Goal: Task Accomplishment & Management: Manage account settings

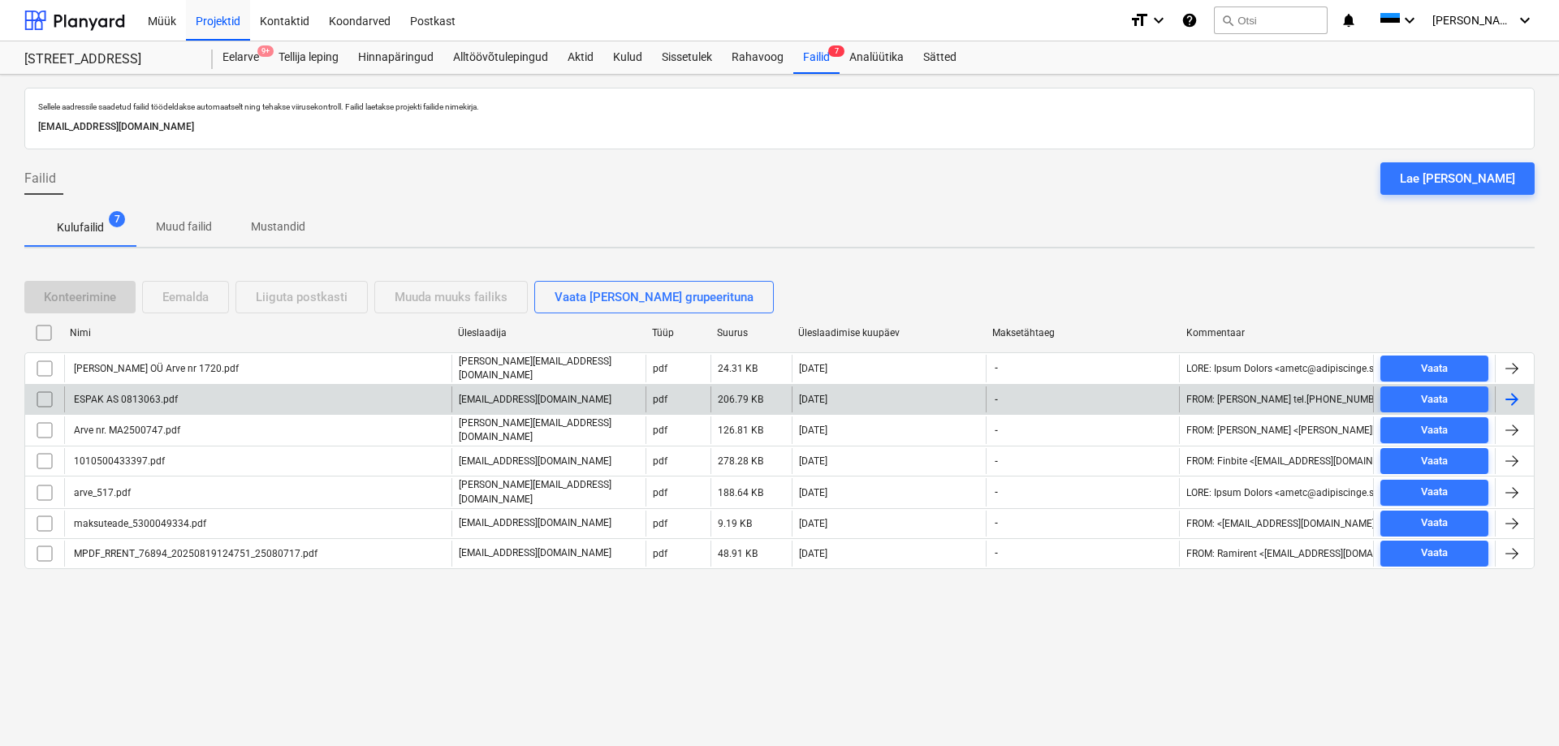
click at [93, 396] on div "ESPAK AS 0813063.pdf" at bounding box center [124, 399] width 106 height 11
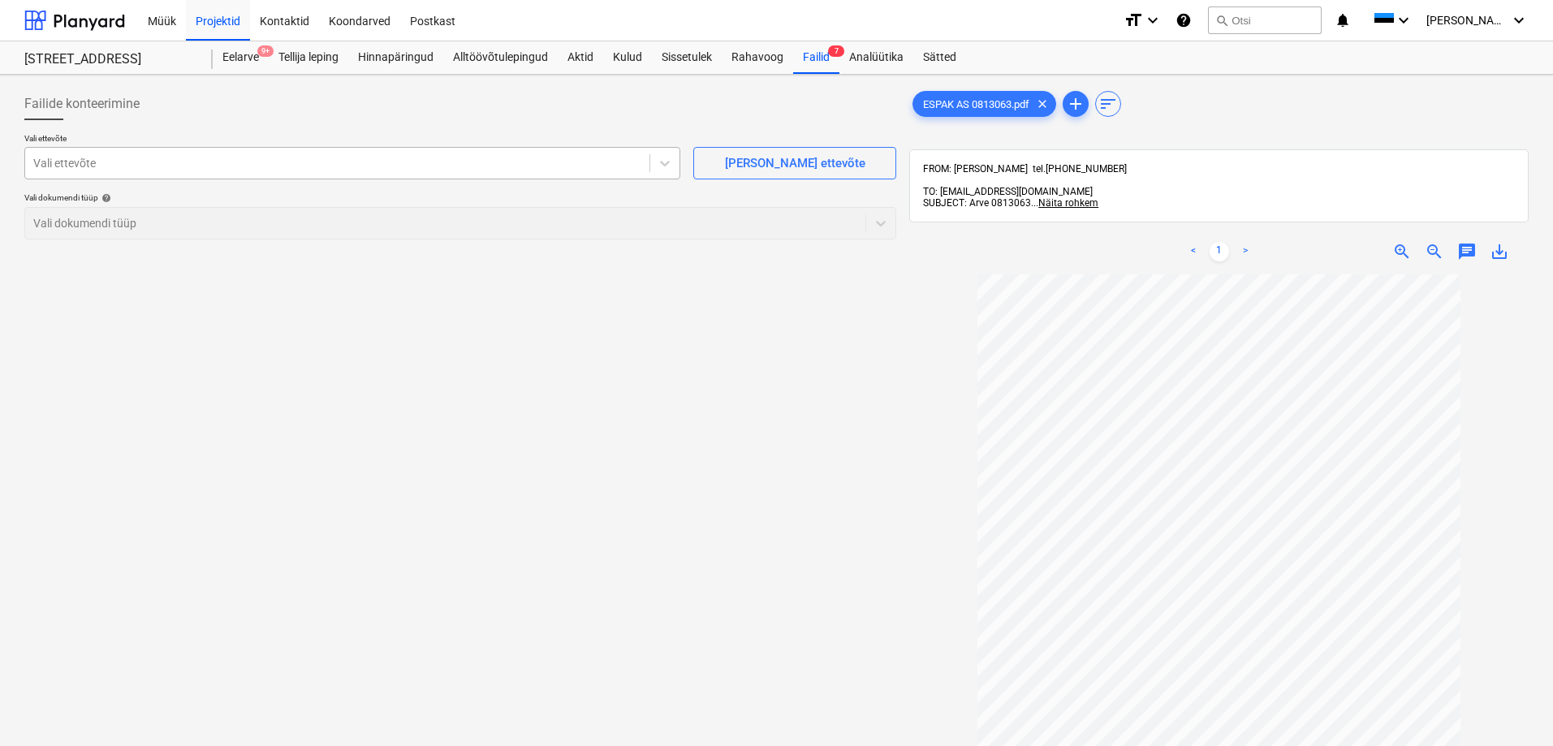
click at [123, 165] on div at bounding box center [337, 163] width 608 height 16
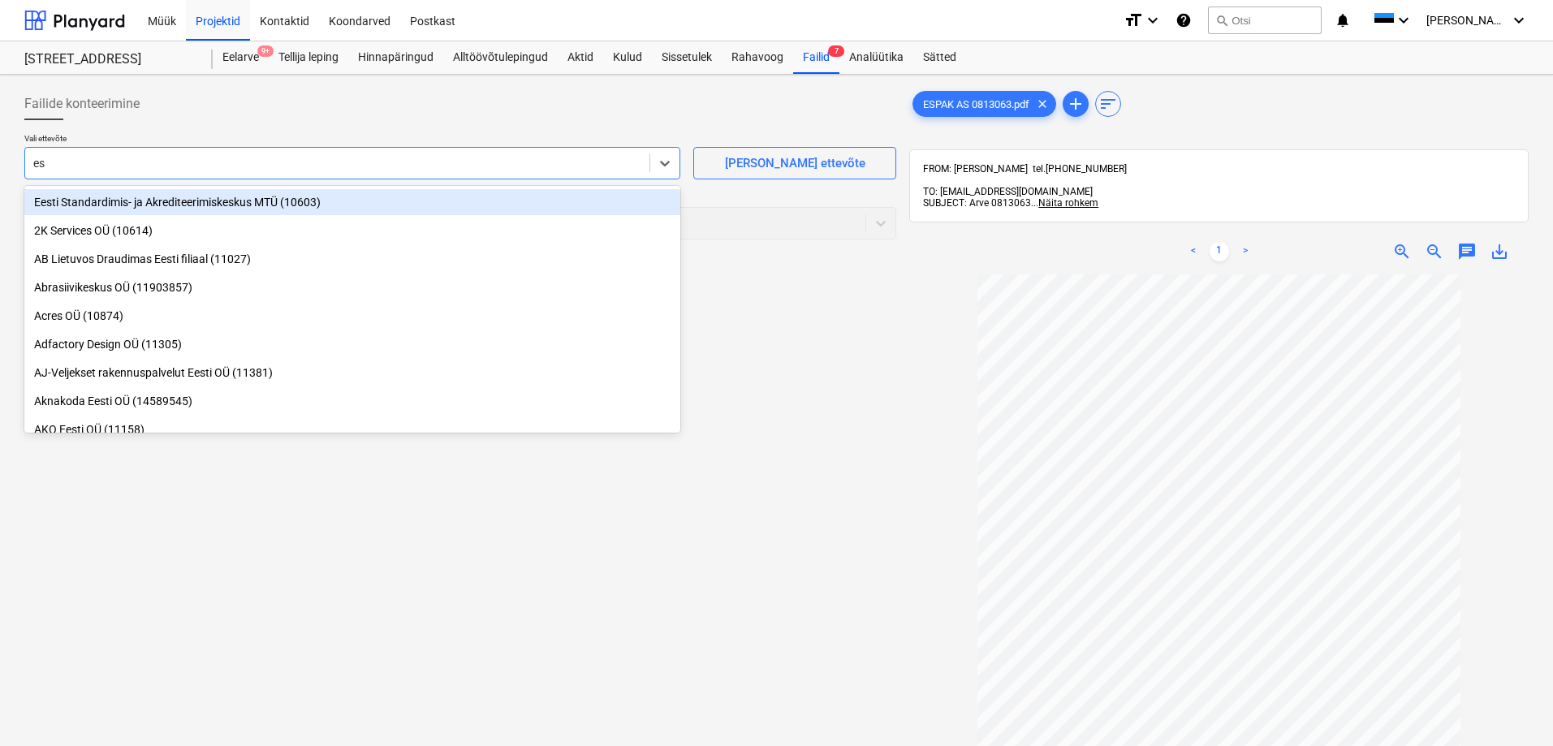
type input "esp"
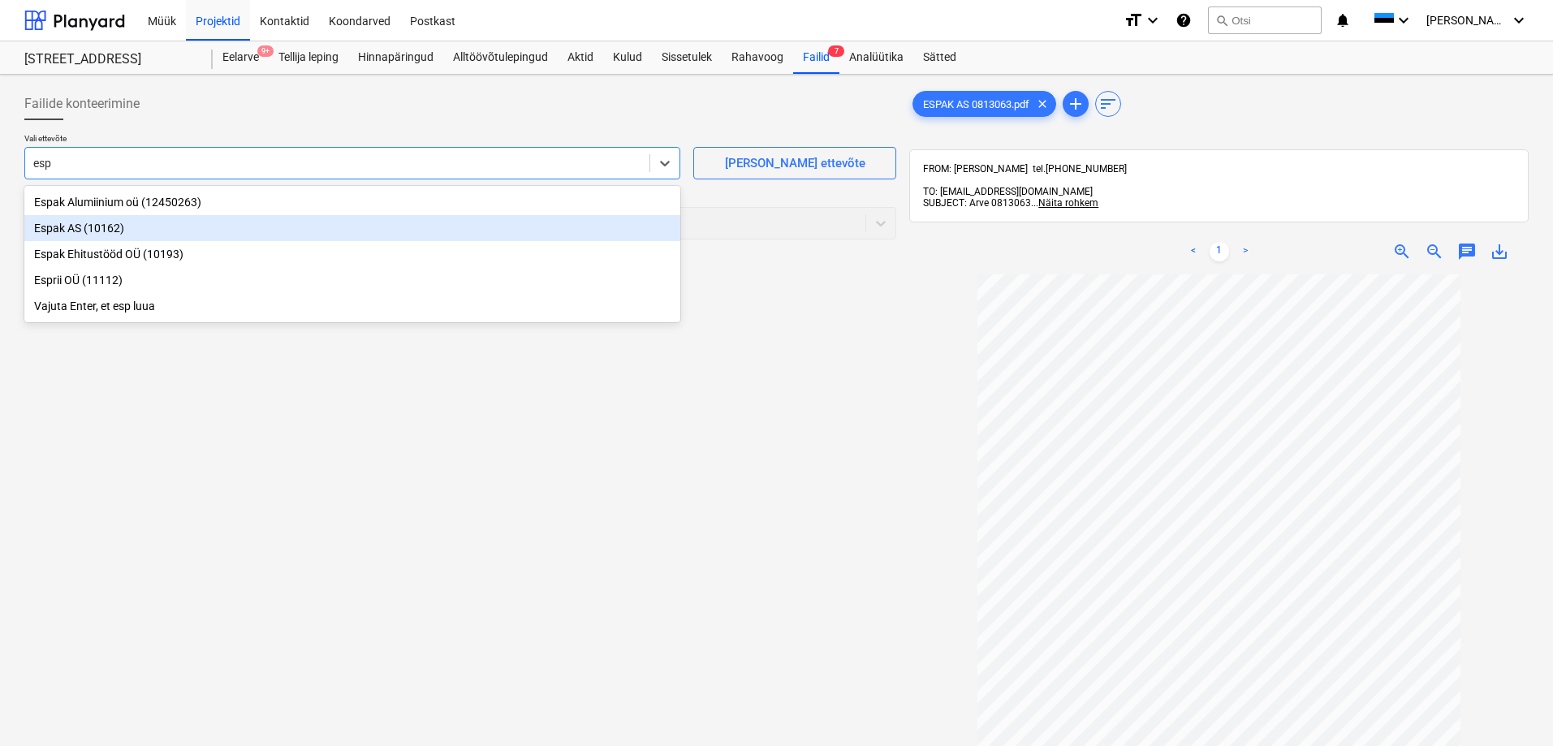
click at [61, 226] on div "Espak AS (10162)" at bounding box center [352, 228] width 656 height 26
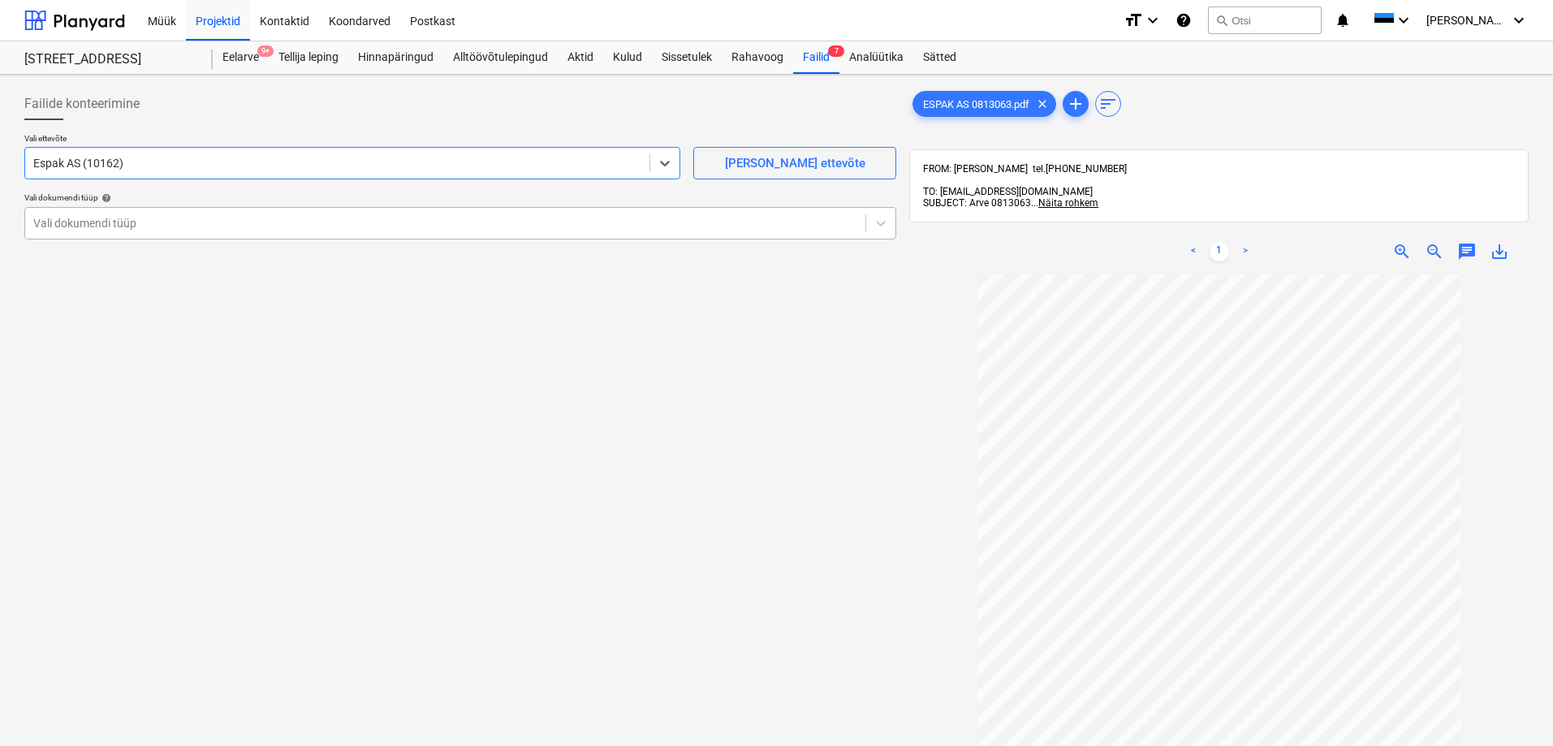
click at [95, 224] on div at bounding box center [445, 223] width 824 height 16
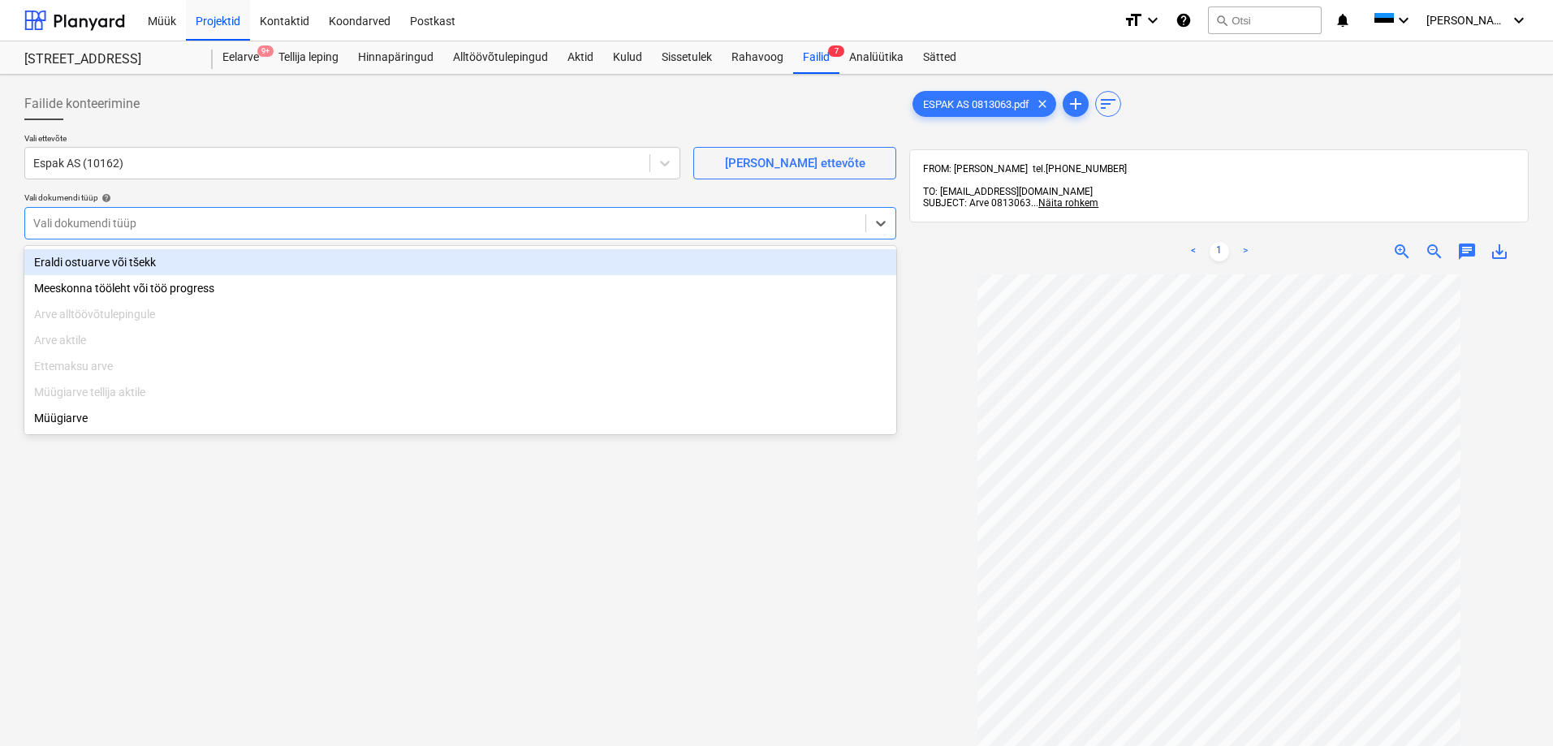
click at [90, 258] on div "Eraldi ostuarve või tšekk" at bounding box center [460, 262] width 872 height 26
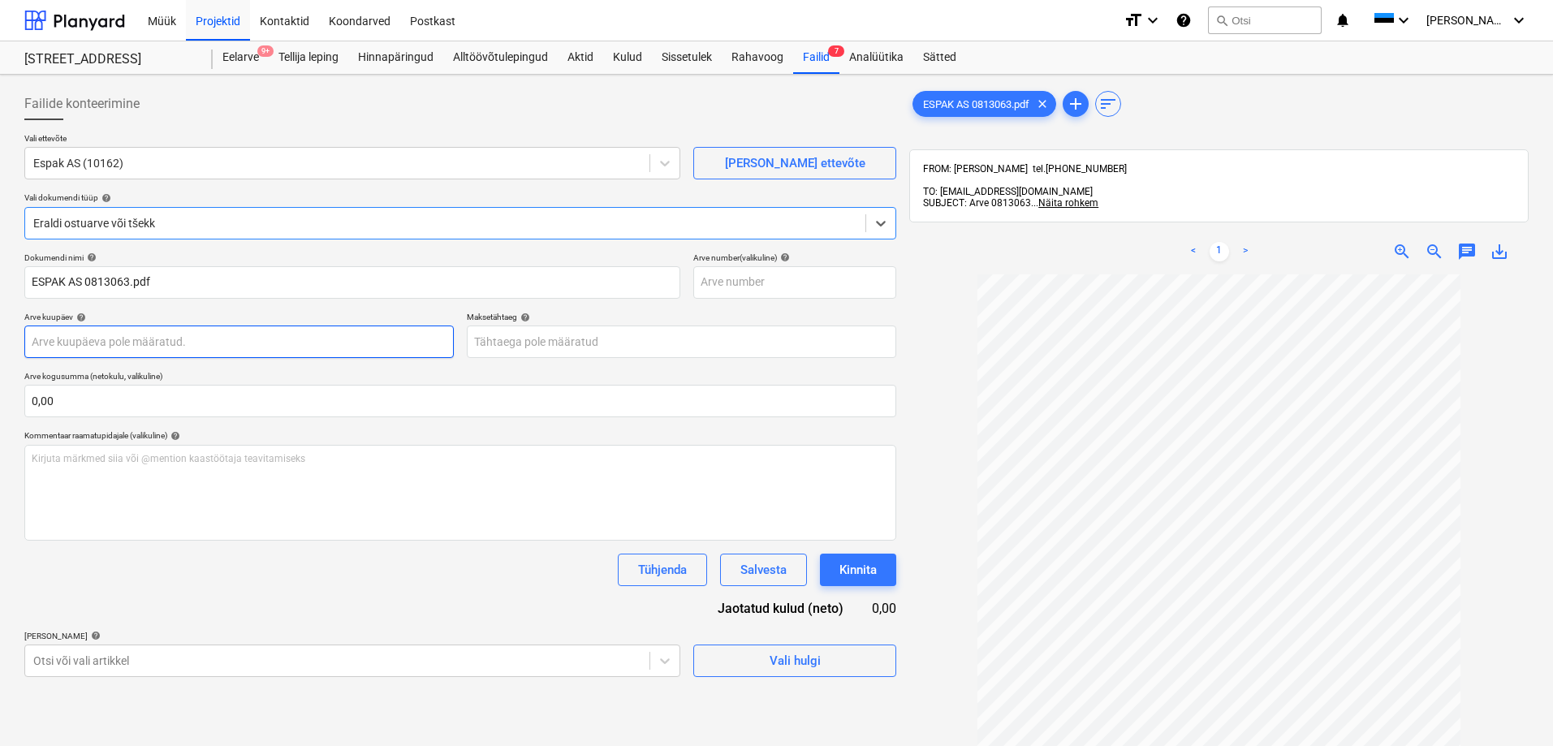
click at [117, 342] on body "Müük Projektid Kontaktid Koondarved Postkast format_size keyboard_arrow_down he…" at bounding box center [776, 373] width 1553 height 746
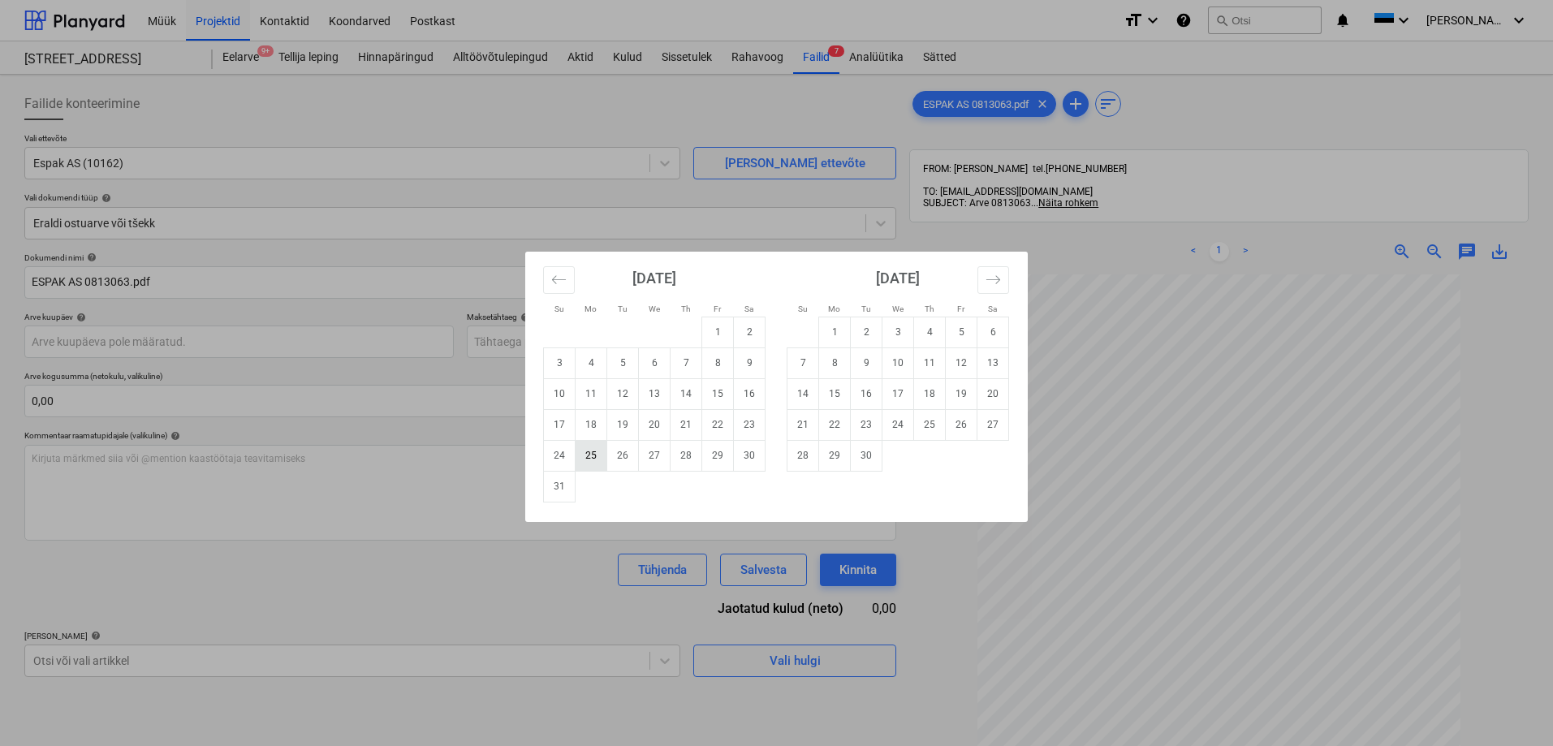
click at [591, 451] on td "25" at bounding box center [592, 455] width 32 height 31
type input "25 Aug 2025"
click at [580, 343] on body "Müük Projektid Kontaktid Koondarved Postkast format_size keyboard_arrow_down he…" at bounding box center [776, 373] width 1553 height 746
click at [896, 425] on td "24" at bounding box center [898, 424] width 32 height 31
type input "24 Sep 2025"
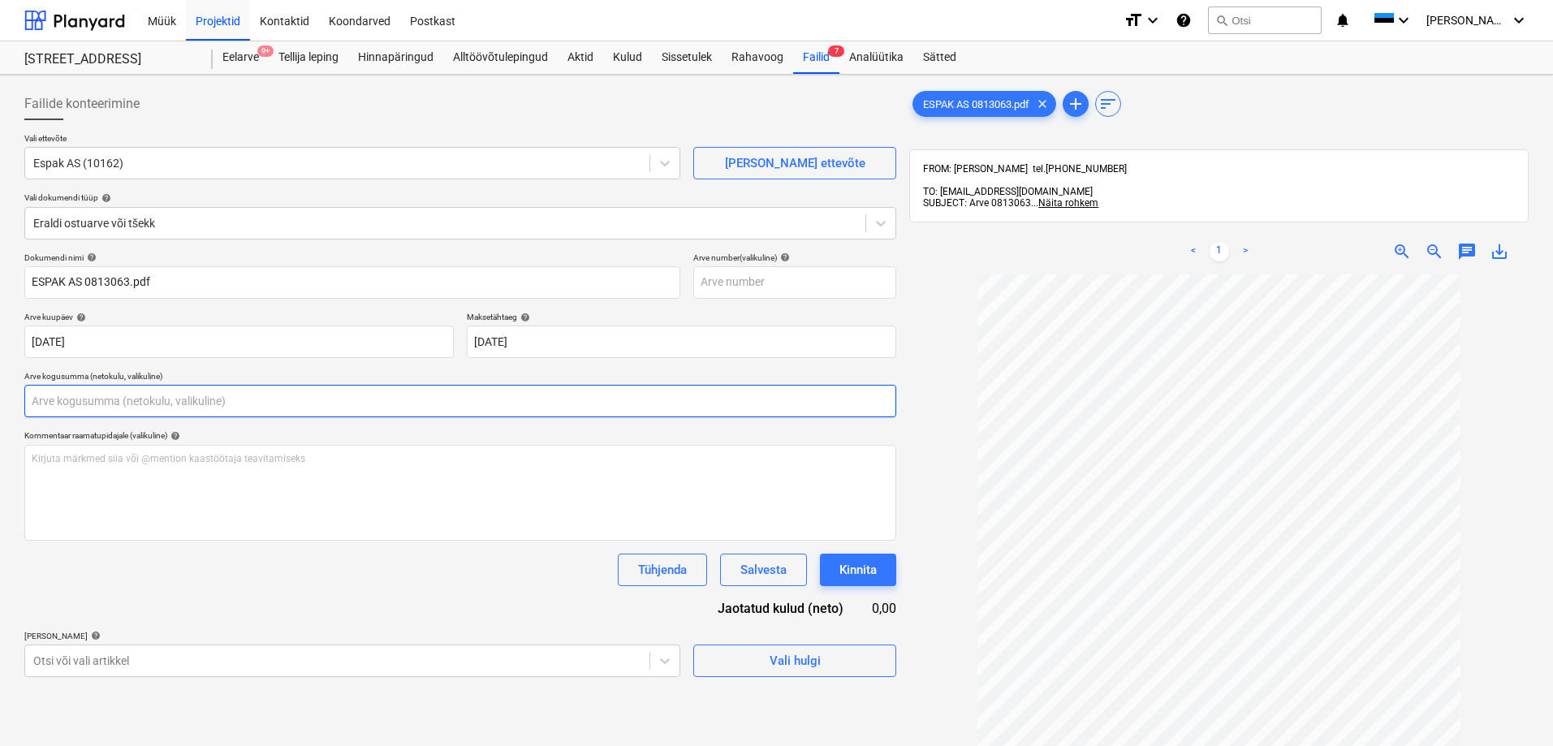
click at [209, 404] on input "text" at bounding box center [460, 401] width 872 height 32
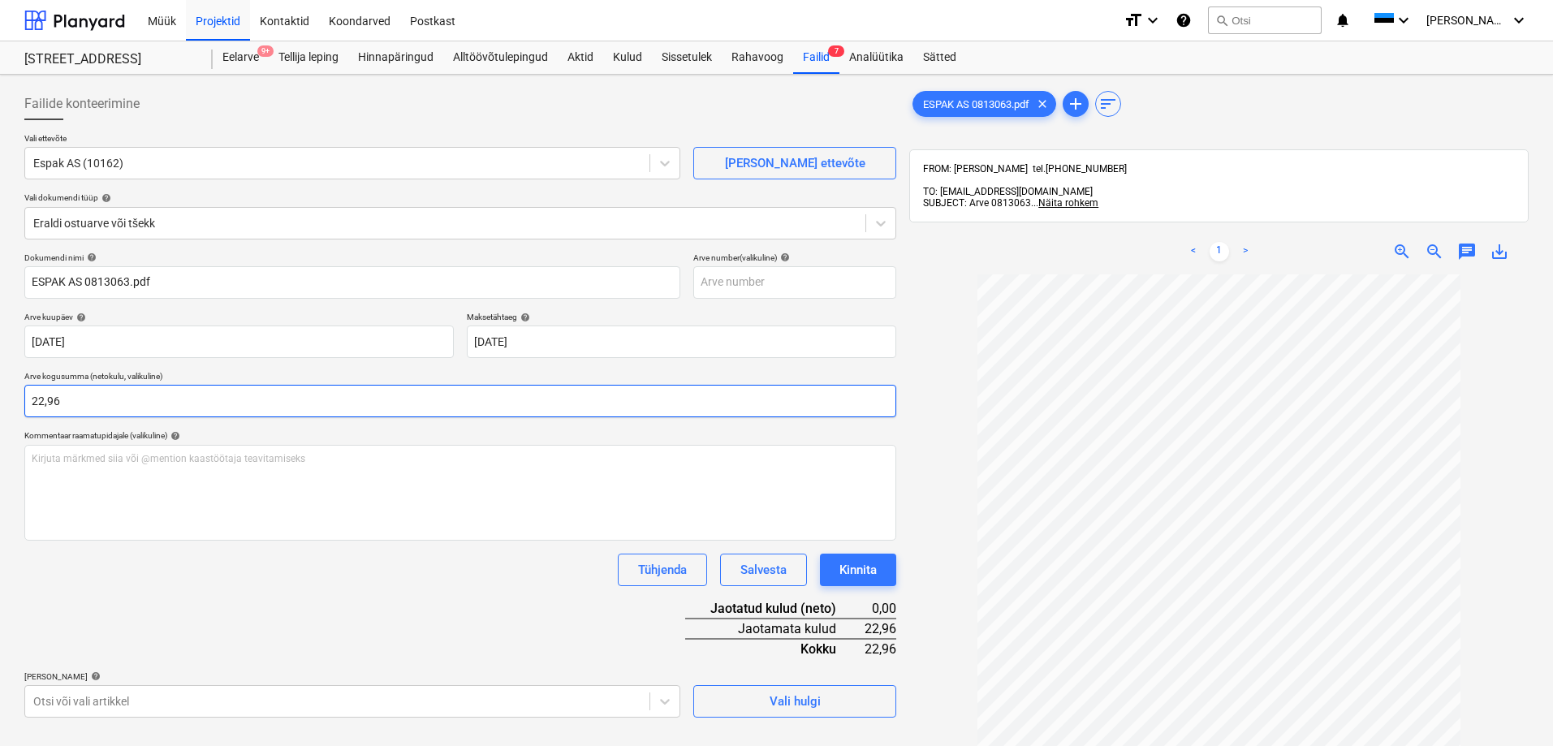
type input "22,96"
click at [179, 586] on div "Dokumendi nimi help ESPAK AS 0813063.pdf Arve number (valikuline) help Arve kuu…" at bounding box center [460, 484] width 872 height 465
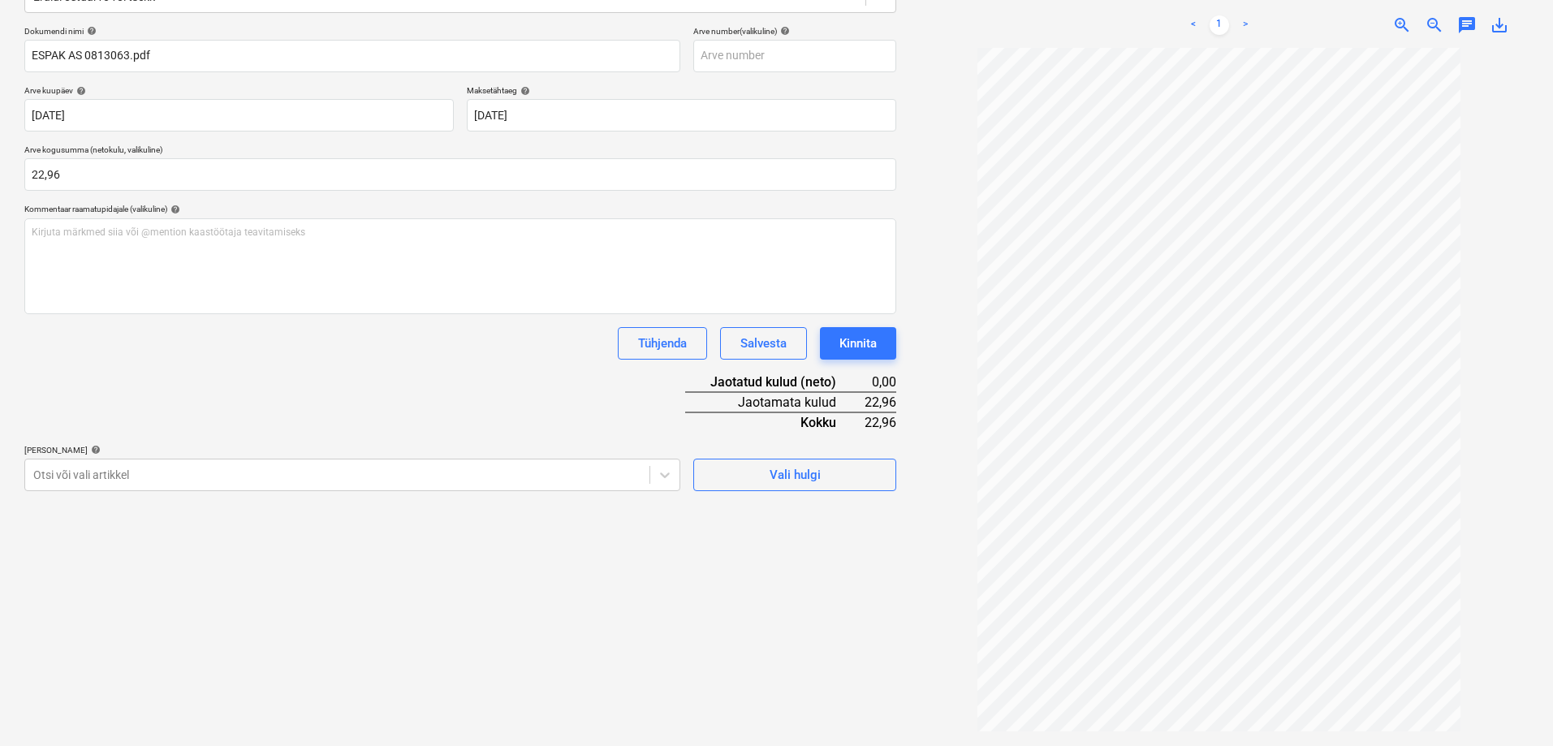
scroll to position [231, 0]
click at [123, 467] on div at bounding box center [337, 471] width 608 height 16
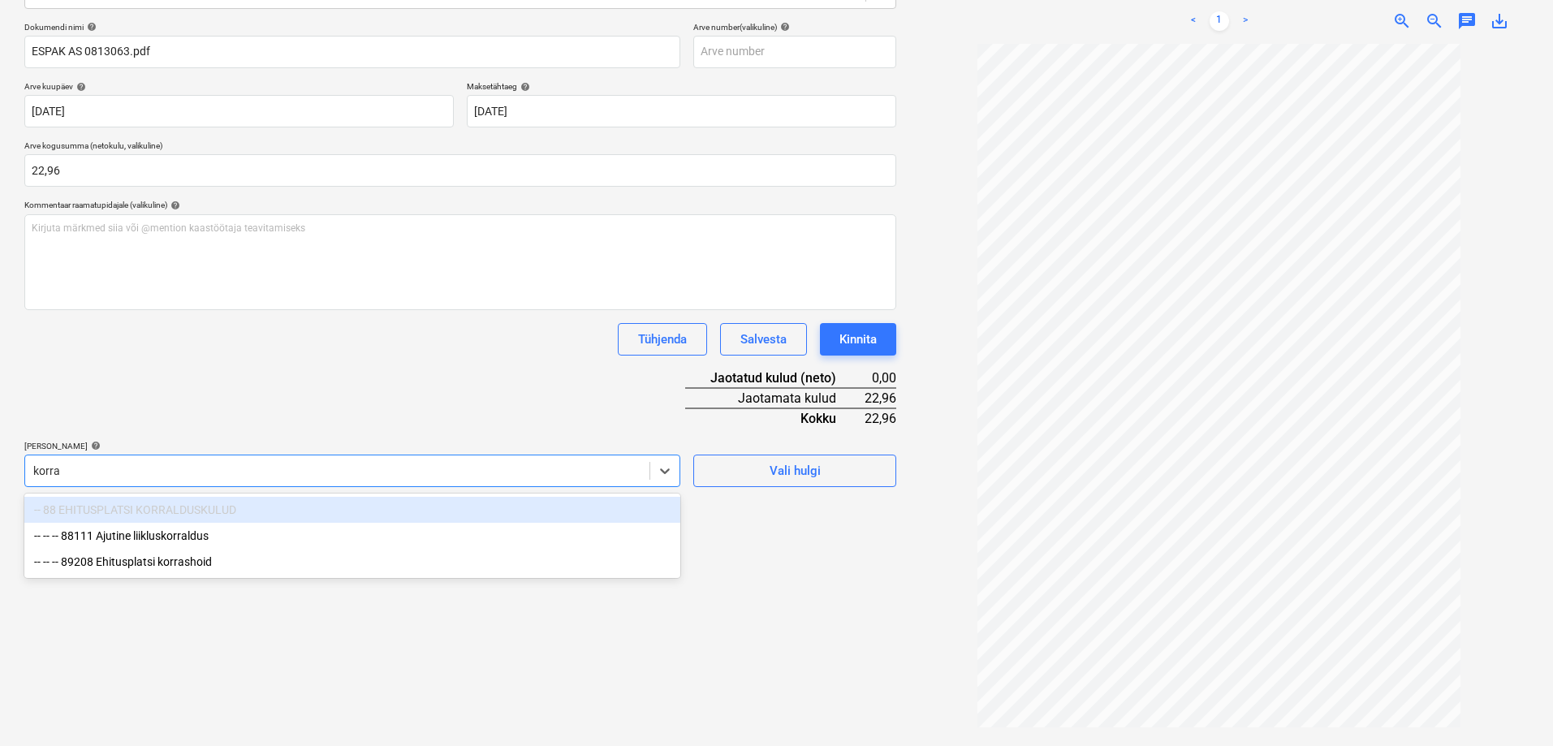
type input "korras"
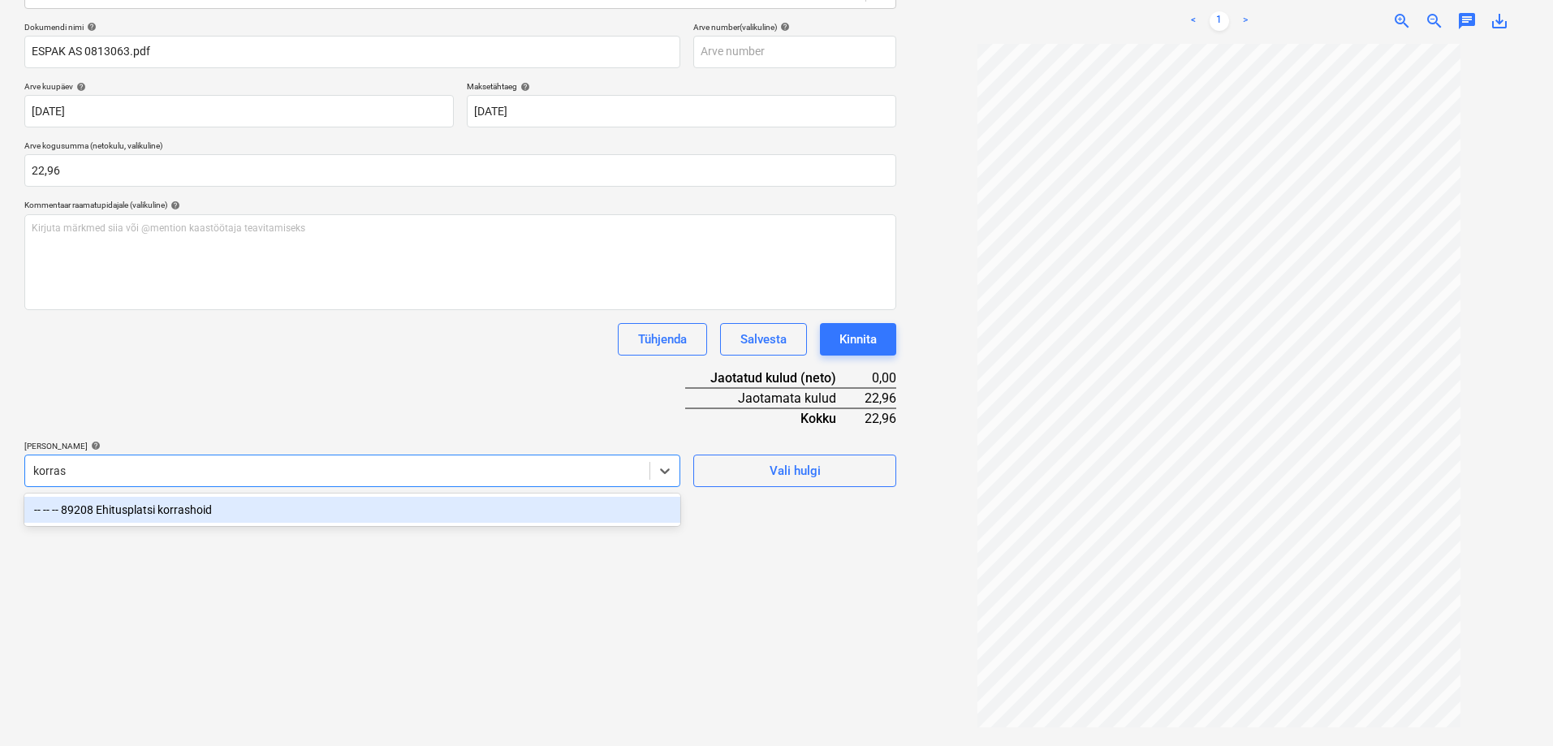
click at [120, 507] on div "-- -- -- 89208 Ehitusplatsi korrashoid" at bounding box center [352, 510] width 656 height 26
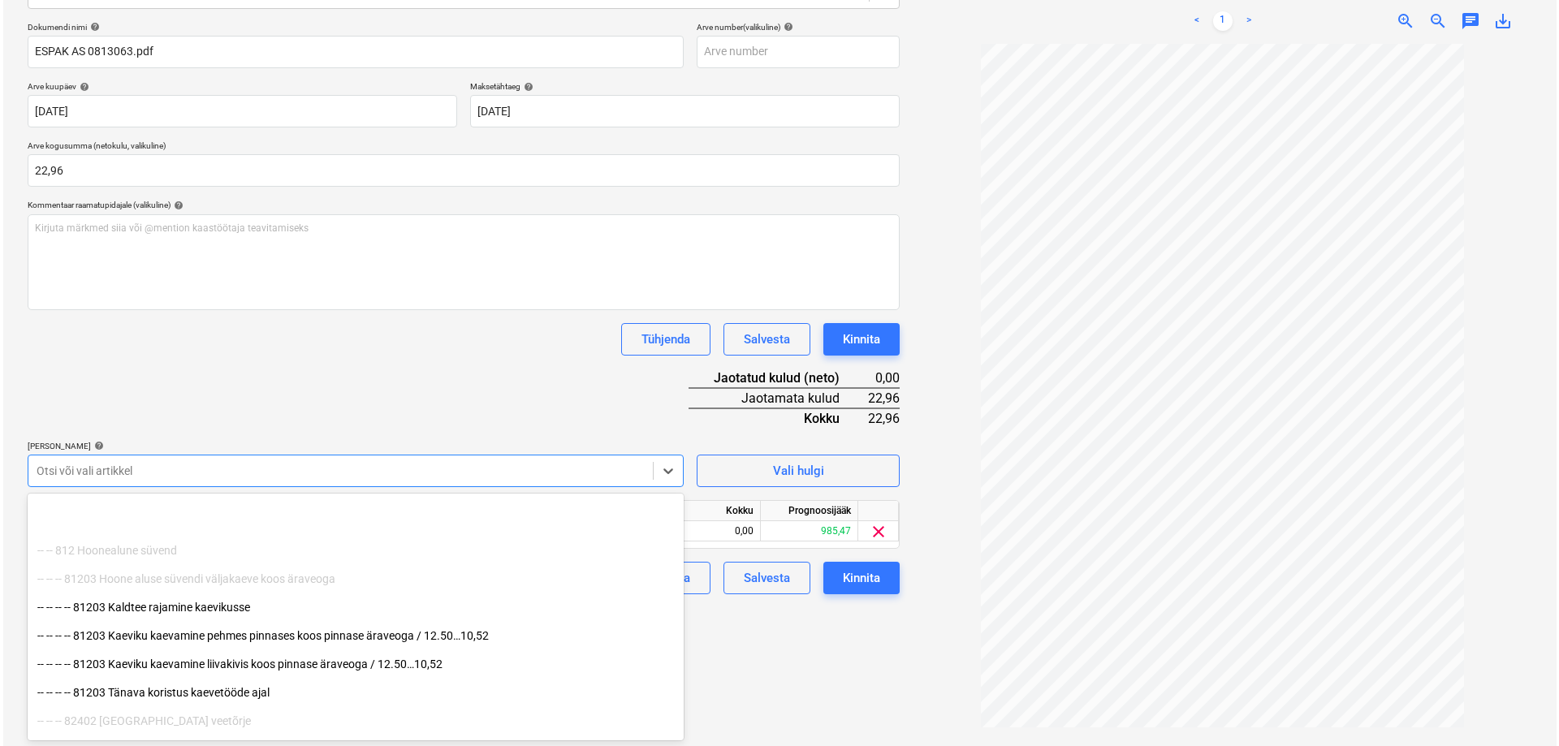
scroll to position [1136, 0]
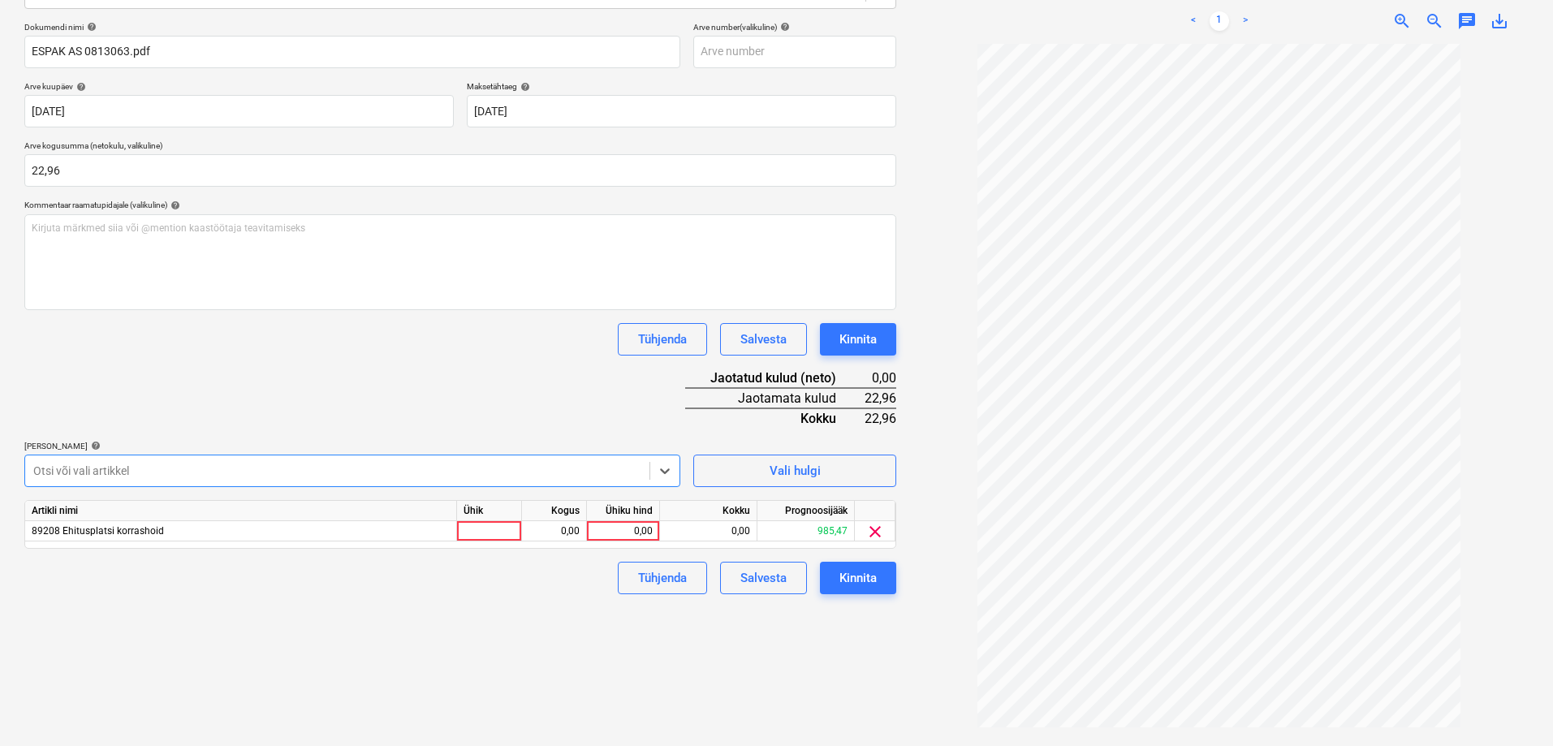
click at [174, 479] on div at bounding box center [337, 471] width 608 height 16
click at [566, 594] on div "Tühjenda Salvesta Kinnita" at bounding box center [460, 578] width 872 height 32
click at [643, 524] on div "0,00" at bounding box center [622, 531] width 59 height 20
type input "22,96"
click at [501, 632] on div "Failide konteerimine Vali ettevõte Espak AS (10162) Lisa uus ettevõte Vali doku…" at bounding box center [460, 301] width 885 height 900
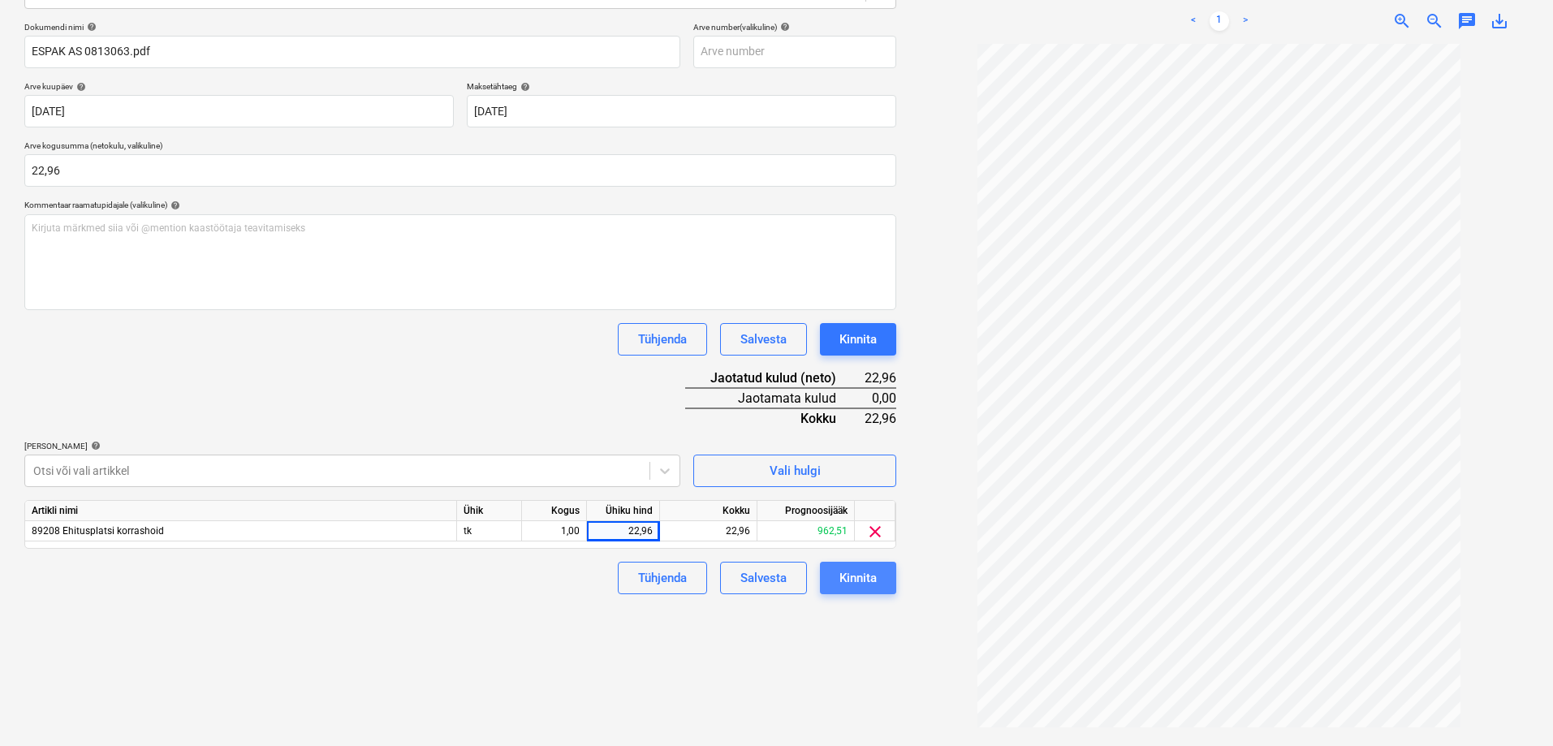
click at [856, 581] on div "Kinnita" at bounding box center [857, 577] width 37 height 21
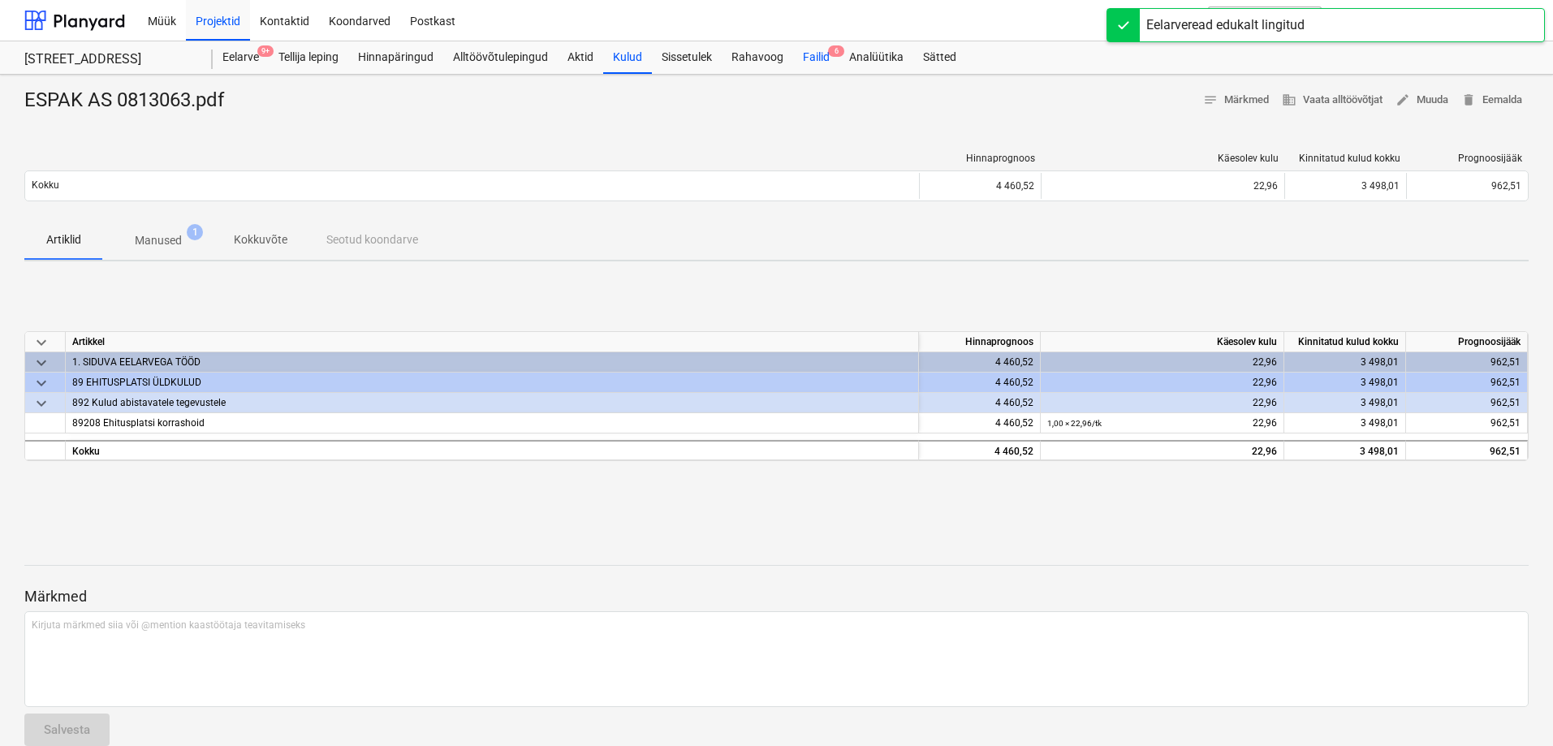
click at [824, 54] on div "Failid 6" at bounding box center [816, 57] width 46 height 32
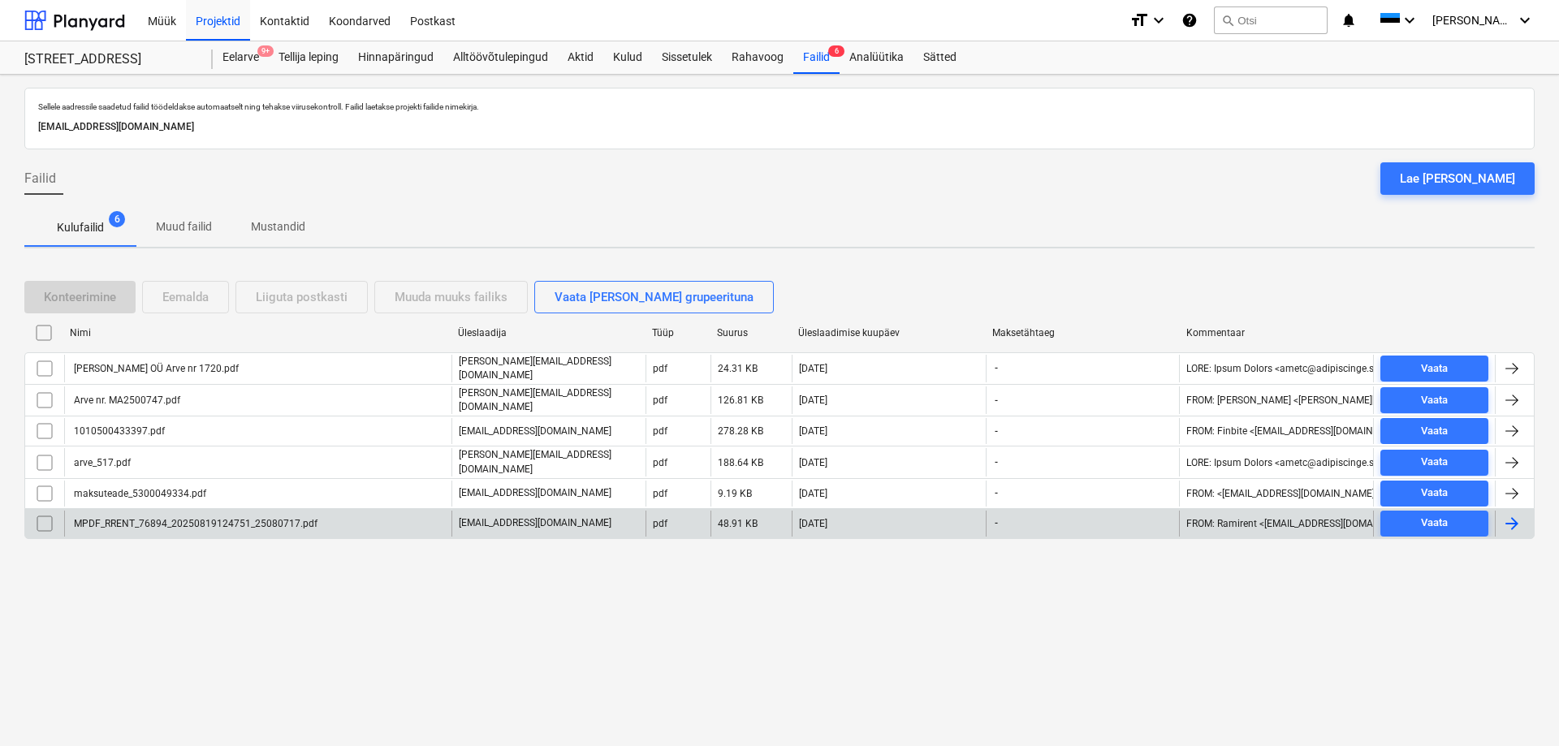
click at [151, 518] on div "MPDF_RRENT_76894_20250819124751_25080717.pdf" at bounding box center [194, 523] width 246 height 11
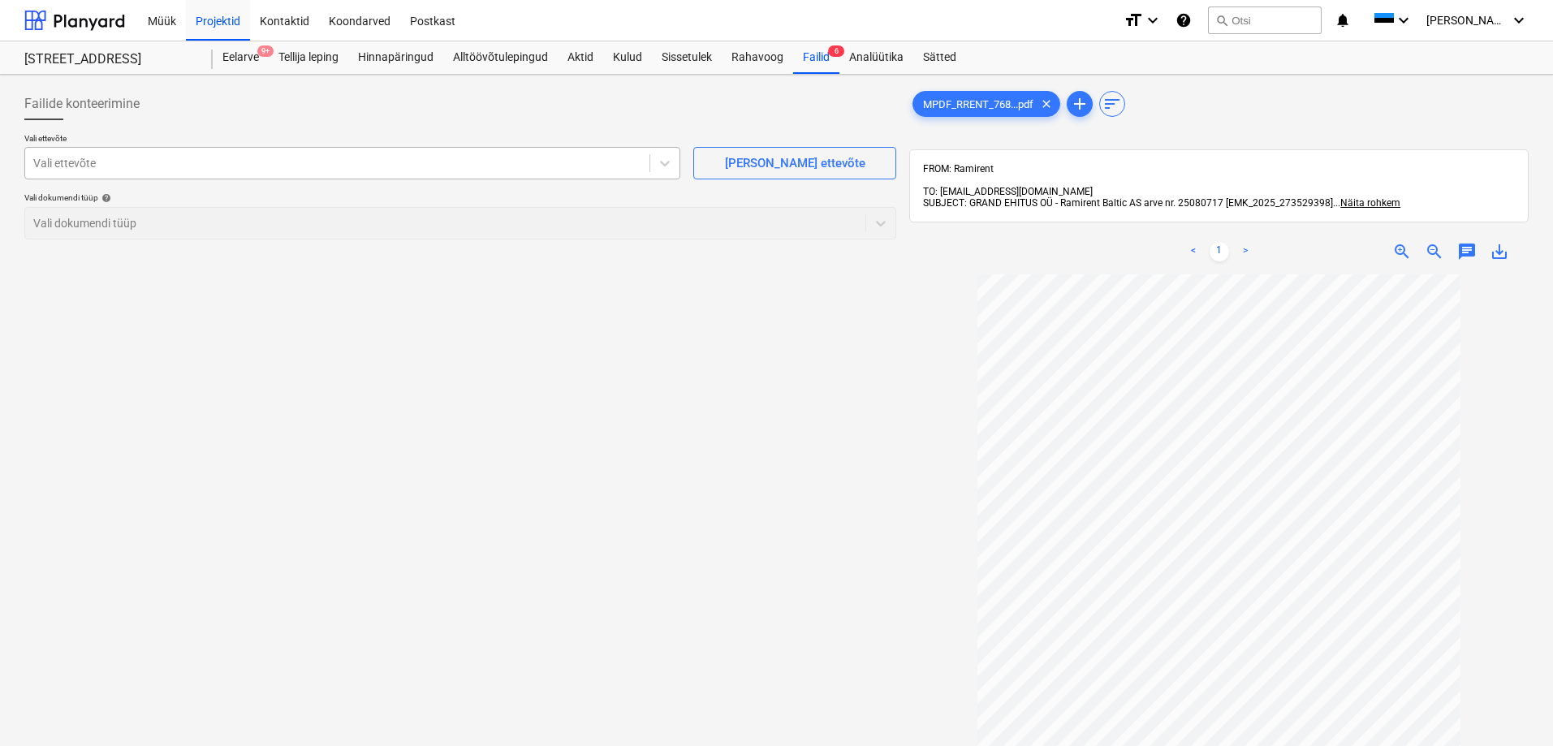
click at [76, 162] on div at bounding box center [337, 163] width 608 height 16
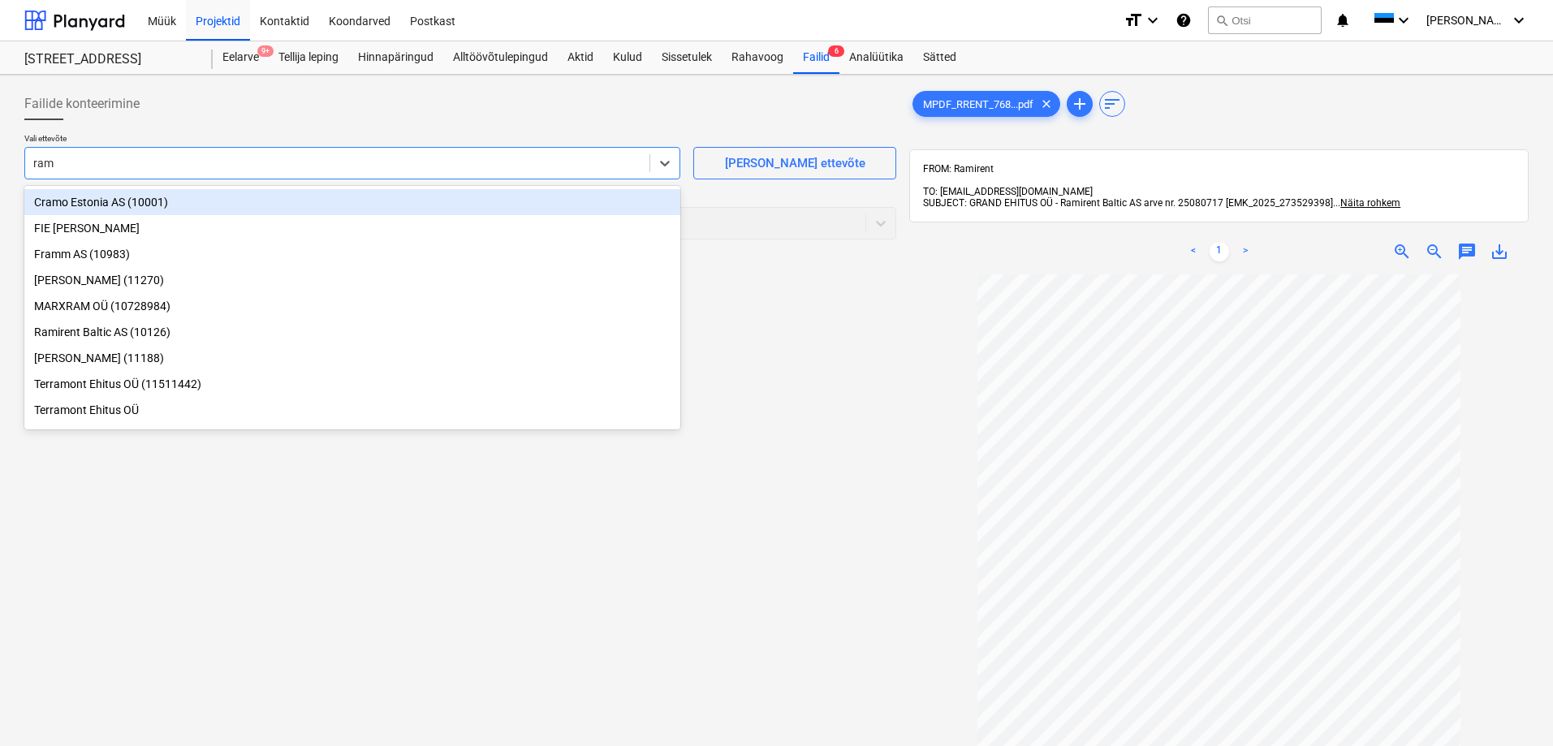
type input "rami"
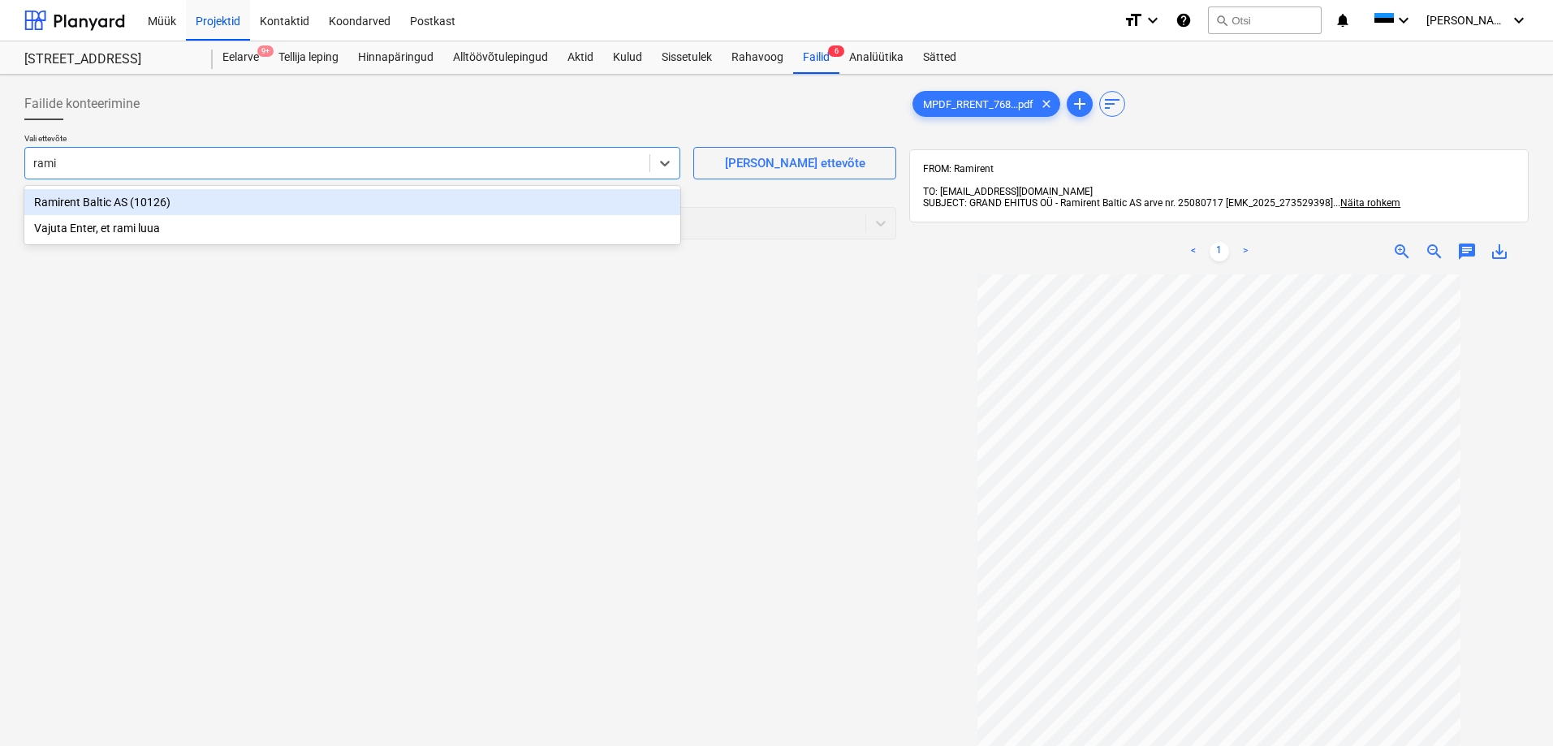
click at [57, 200] on div "Ramirent Baltic AS (10126)" at bounding box center [352, 202] width 656 height 26
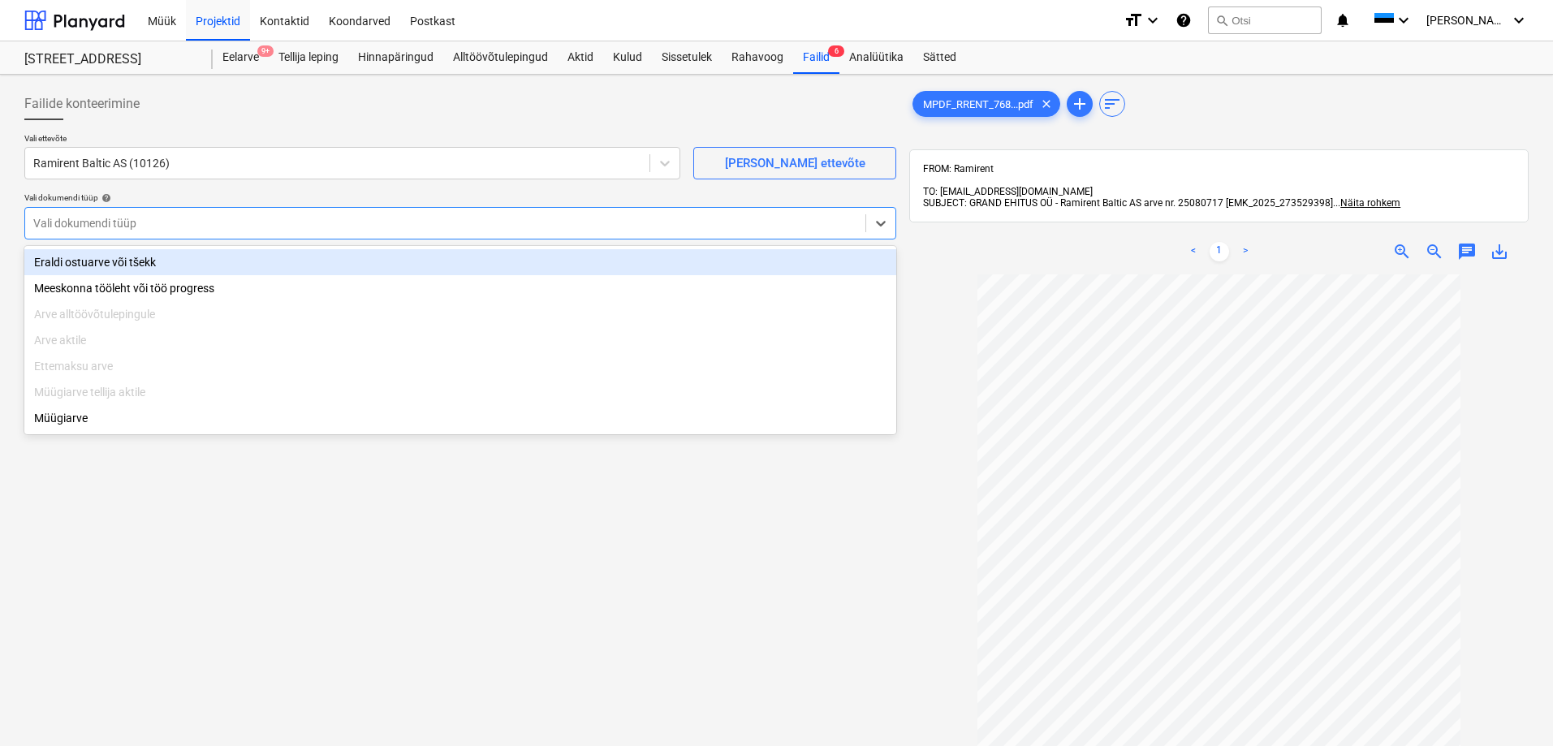
click at [57, 220] on div at bounding box center [445, 223] width 824 height 16
click at [52, 263] on div "Eraldi ostuarve või tšekk" at bounding box center [460, 262] width 872 height 26
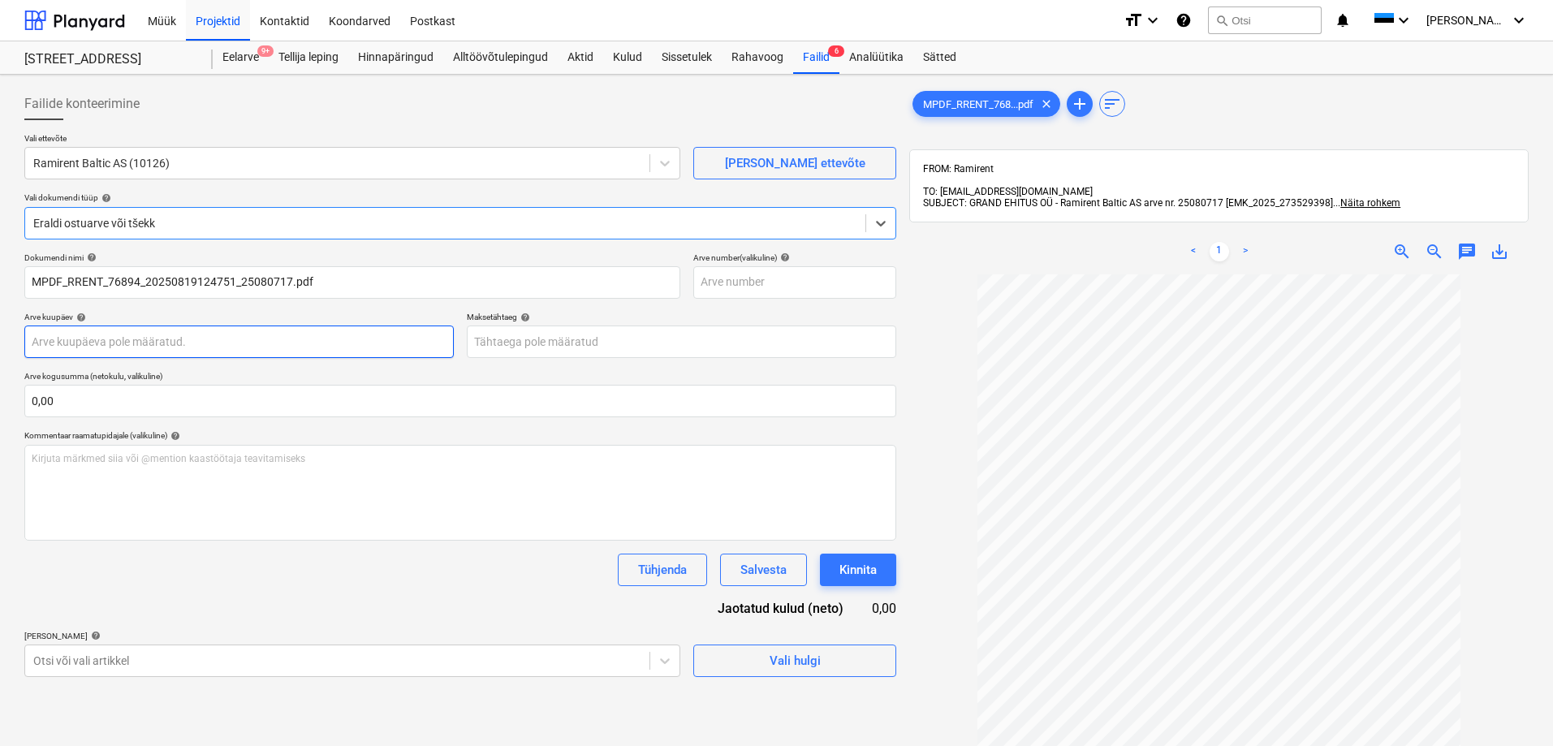
click at [61, 340] on body "Müük Projektid Kontaktid Koondarved Postkast format_size keyboard_arrow_down he…" at bounding box center [776, 373] width 1553 height 746
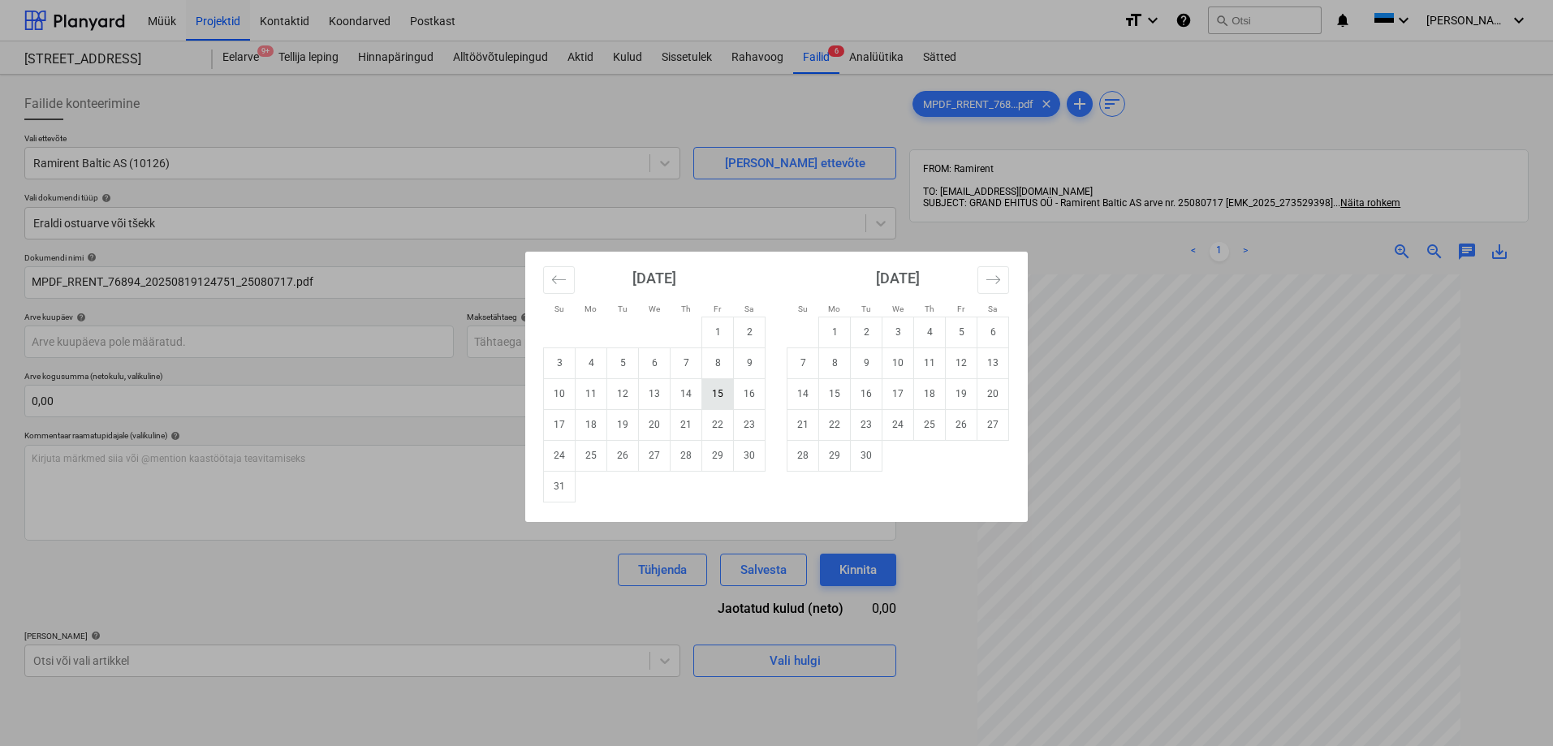
click at [722, 392] on td "15" at bounding box center [718, 393] width 32 height 31
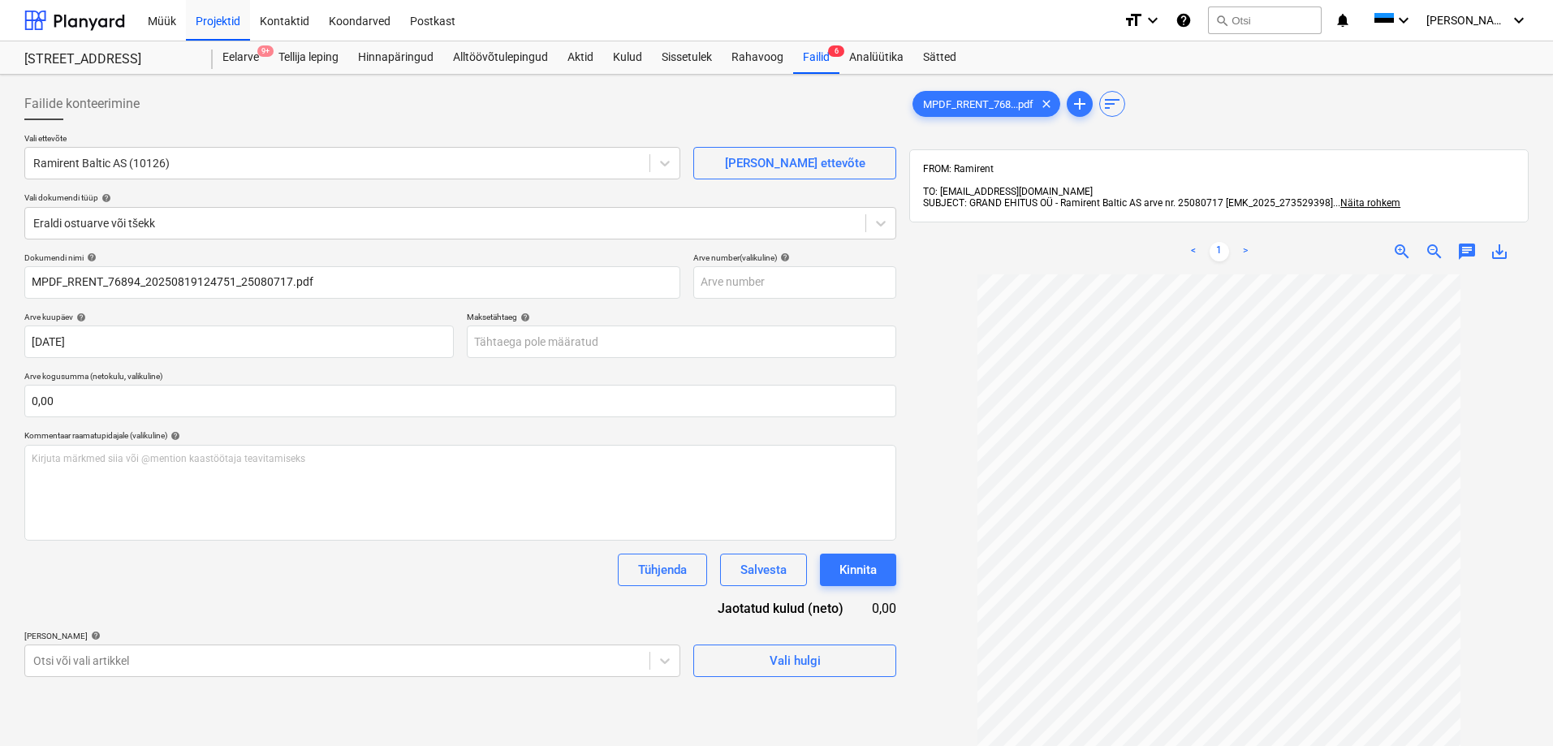
type input "15 Aug 2025"
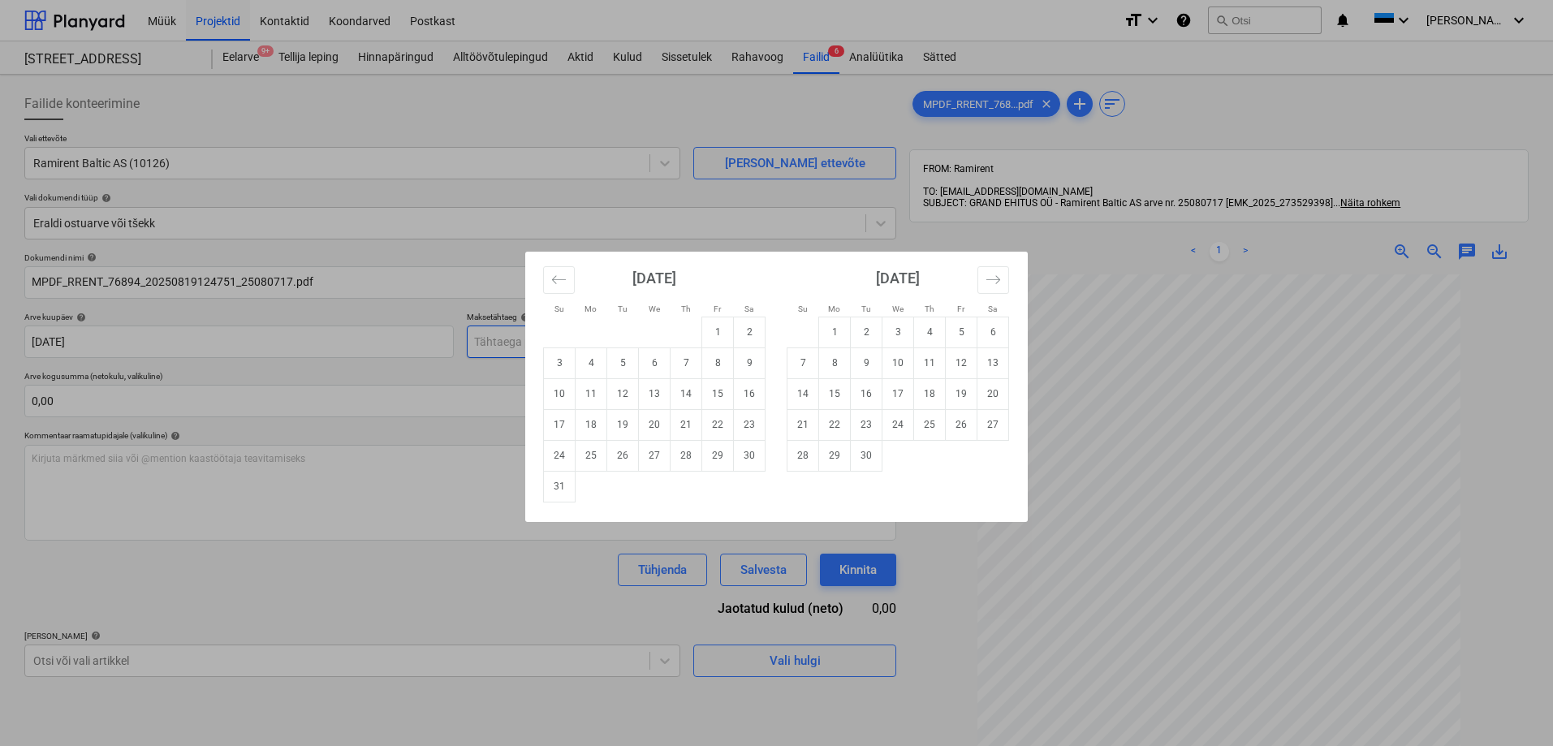
click at [527, 343] on body "Müük Projektid Kontaktid Koondarved Postkast format_size keyboard_arrow_down he…" at bounding box center [776, 373] width 1553 height 746
click at [714, 455] on td "29" at bounding box center [718, 455] width 32 height 31
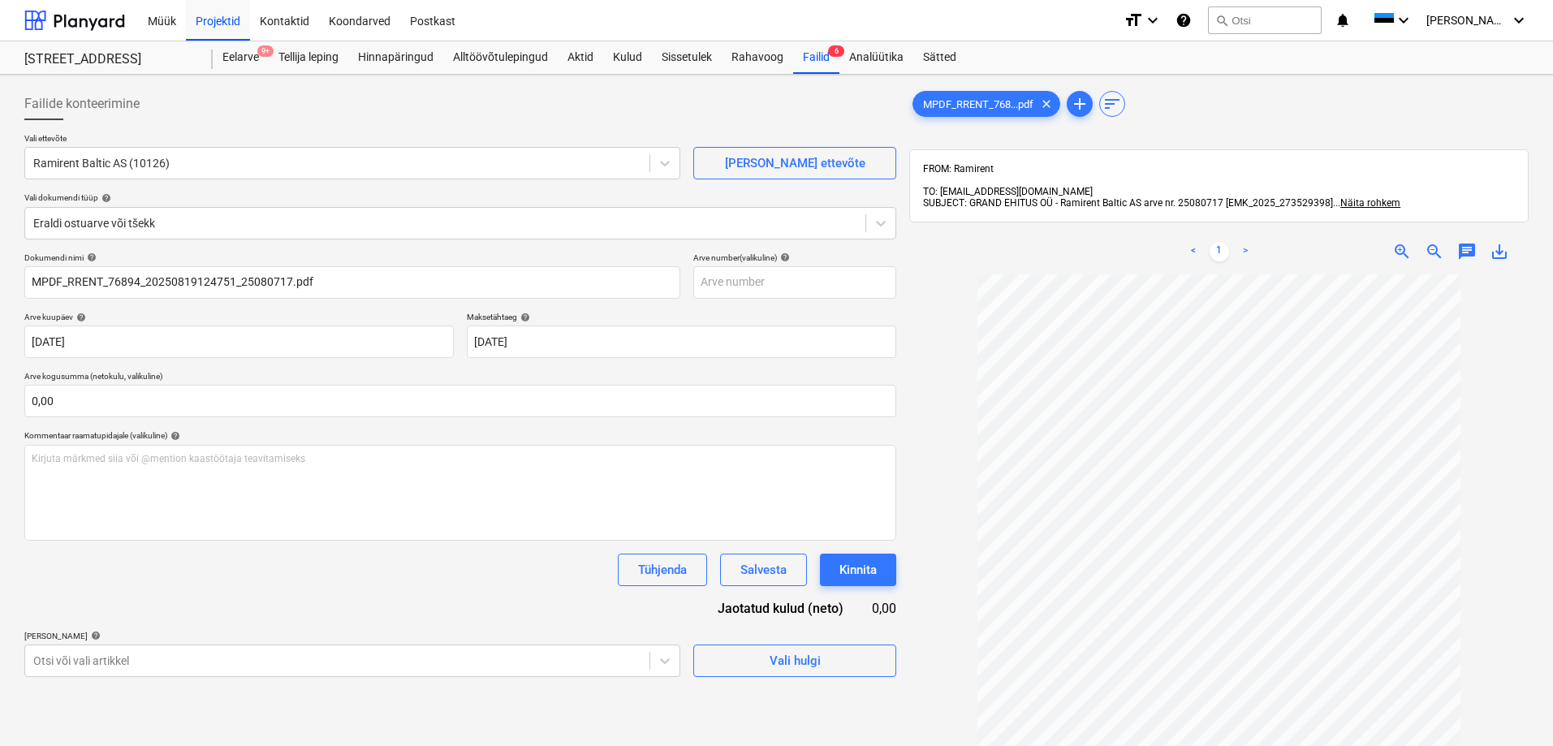
type input "29 Aug 2025"
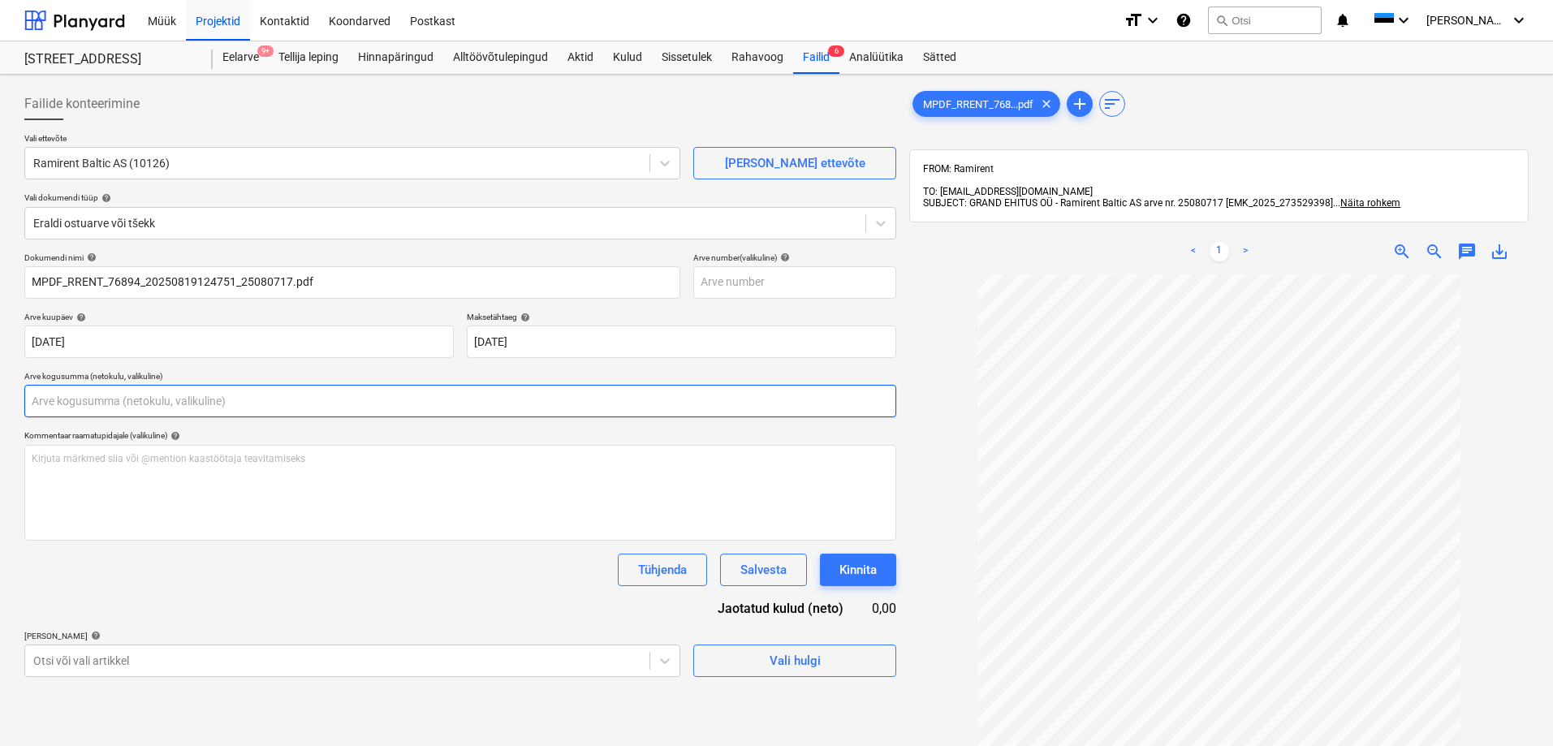
click at [158, 406] on input "text" at bounding box center [460, 401] width 872 height 32
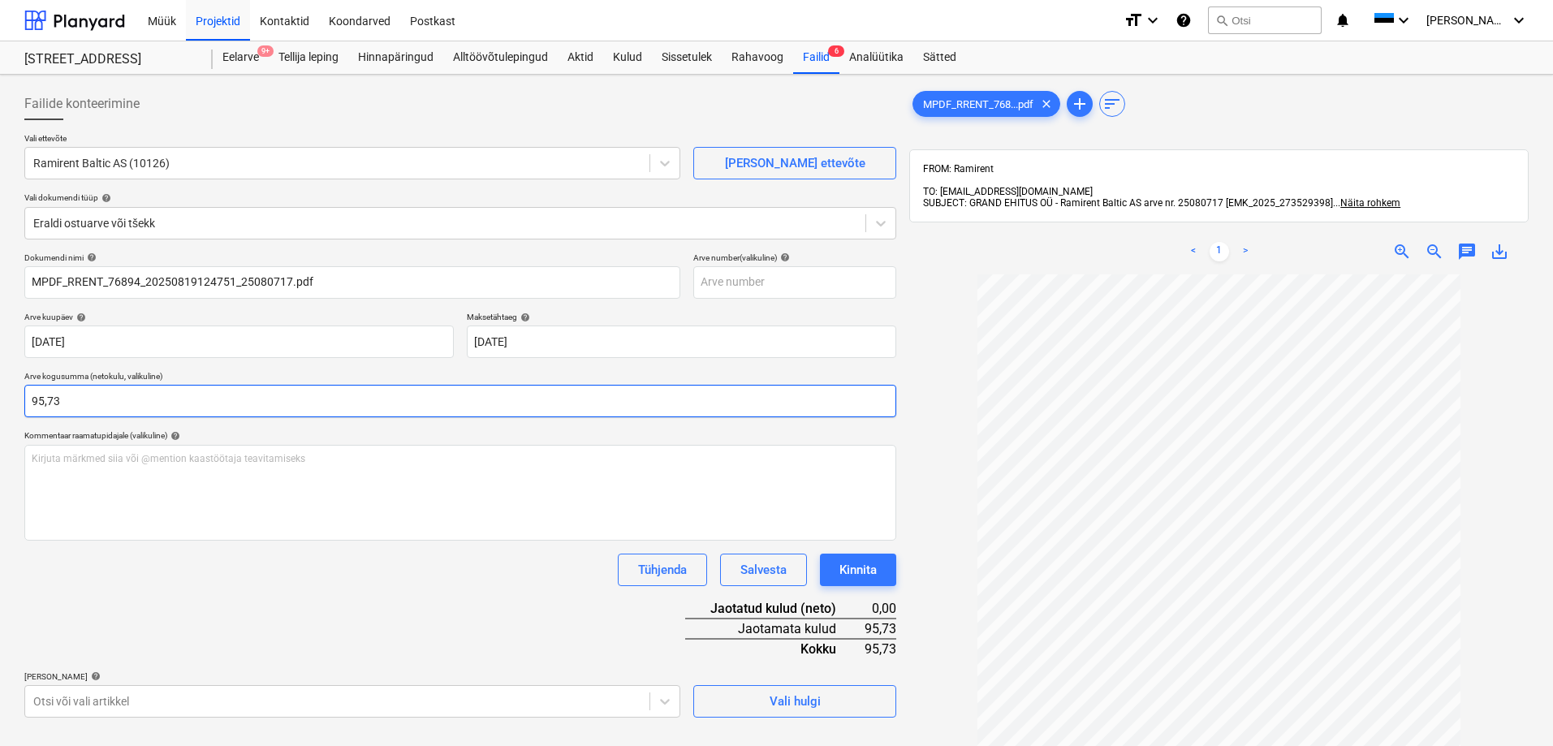
type input "95,73"
click at [143, 552] on div "Dokumendi nimi help MPDF_RRENT_76894_20250819124751_25080717.pdf Arve number (v…" at bounding box center [460, 484] width 872 height 465
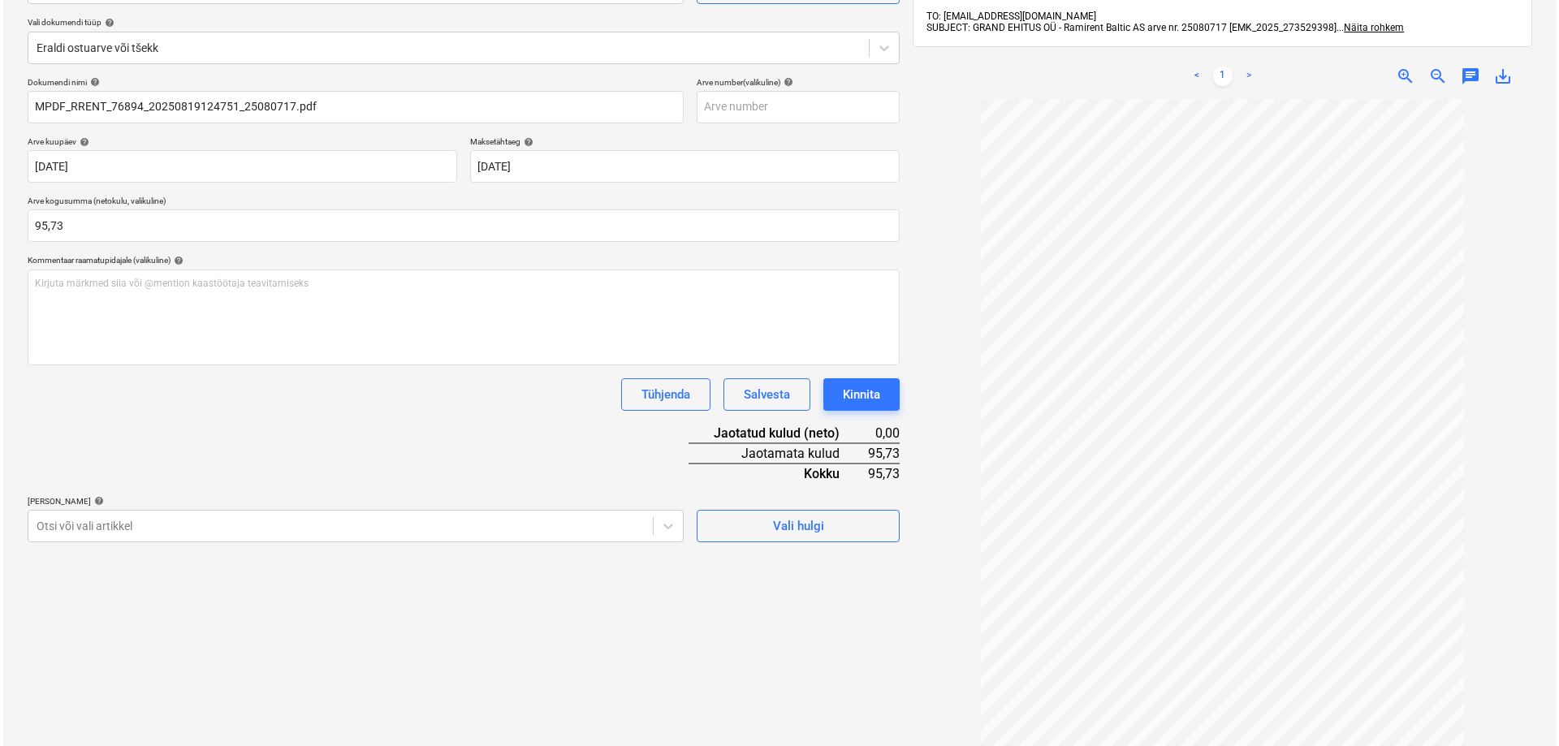
scroll to position [231, 0]
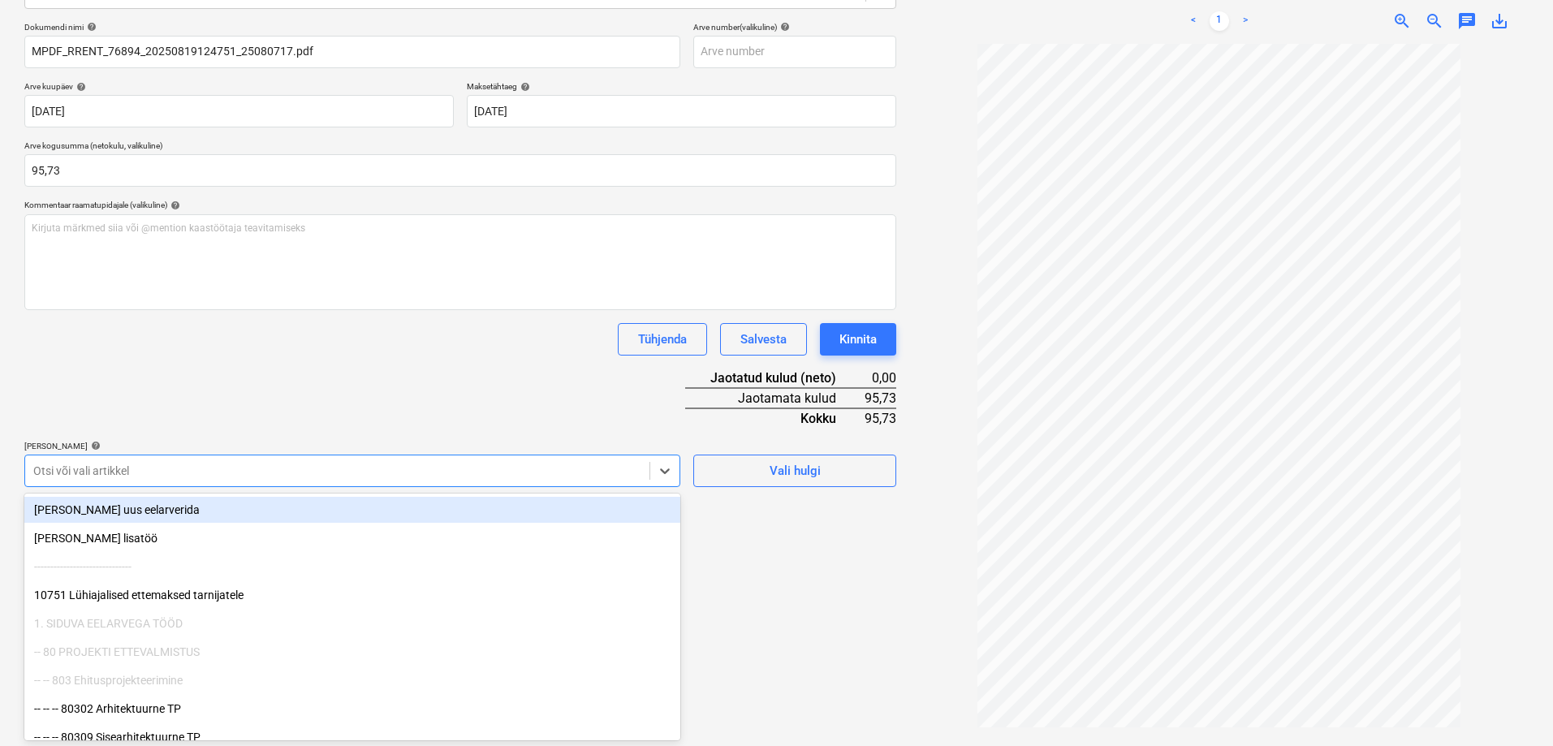
click at [94, 470] on div at bounding box center [337, 471] width 608 height 16
click at [374, 465] on div at bounding box center [337, 471] width 608 height 16
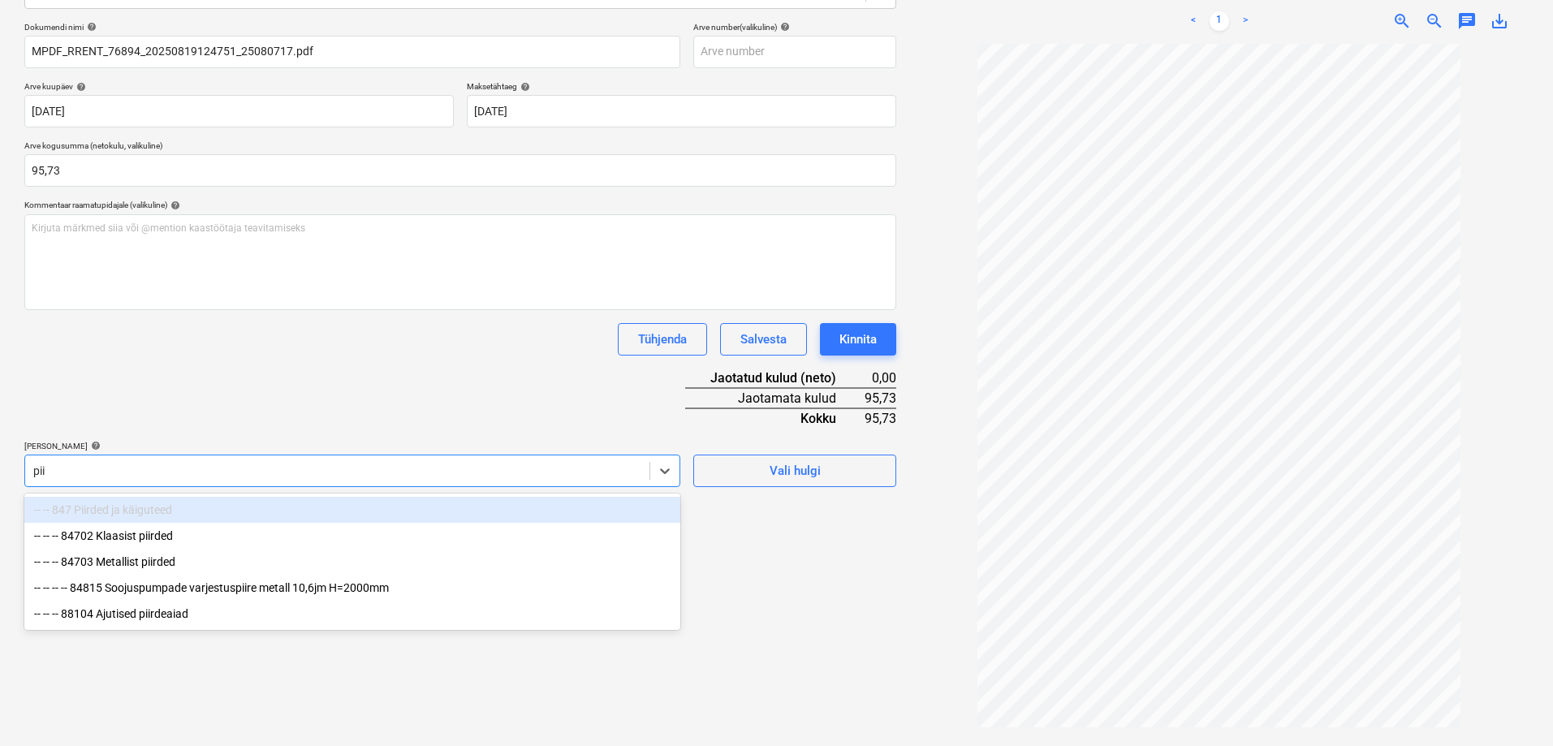
type input "piir"
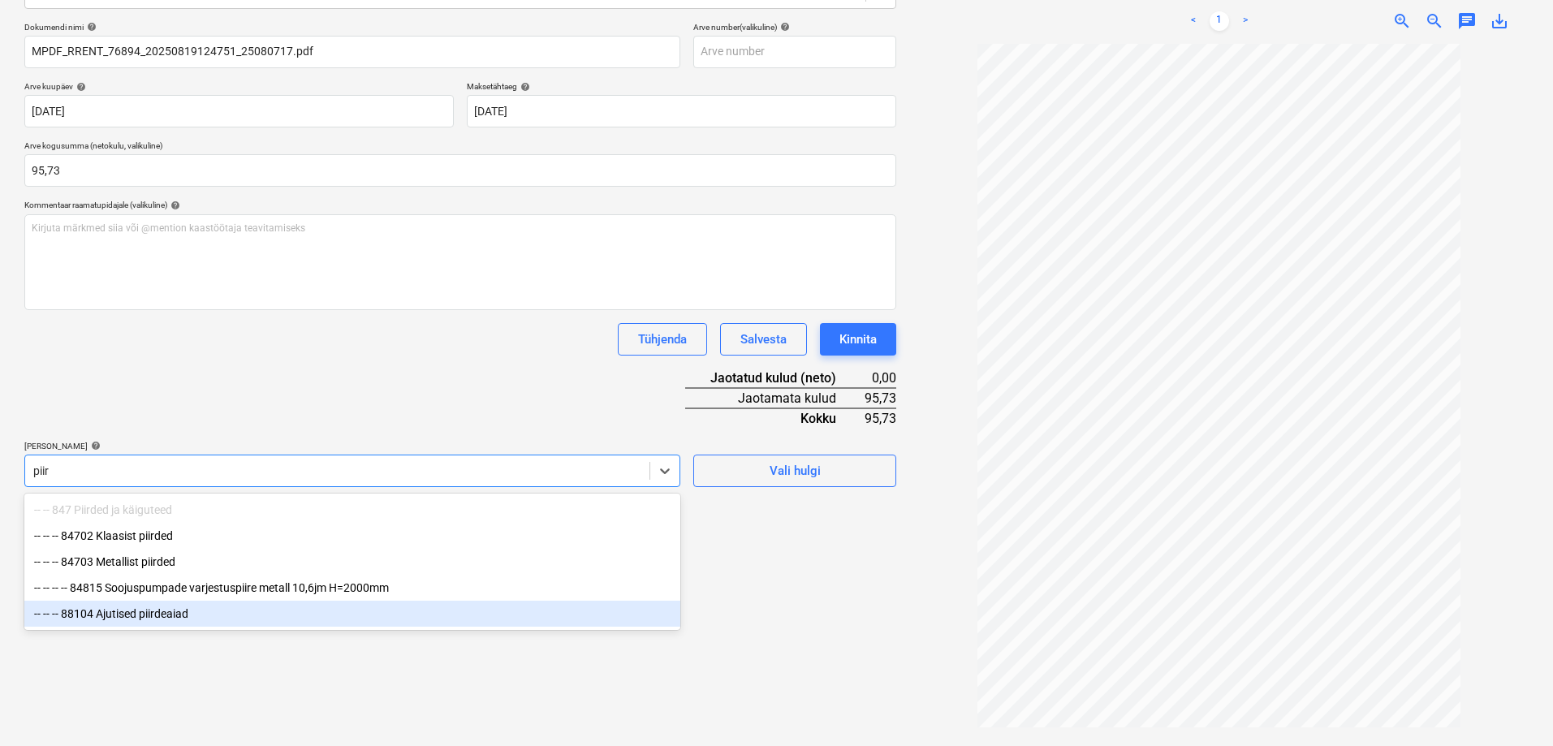
click at [179, 618] on div "-- -- -- 88104 Ajutised piirdeaiad" at bounding box center [352, 614] width 656 height 26
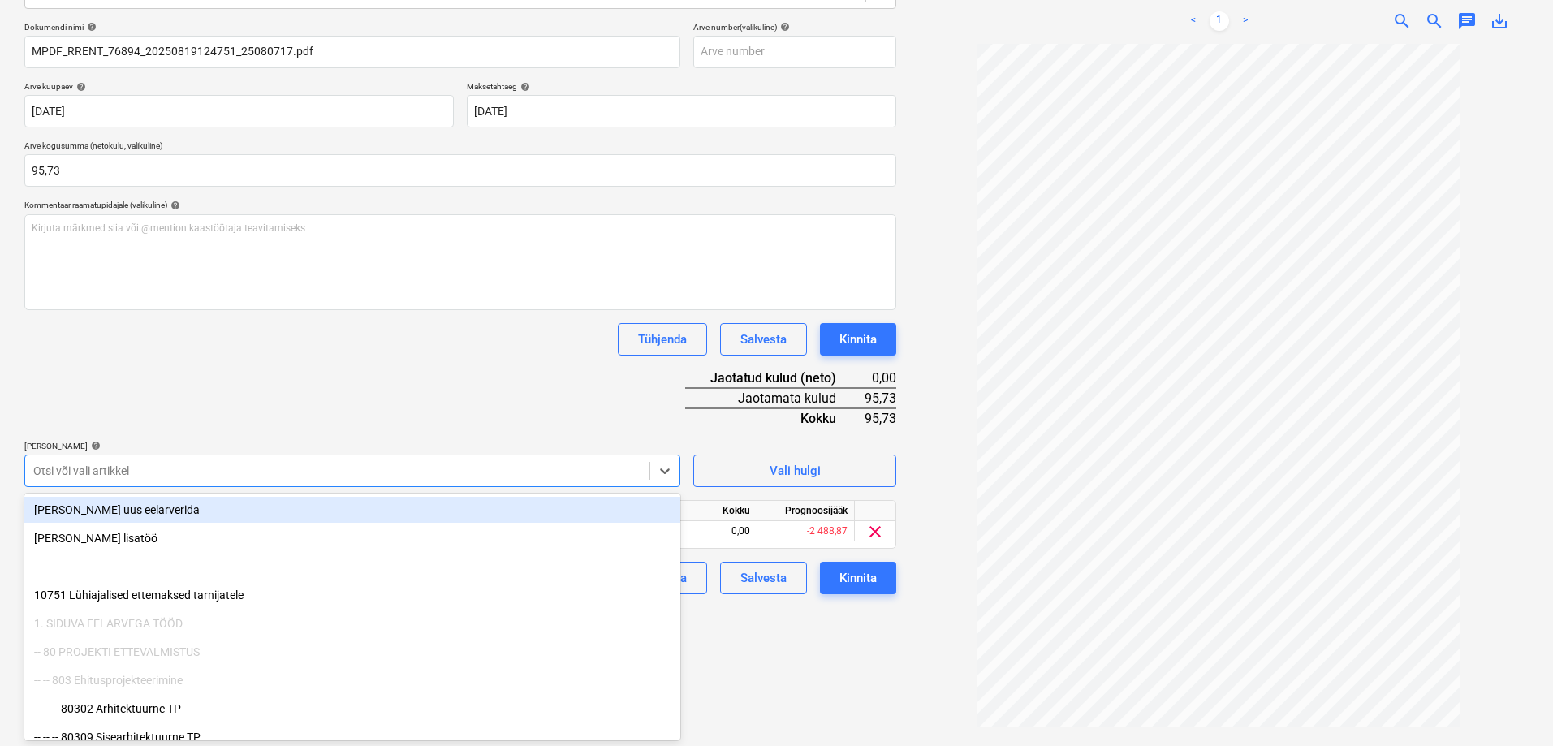
click at [802, 680] on div "Failide konteerimine Vali ettevõte Ramirent Baltic AS (10126) Lisa uus ettevõte…" at bounding box center [460, 301] width 885 height 900
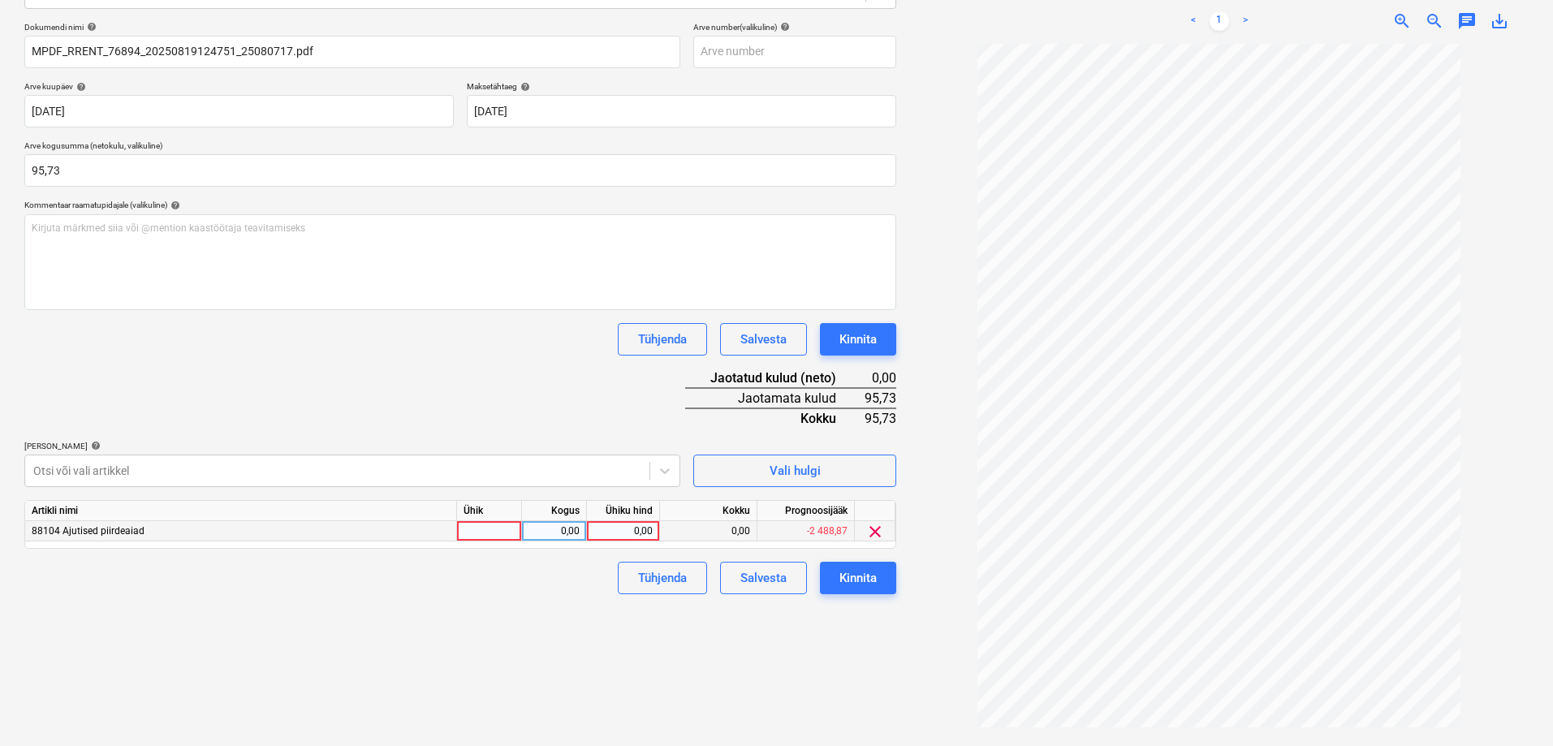
click at [628, 531] on div "0,00" at bounding box center [622, 531] width 59 height 20
type input "95,73"
click at [352, 635] on div "Failide konteerimine Vali ettevõte Ramirent Baltic AS (10126) Lisa uus ettevõte…" at bounding box center [460, 301] width 885 height 900
click at [450, 621] on div "Failide konteerimine Vali ettevõte Ramirent Baltic AS (10126) Lisa uus ettevõte…" at bounding box center [460, 301] width 885 height 900
click at [851, 580] on div "Kinnita" at bounding box center [857, 577] width 37 height 21
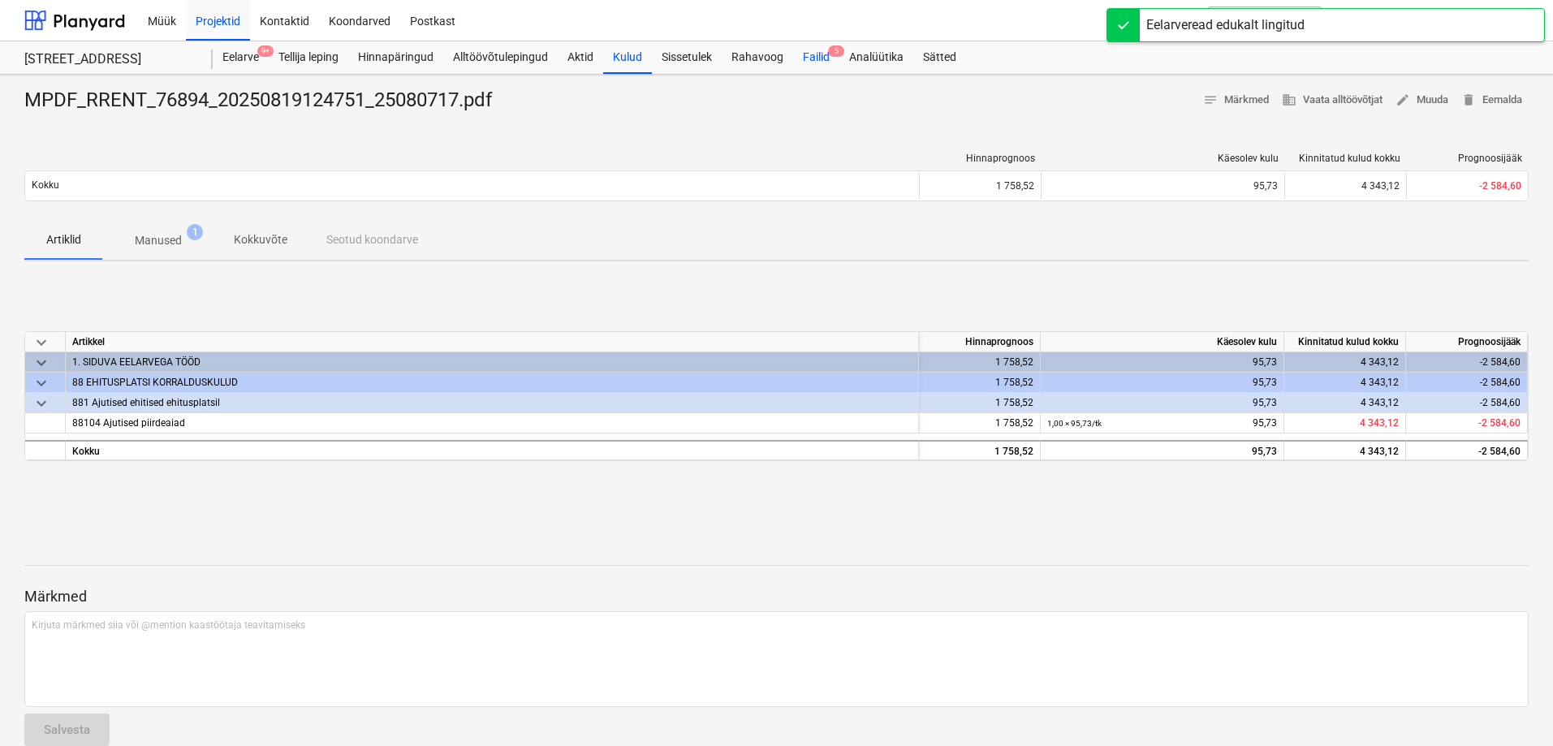
click at [813, 54] on div "Failid 5" at bounding box center [816, 57] width 46 height 32
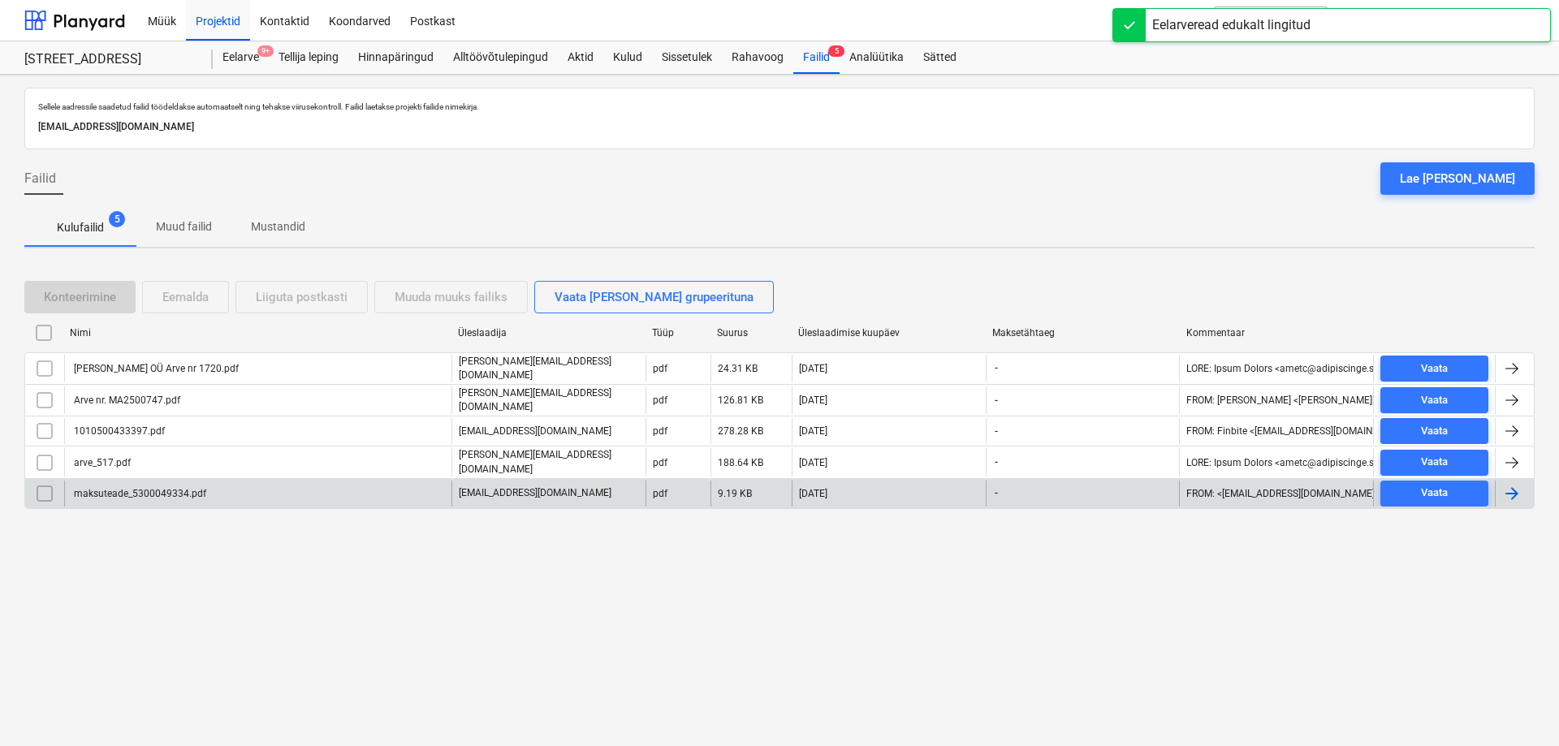
click at [97, 488] on div "maksuteade_5300049334.pdf" at bounding box center [138, 493] width 135 height 11
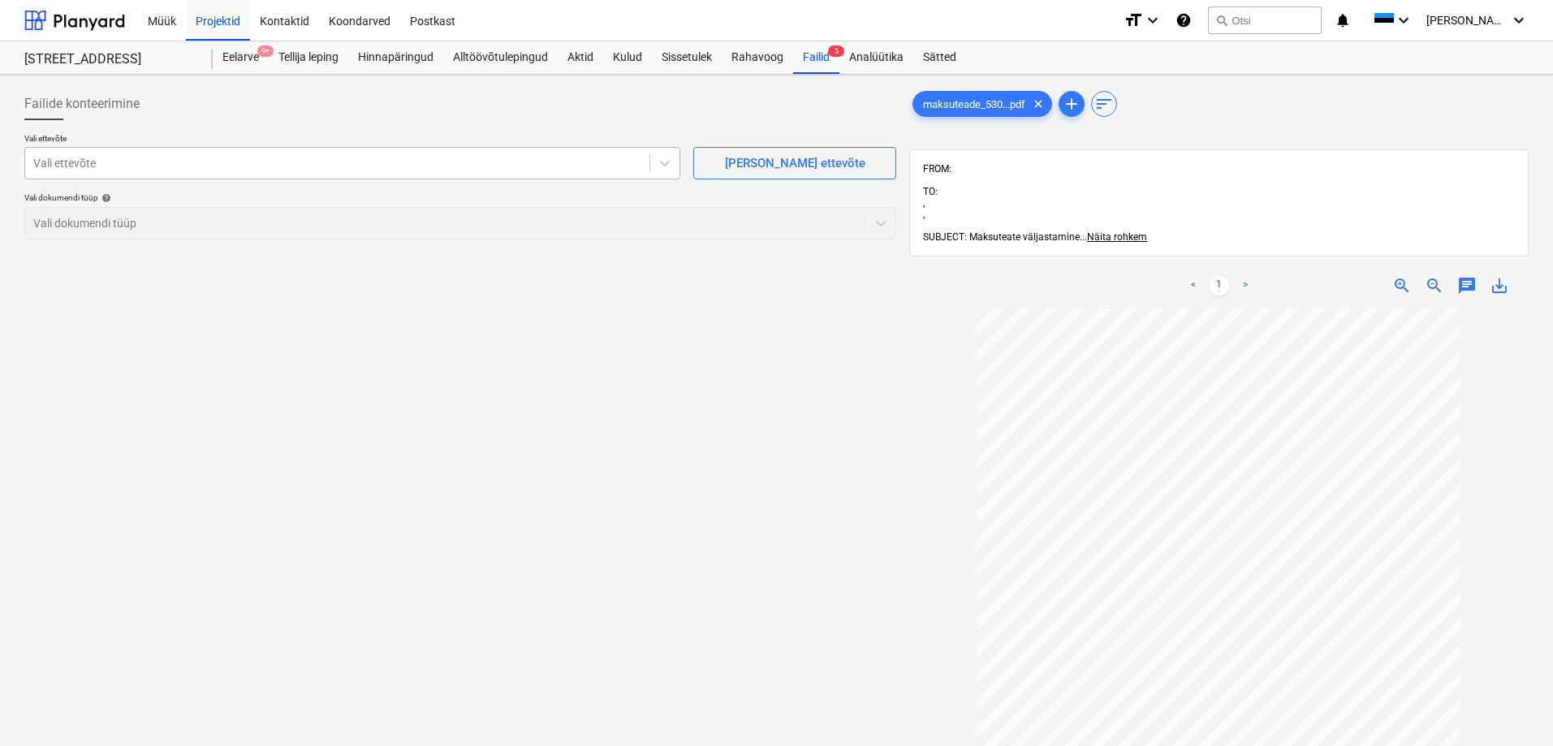
click at [443, 164] on div at bounding box center [337, 163] width 608 height 16
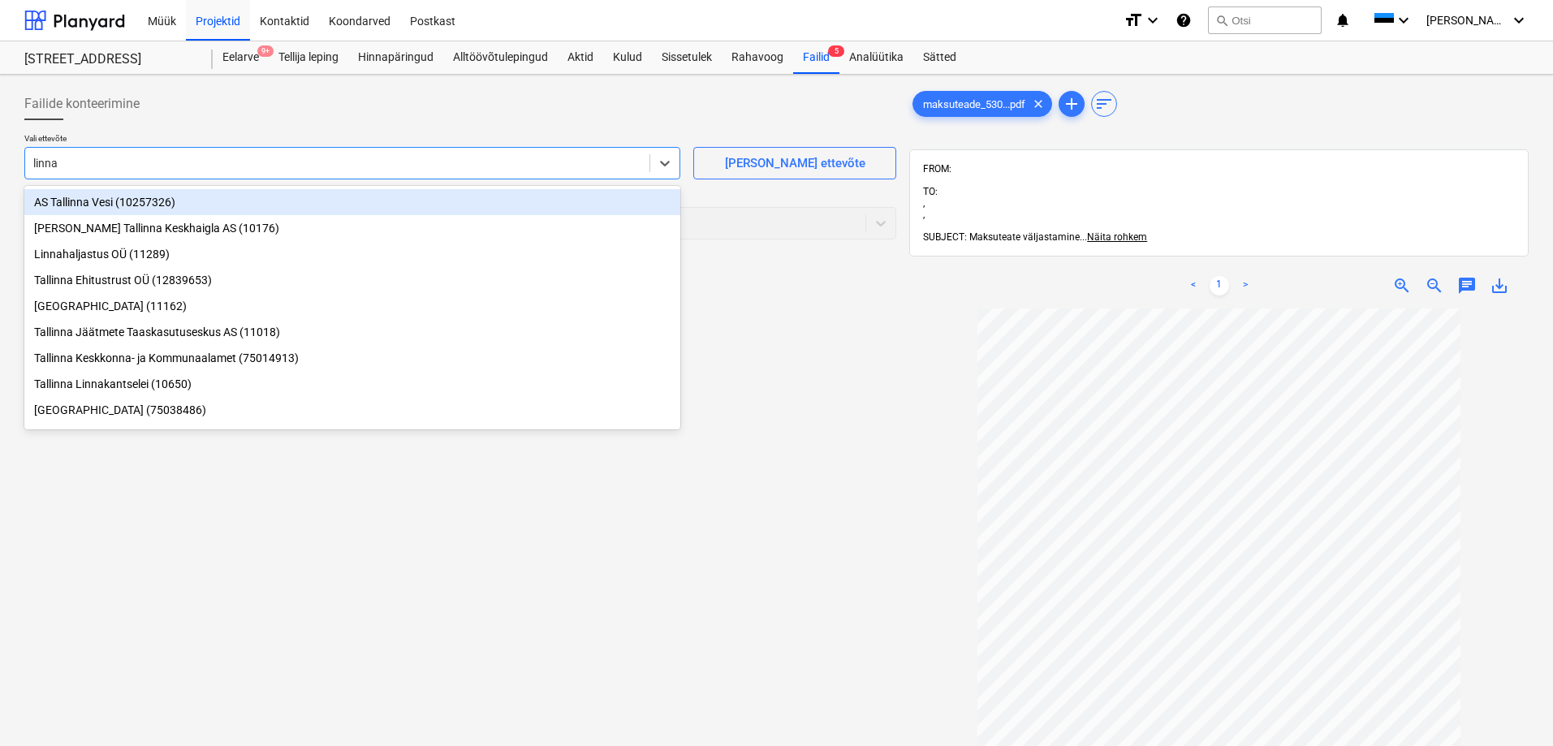
type input "linnak"
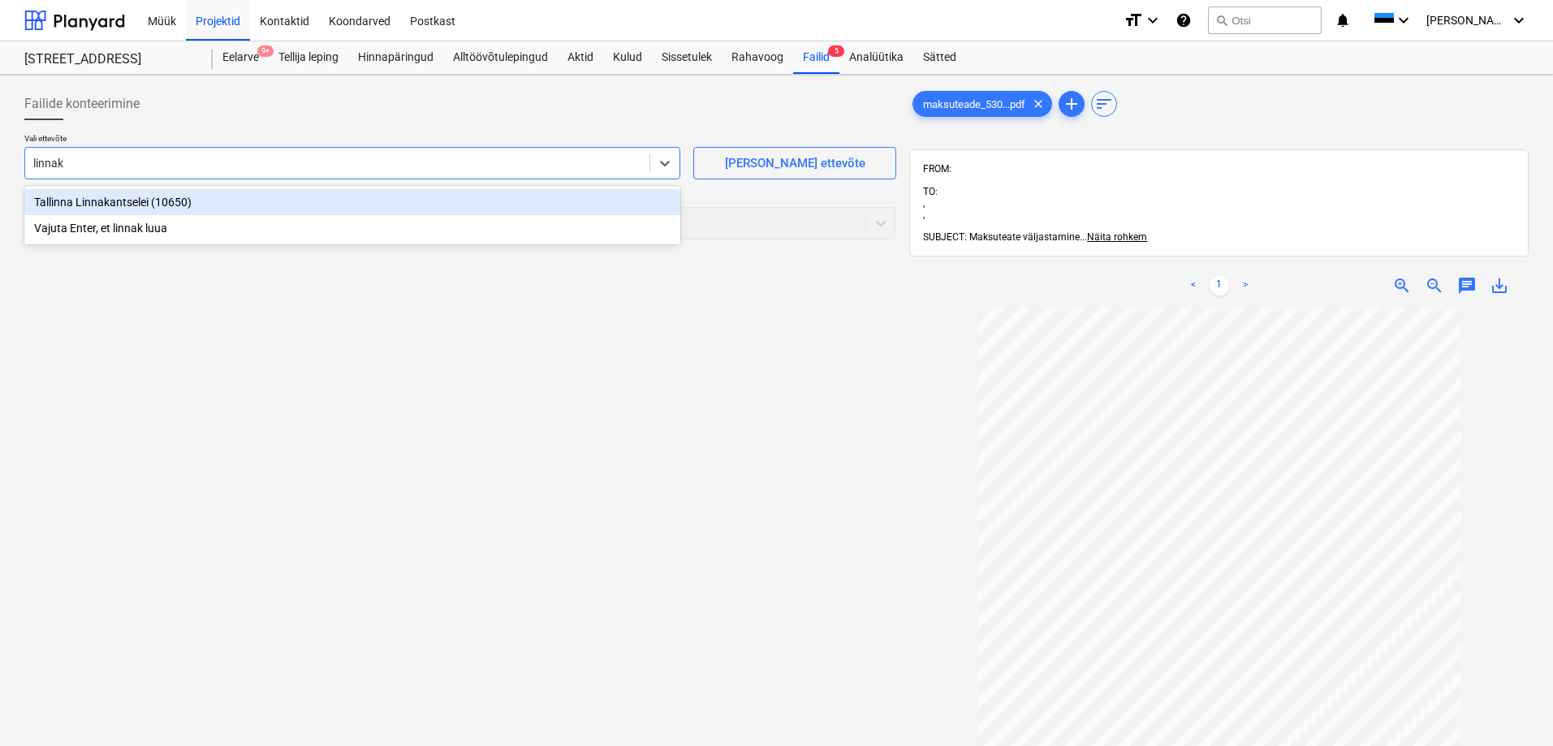
click at [129, 205] on div "Tallinna Linnakantselei (10650)" at bounding box center [352, 202] width 656 height 26
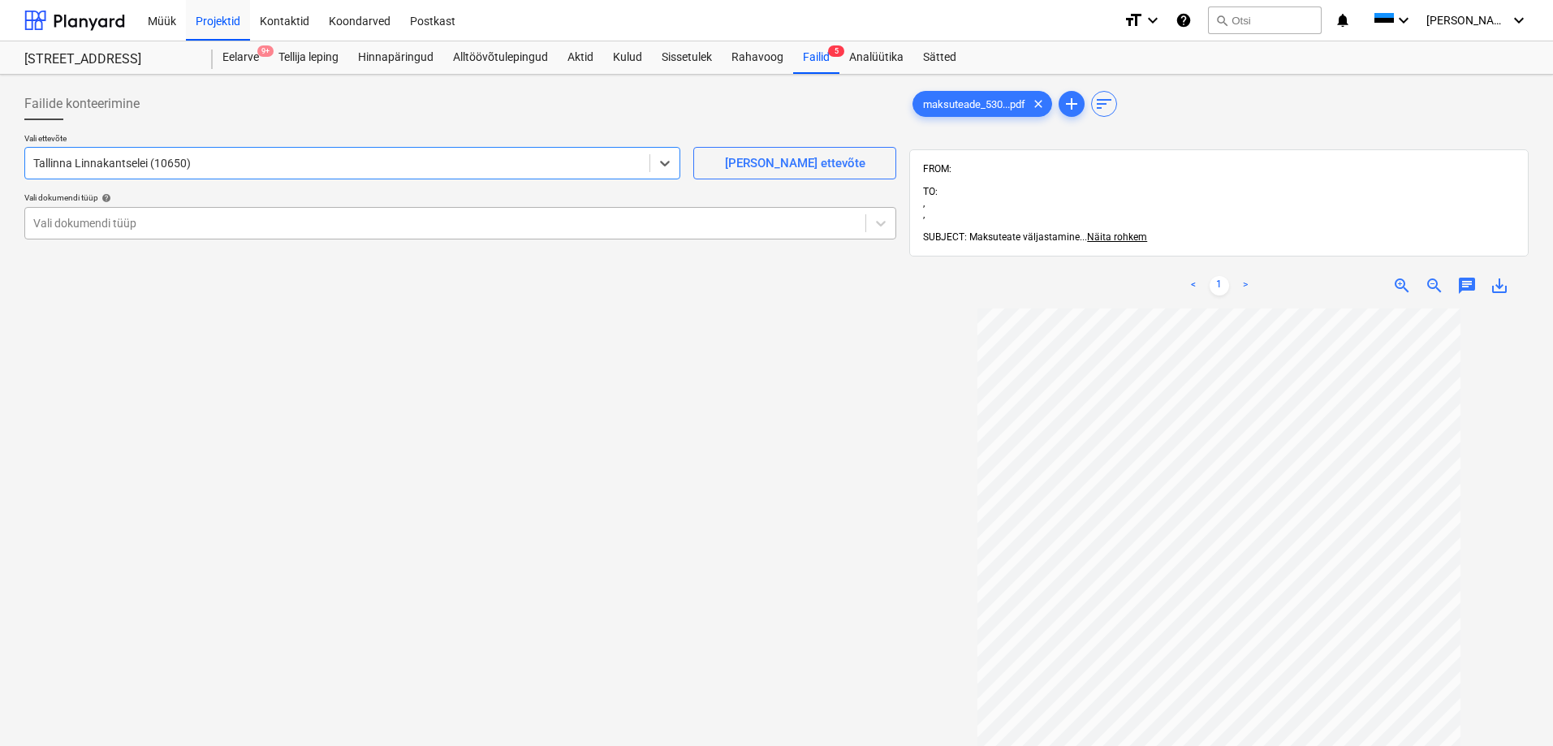
click at [122, 217] on div at bounding box center [445, 223] width 824 height 16
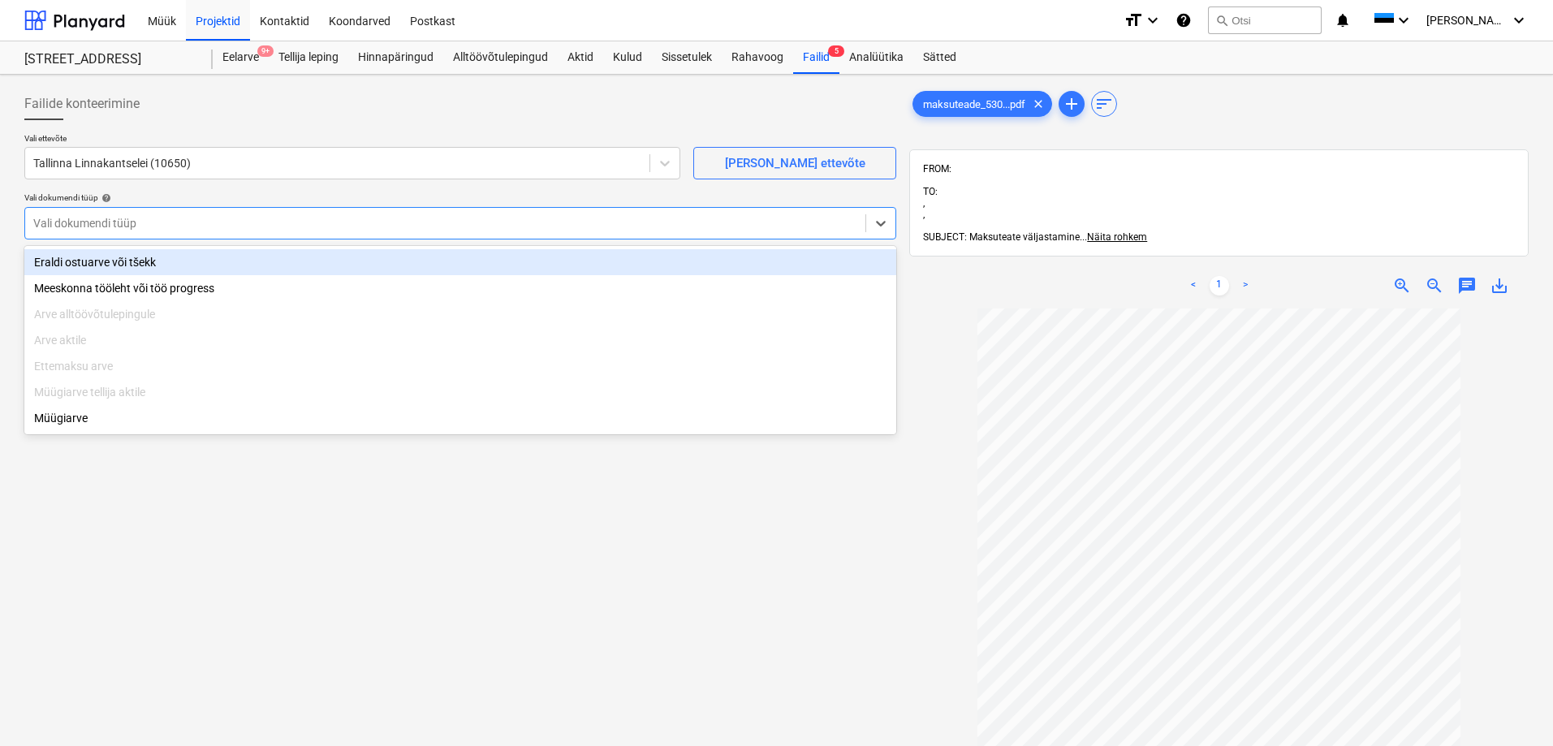
click at [87, 261] on div "Eraldi ostuarve või tšekk" at bounding box center [460, 262] width 872 height 26
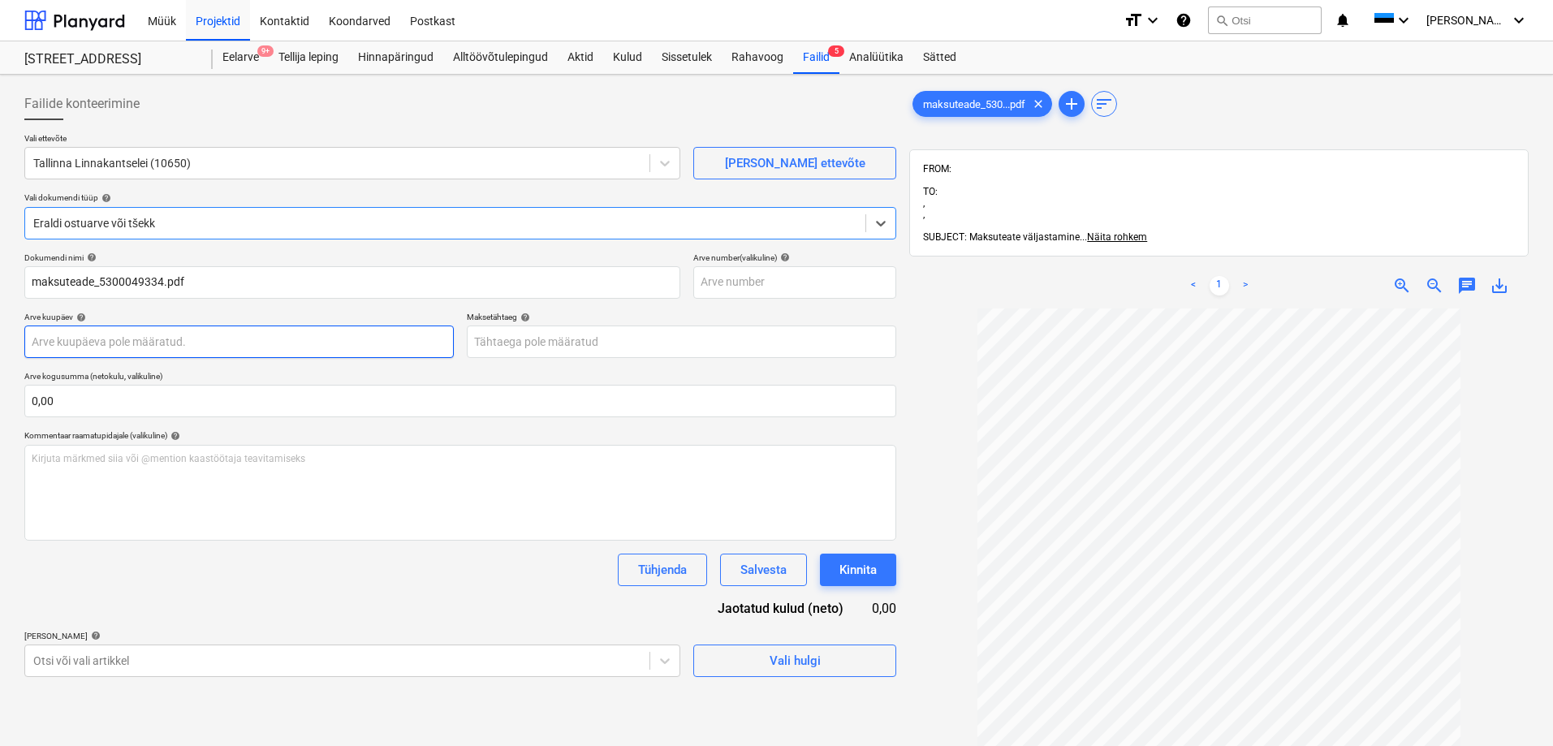
click at [102, 334] on body "Müük Projektid Kontaktid Koondarved Postkast format_size keyboard_arrow_down he…" at bounding box center [776, 373] width 1553 height 746
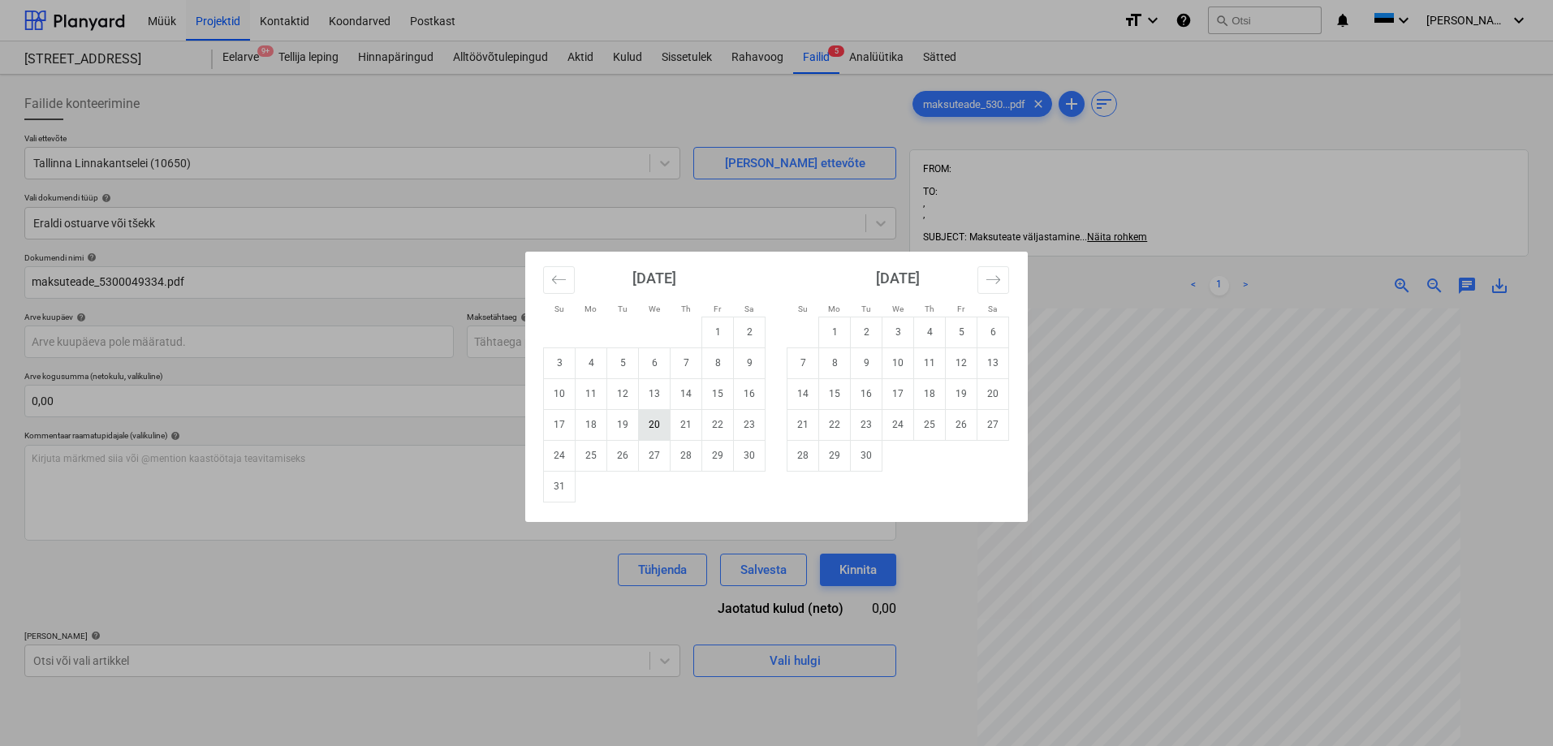
click at [662, 423] on td "20" at bounding box center [655, 424] width 32 height 31
type input "20 Aug 2025"
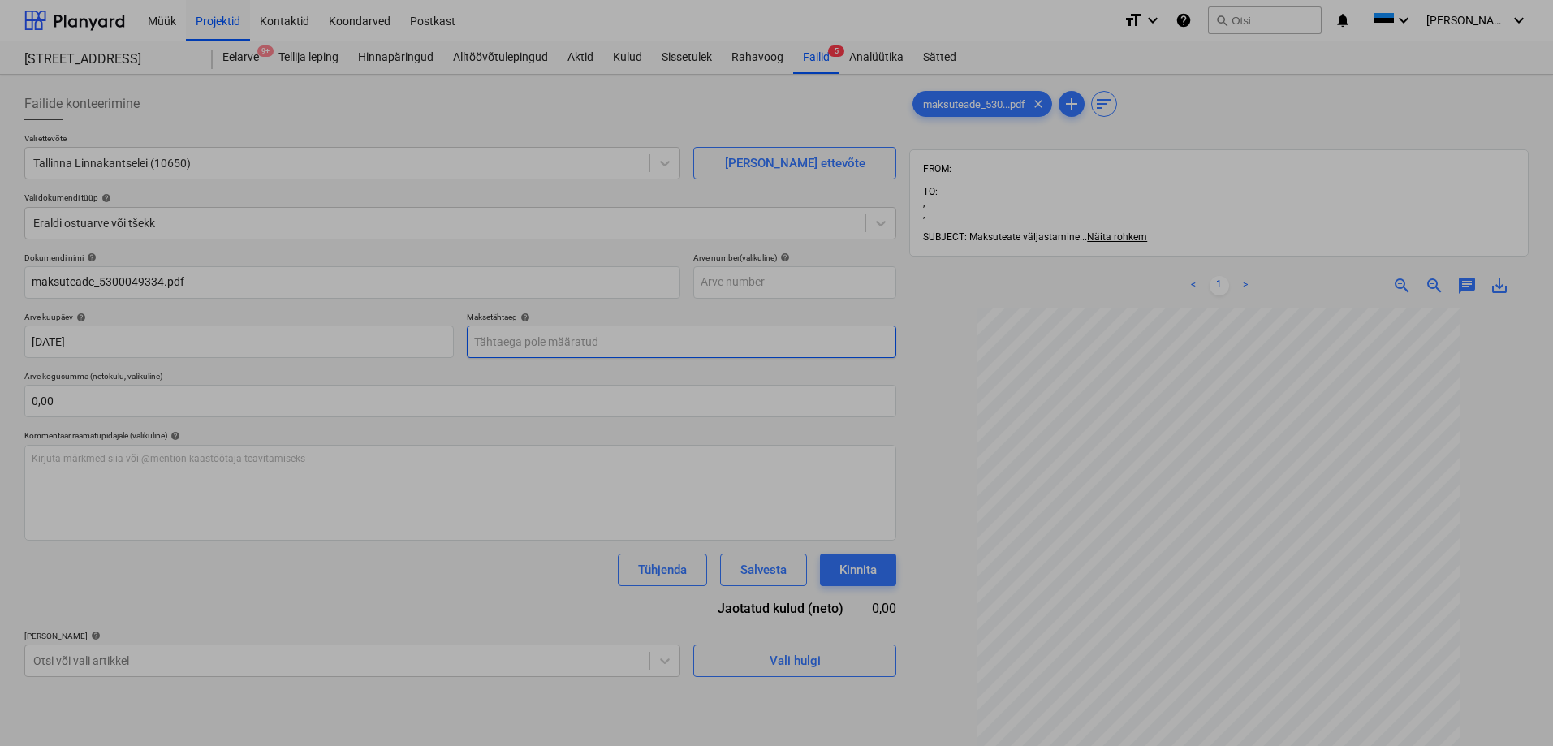
click at [590, 343] on body "Müük Projektid Kontaktid Koondarved Postkast format_size keyboard_arrow_down he…" at bounding box center [776, 373] width 1553 height 746
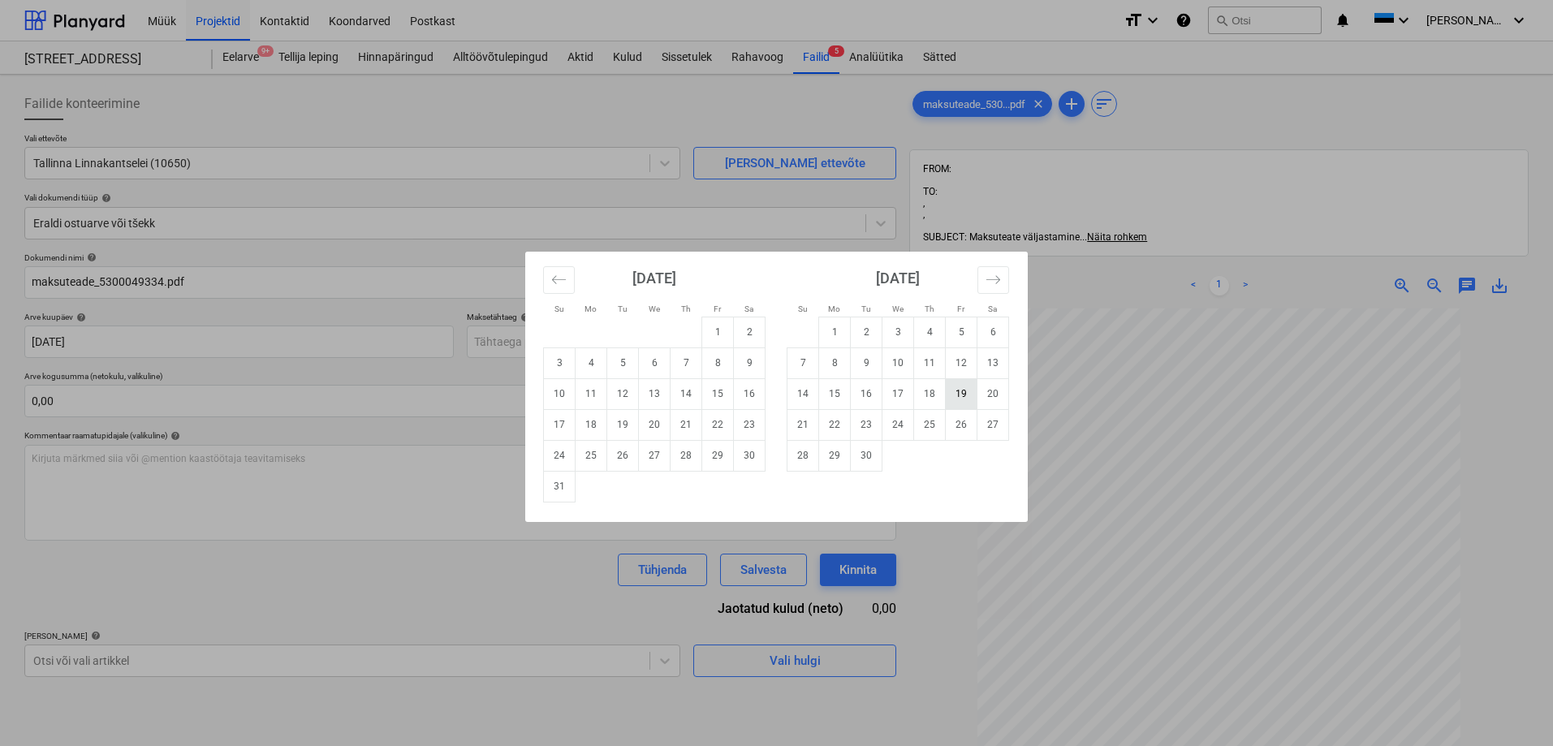
click at [958, 395] on td "19" at bounding box center [962, 393] width 32 height 31
type input "19 Sep 2025"
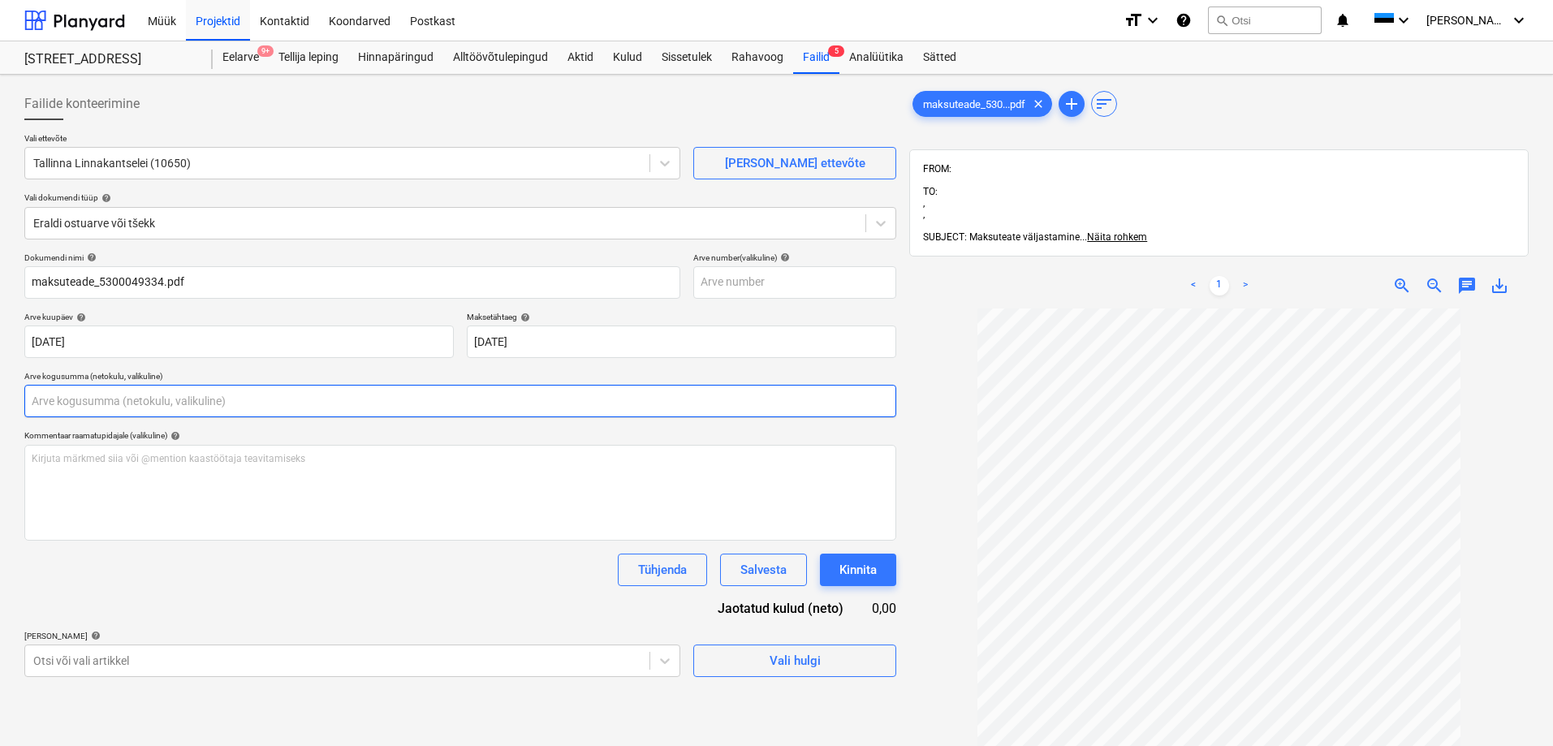
click at [90, 404] on input "text" at bounding box center [460, 401] width 872 height 32
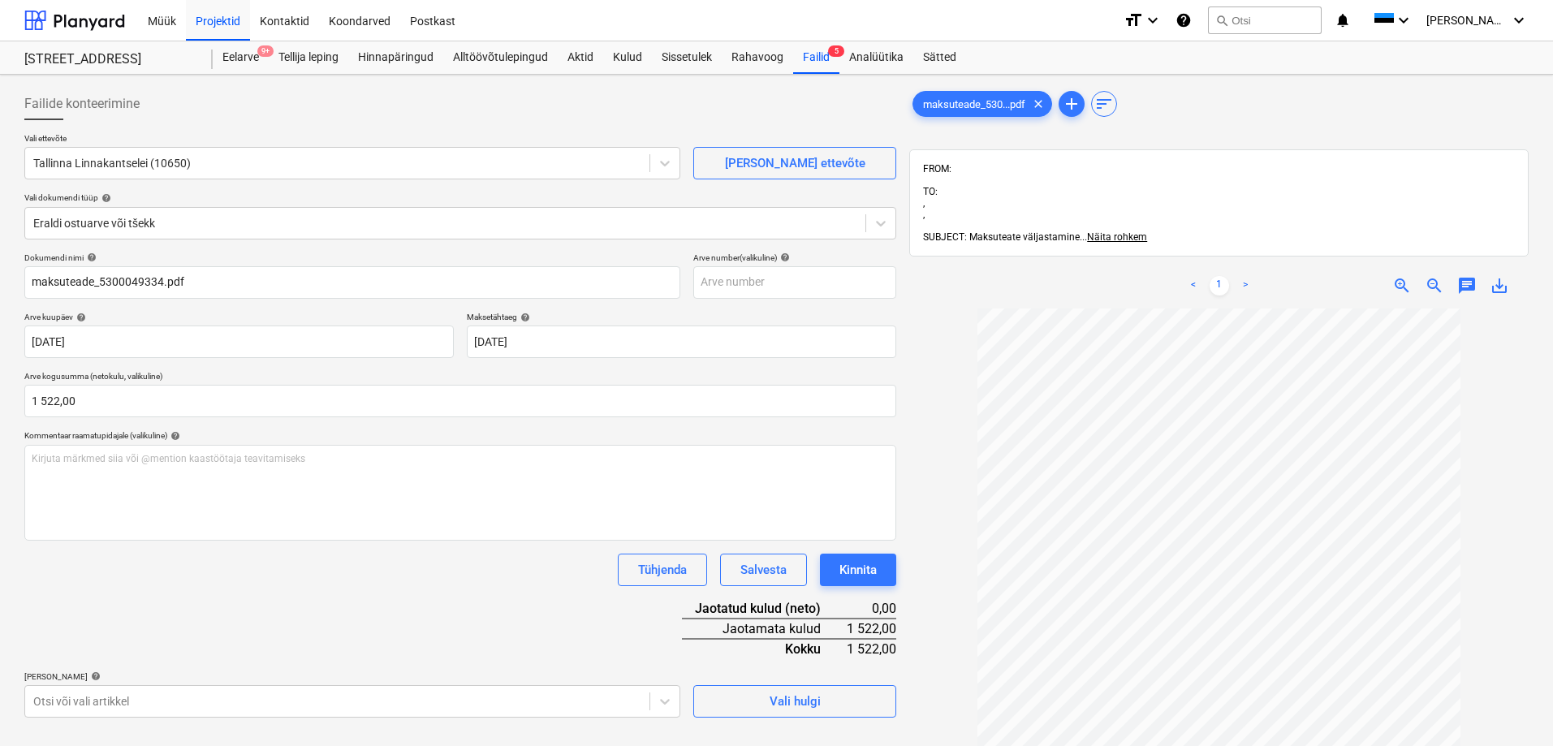
click at [78, 586] on div "Dokumendi nimi help maksuteade_5300049334.pdf Arve number (valikuline) help Arv…" at bounding box center [460, 484] width 872 height 465
click at [97, 384] on p "Arve kogusumma (netokulu, valikuline)" at bounding box center [460, 378] width 872 height 14
click at [94, 400] on input "1522" at bounding box center [460, 401] width 872 height 32
type input "1 522,50"
click at [42, 558] on div "Tühjenda Salvesta Kinnita" at bounding box center [460, 570] width 872 height 32
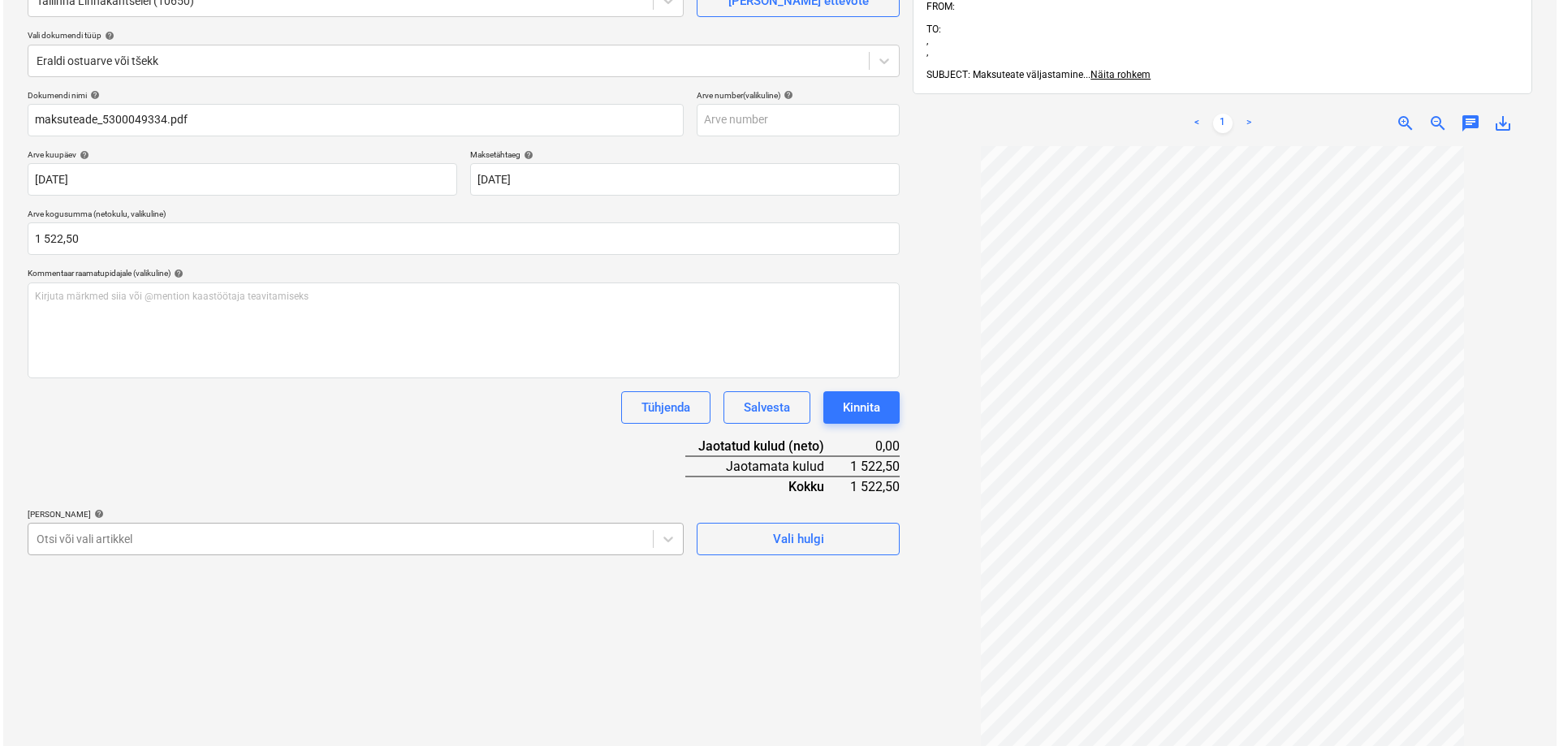
scroll to position [231, 0]
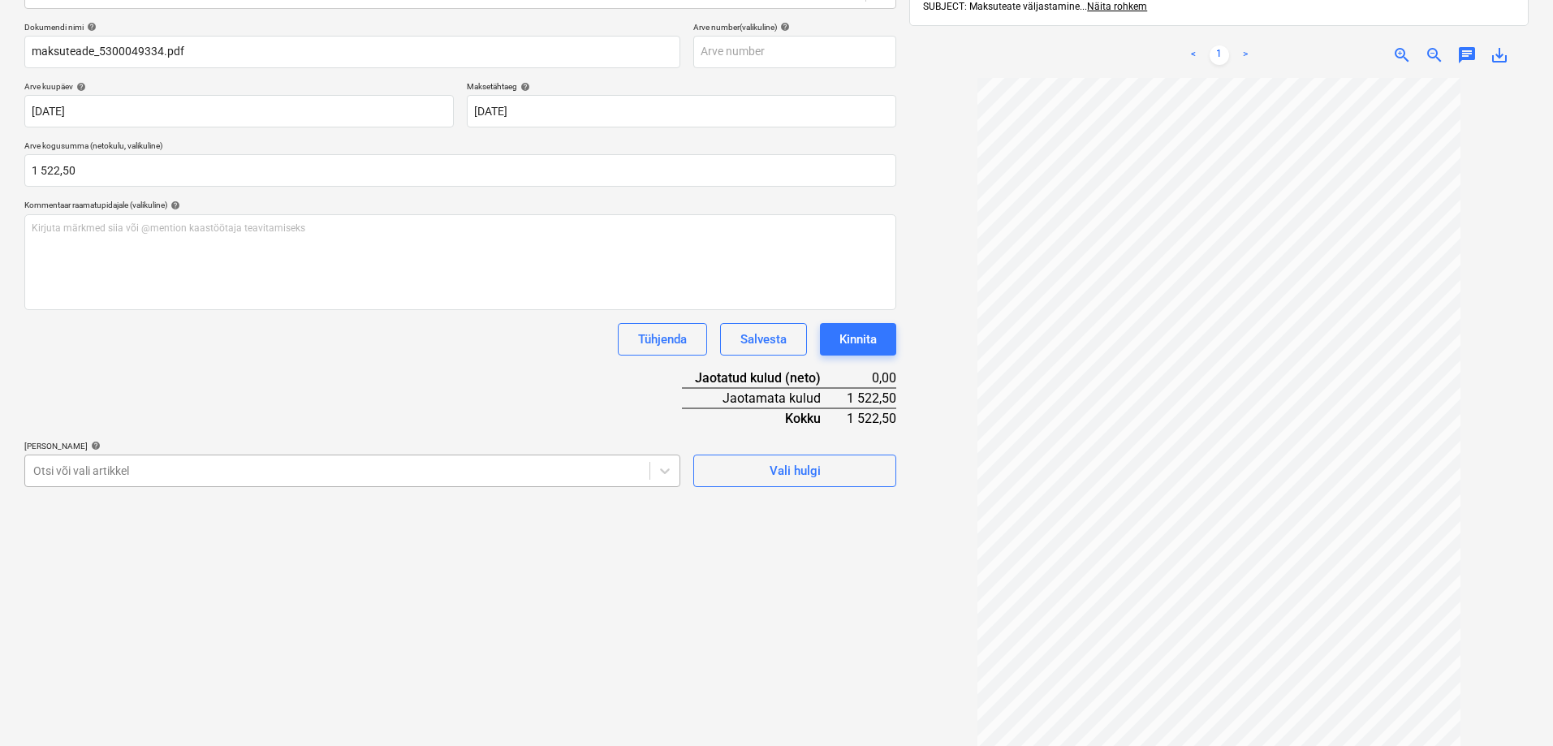
click at [123, 515] on body "Müük Projektid Kontaktid Koondarved Postkast format_size keyboard_arrow_down he…" at bounding box center [776, 142] width 1553 height 746
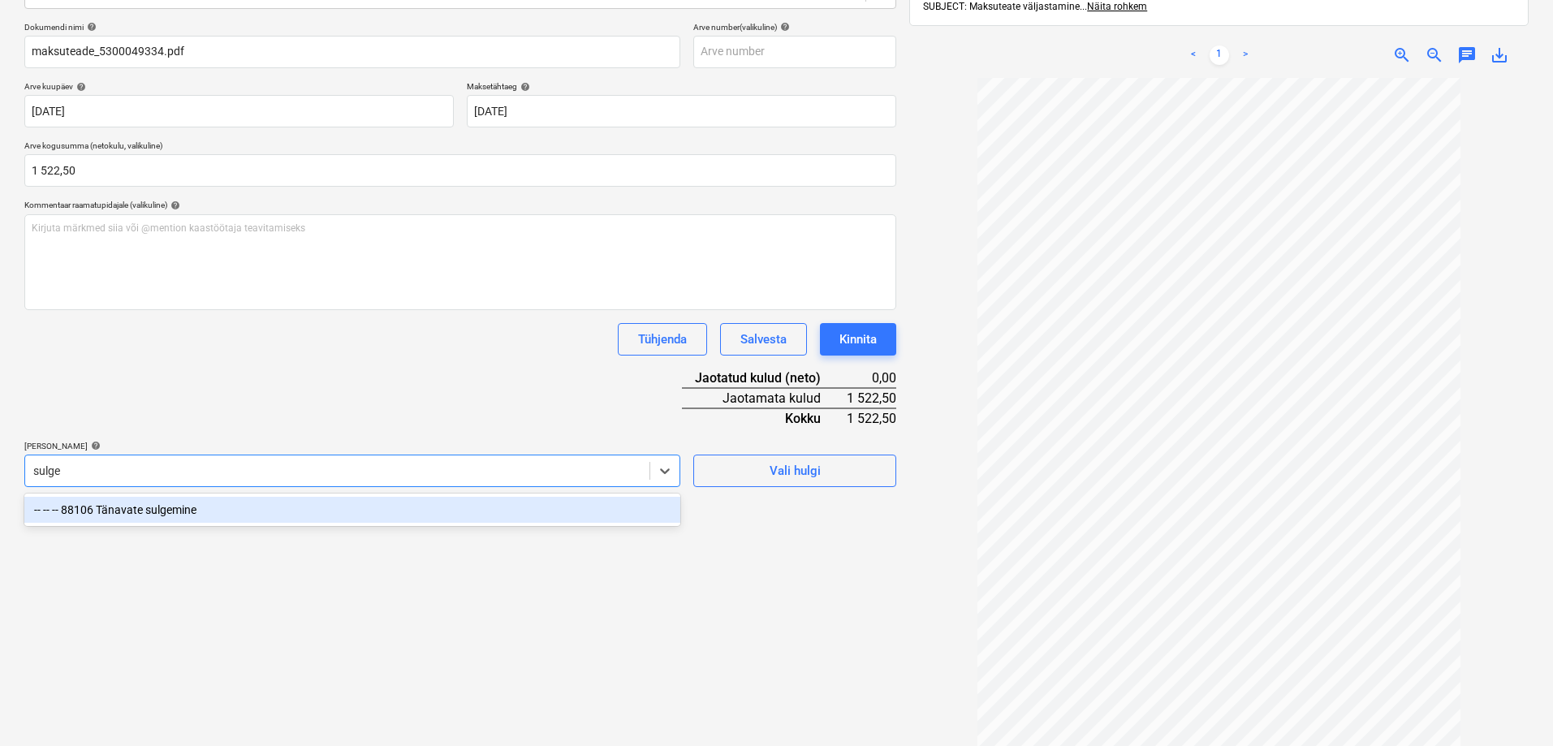
type input "sulgem"
click at [141, 514] on div "-- -- -- 88106 Tänavate sulgemine" at bounding box center [352, 510] width 656 height 26
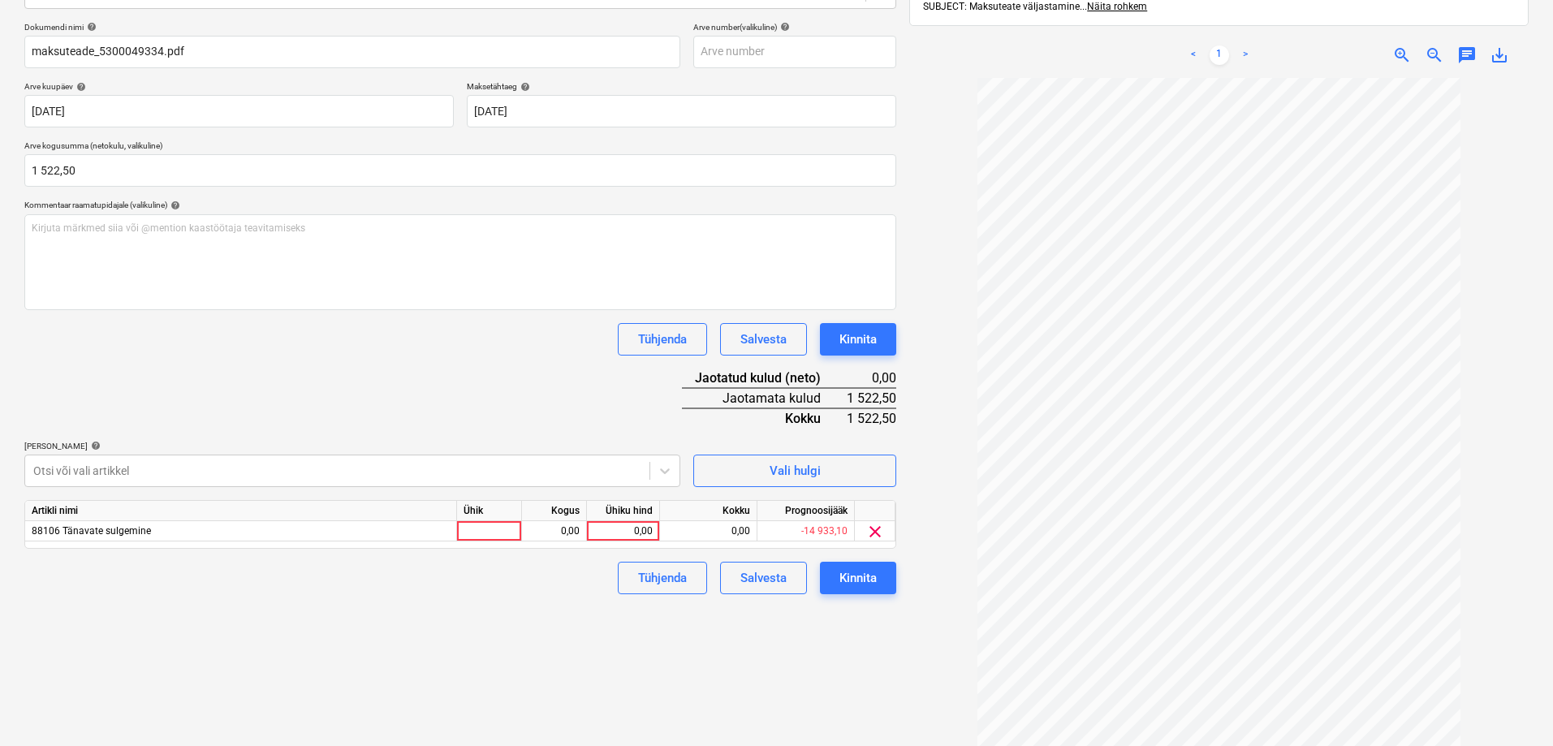
click at [819, 679] on div "Failide konteerimine Vali ettevõte Tallinna Linnakantselei (10650) Lisa uus ett…" at bounding box center [460, 318] width 885 height 934
click at [630, 532] on div "0,00" at bounding box center [622, 531] width 59 height 20
type input "1522,50"
click at [479, 652] on div "Failide konteerimine Vali ettevõte Tallinna Linnakantselei (10650) Lisa uus ett…" at bounding box center [460, 318] width 885 height 934
click at [856, 637] on div "Failide konteerimine Vali ettevõte Tallinna Linnakantselei (10650) Lisa uus ett…" at bounding box center [460, 318] width 885 height 934
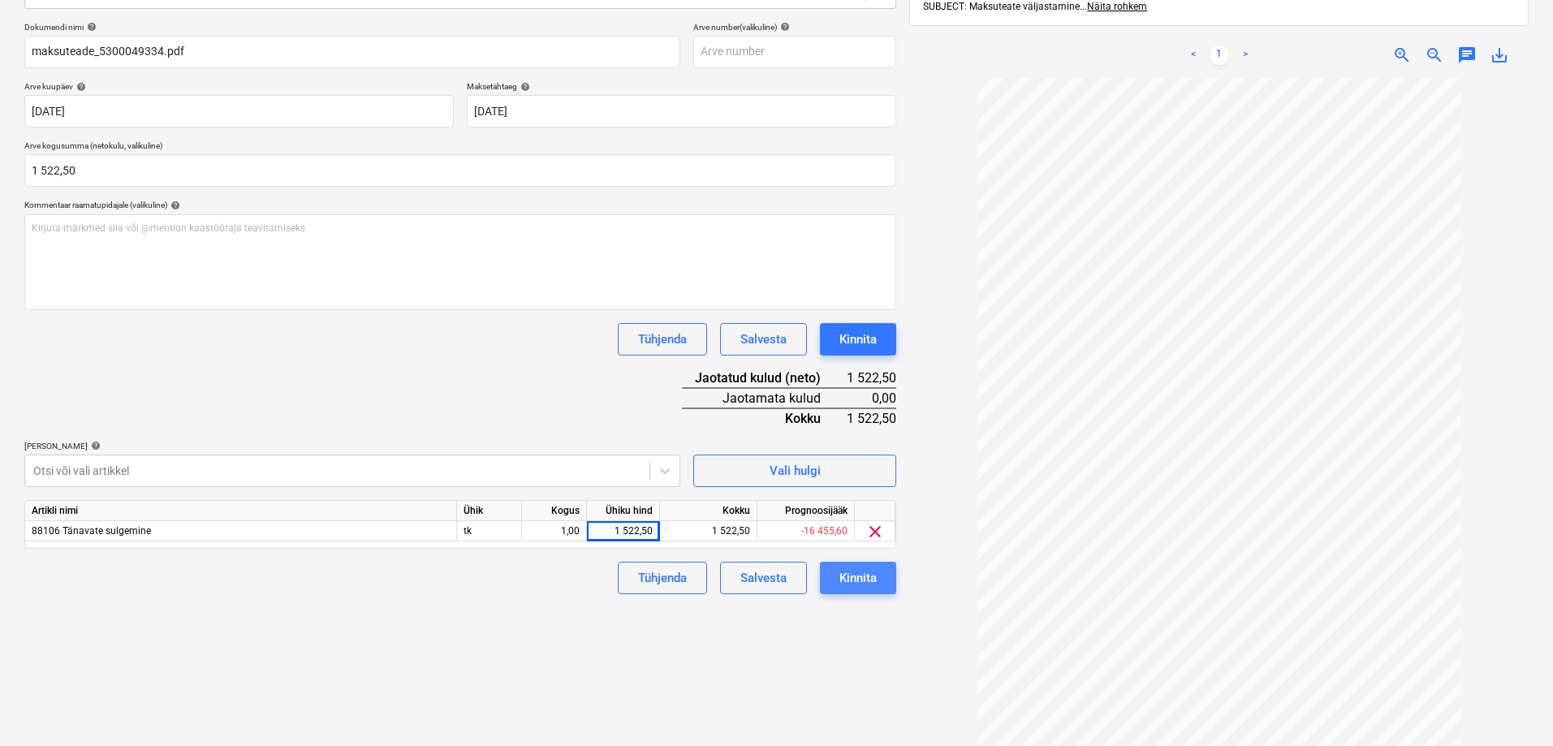
click at [855, 586] on div "Kinnita" at bounding box center [857, 577] width 37 height 21
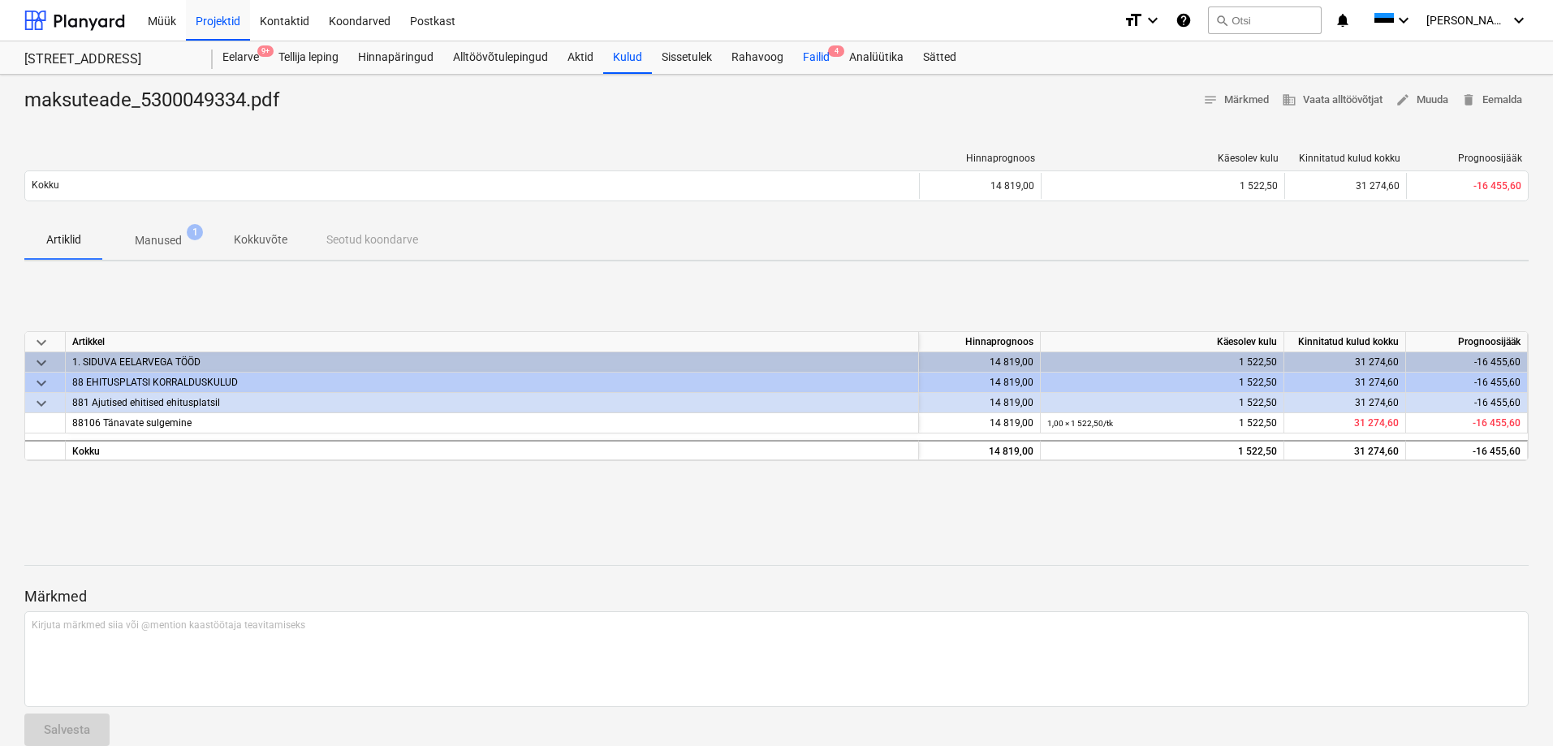
click at [821, 54] on div "Failid 4" at bounding box center [816, 57] width 46 height 32
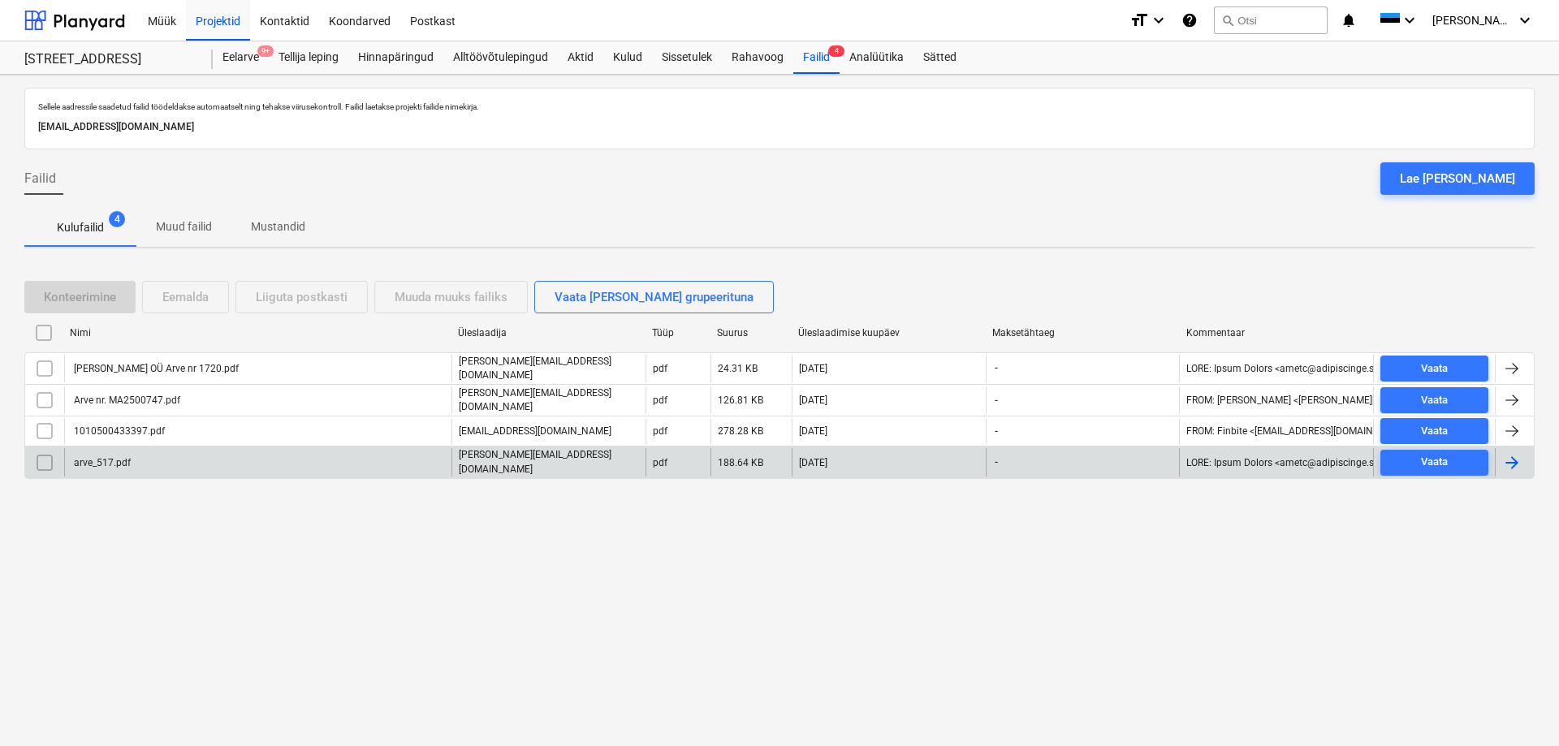
click at [104, 459] on div "arve_517.pdf" at bounding box center [100, 462] width 59 height 11
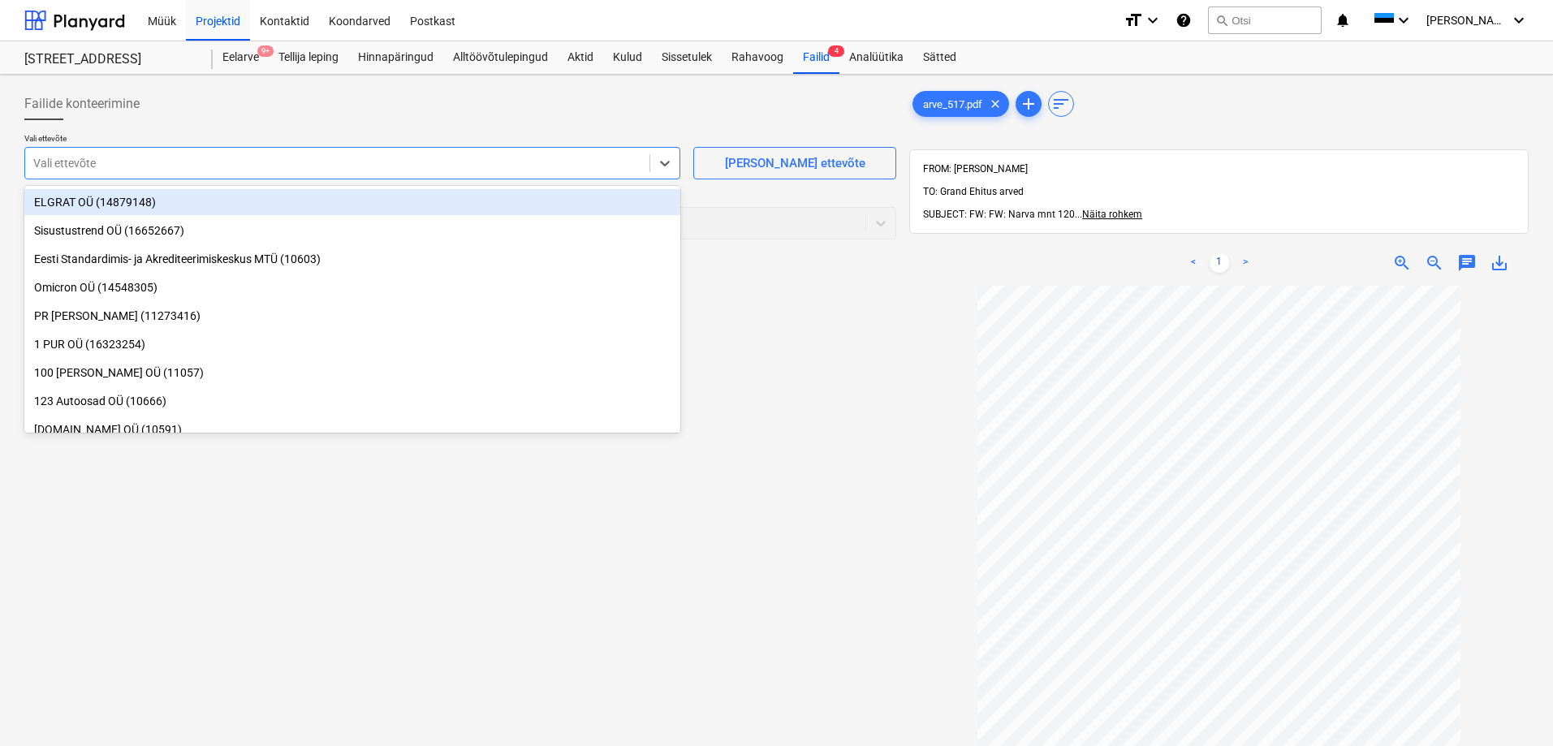
click at [189, 170] on div at bounding box center [337, 163] width 608 height 16
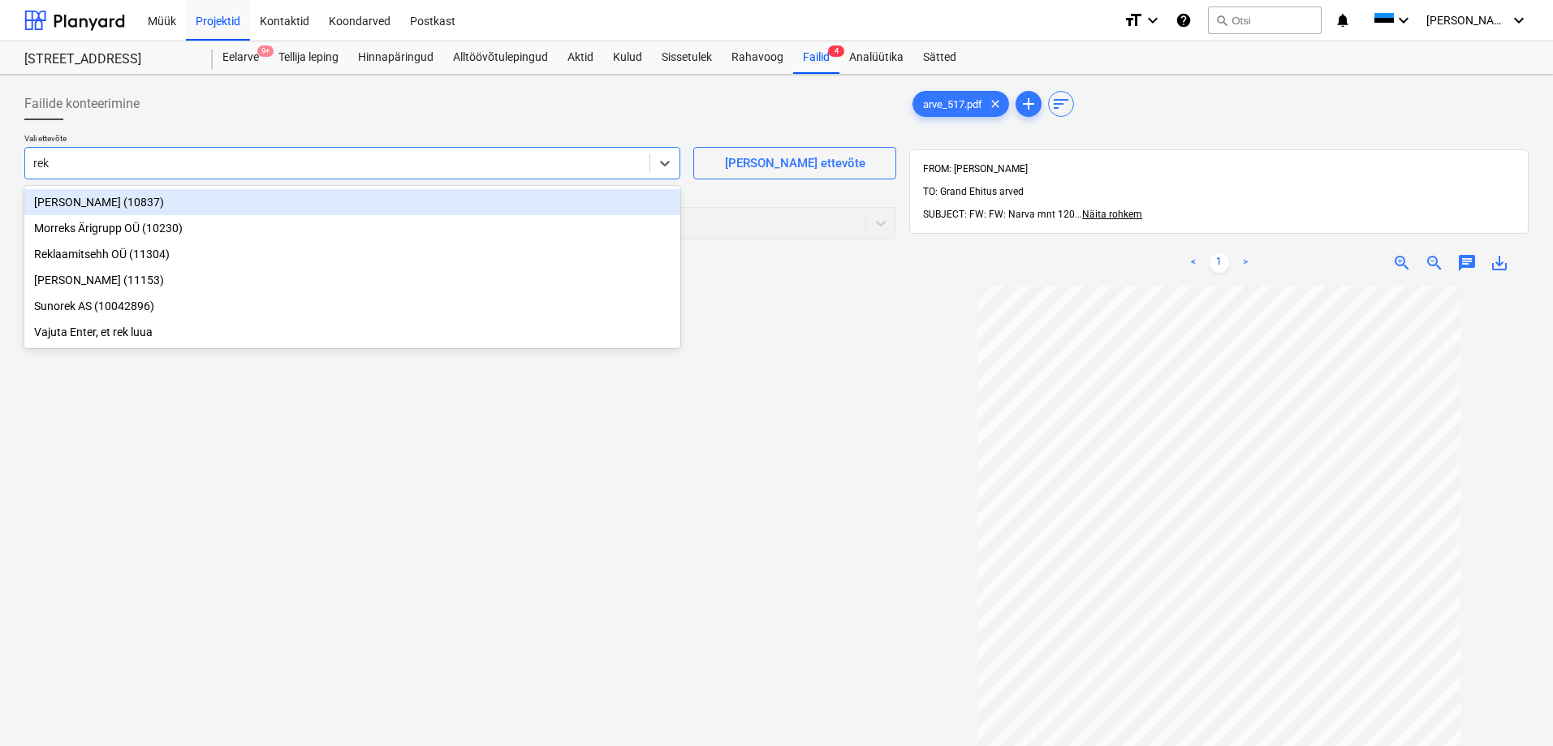
type input "rekm"
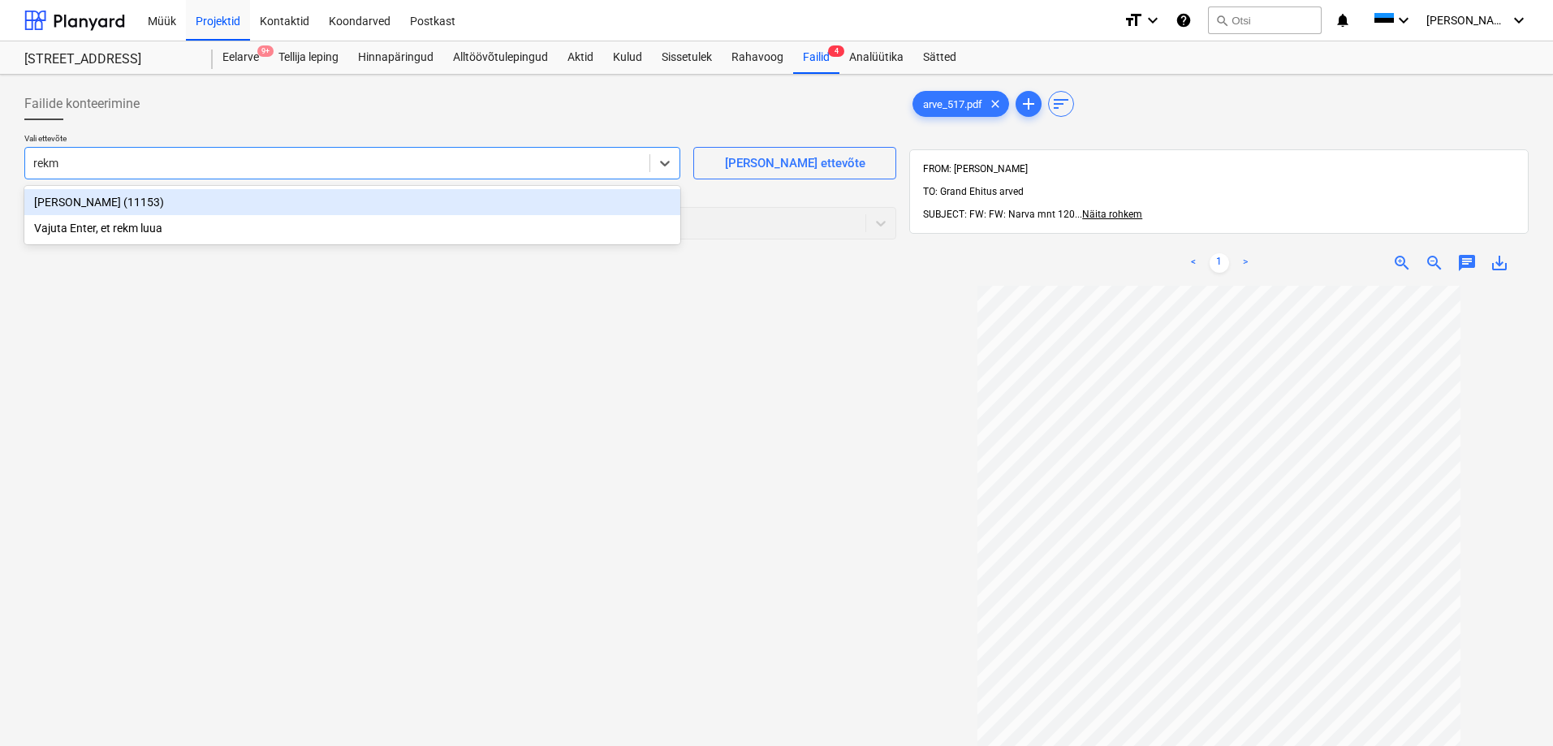
click at [70, 200] on div "[PERSON_NAME] (11153)" at bounding box center [352, 202] width 656 height 26
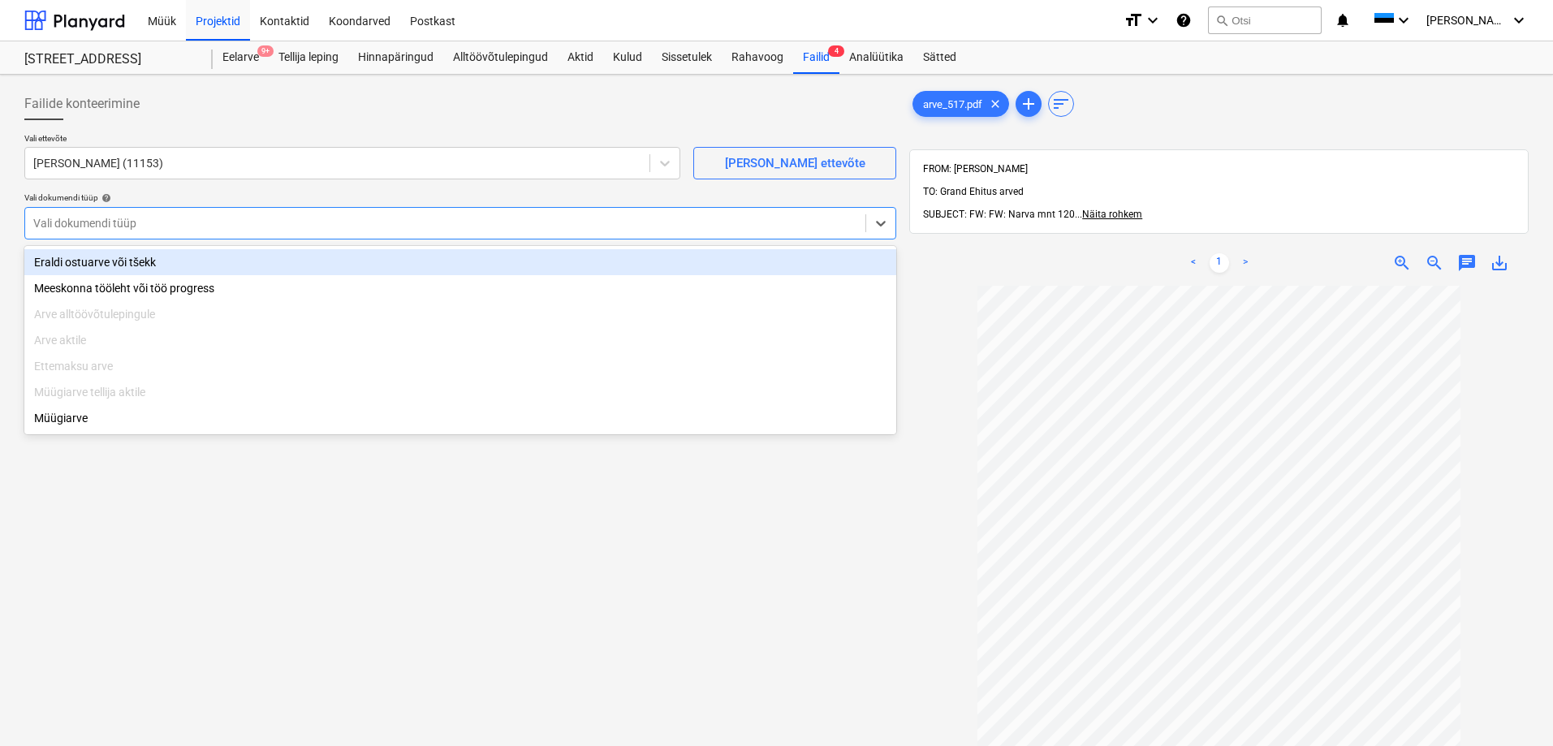
click at [68, 226] on div at bounding box center [445, 223] width 824 height 16
click at [79, 256] on div "Eraldi ostuarve või tšekk" at bounding box center [460, 262] width 872 height 26
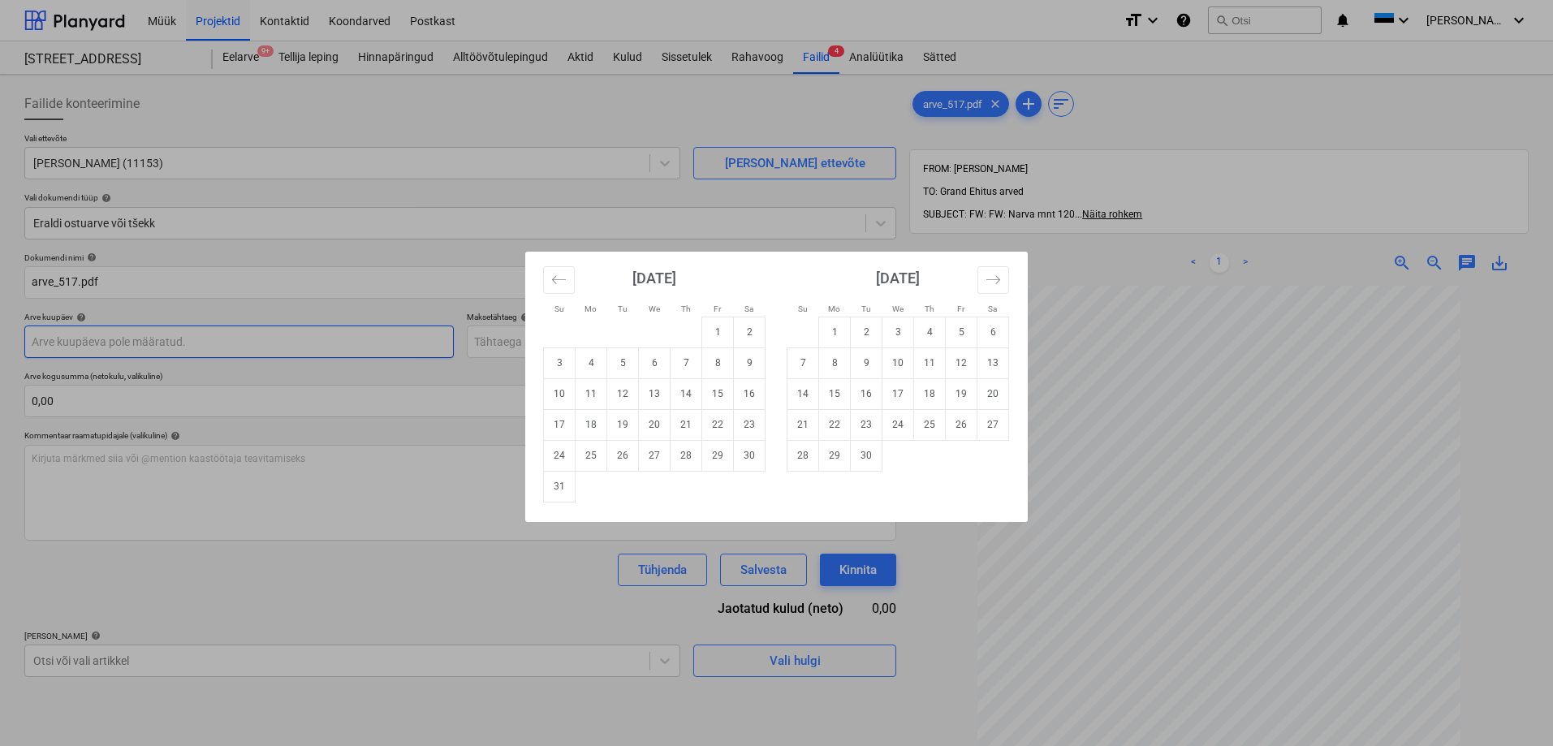
click at [87, 347] on body "Müük Projektid Kontaktid Koondarved Postkast format_size keyboard_arrow_down he…" at bounding box center [776, 373] width 1553 height 746
click at [682, 427] on td "21" at bounding box center [686, 424] width 32 height 31
type input "21 Aug 2025"
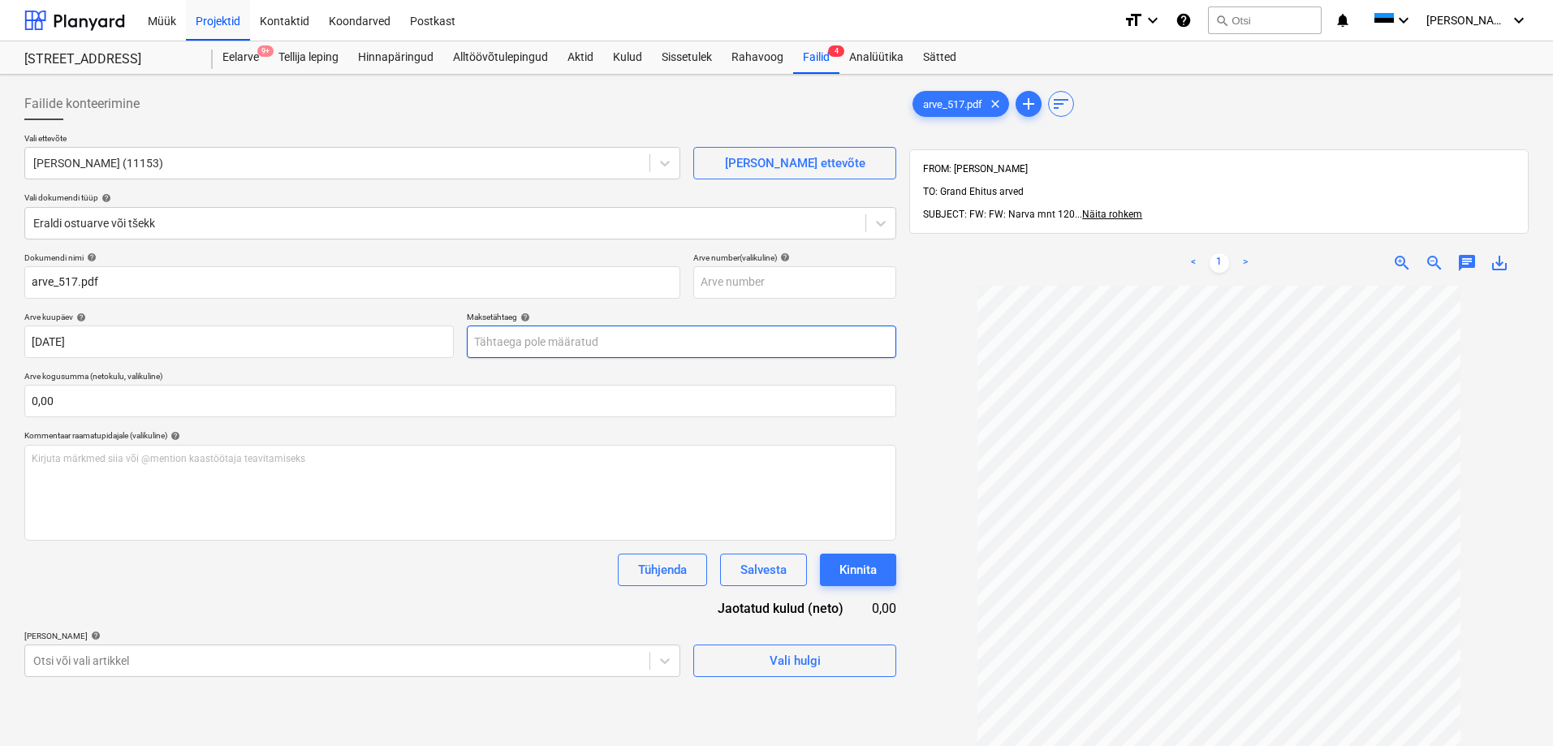
click at [547, 339] on body "Müük Projektid Kontaktid Koondarved Postkast format_size keyboard_arrow_down he…" at bounding box center [776, 373] width 1553 height 746
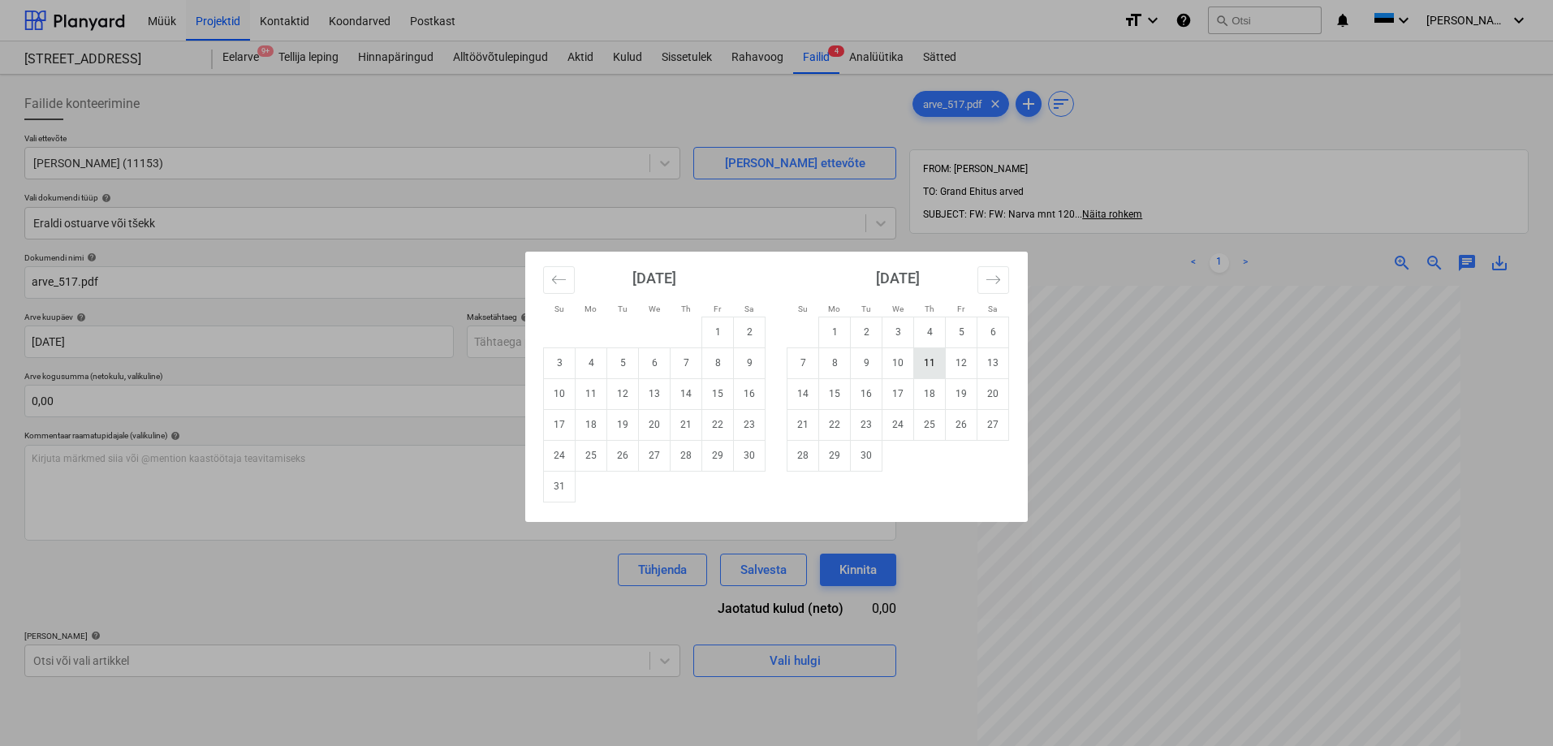
click at [927, 363] on td "11" at bounding box center [930, 362] width 32 height 31
type input "11 Sep 2025"
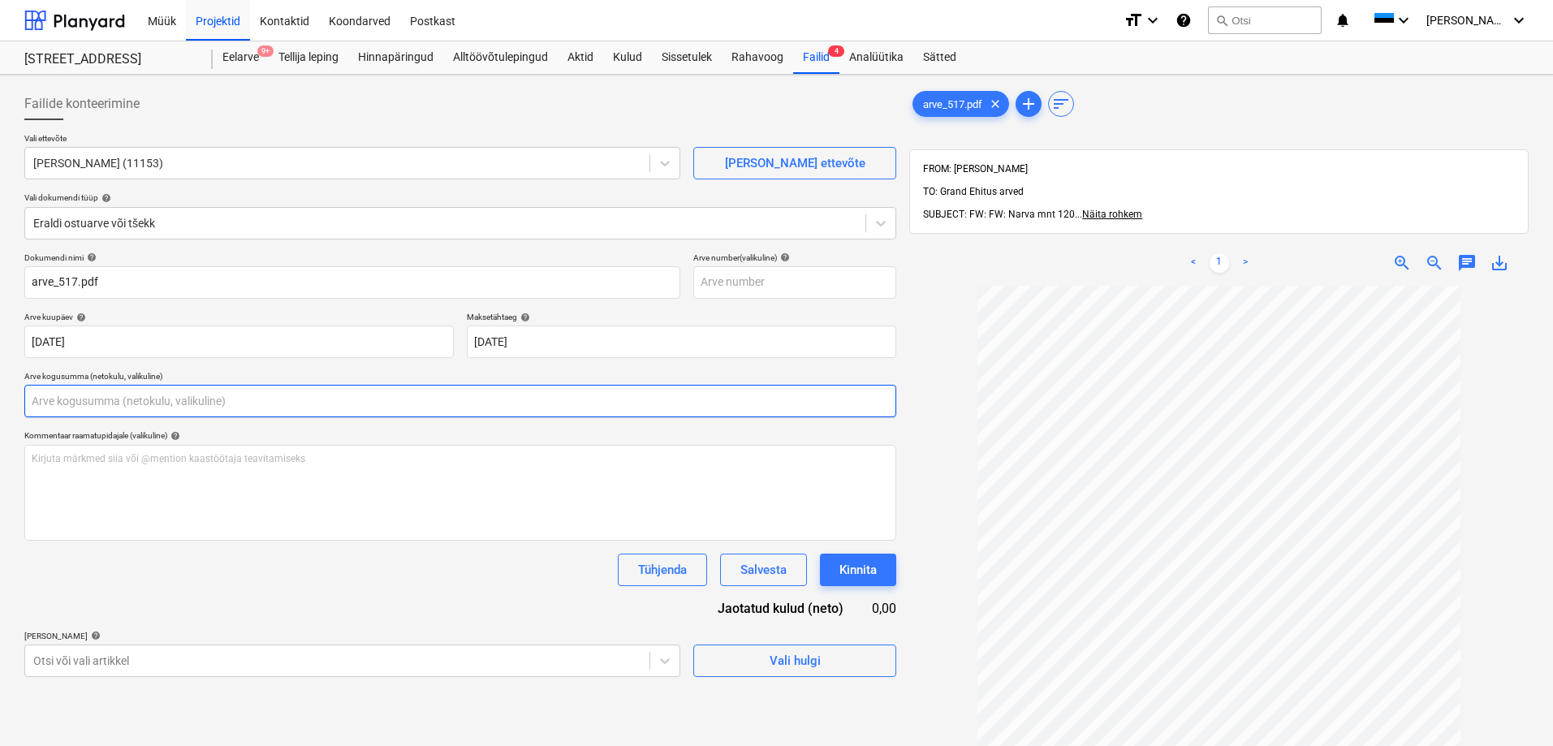
click at [325, 406] on input "text" at bounding box center [460, 401] width 872 height 32
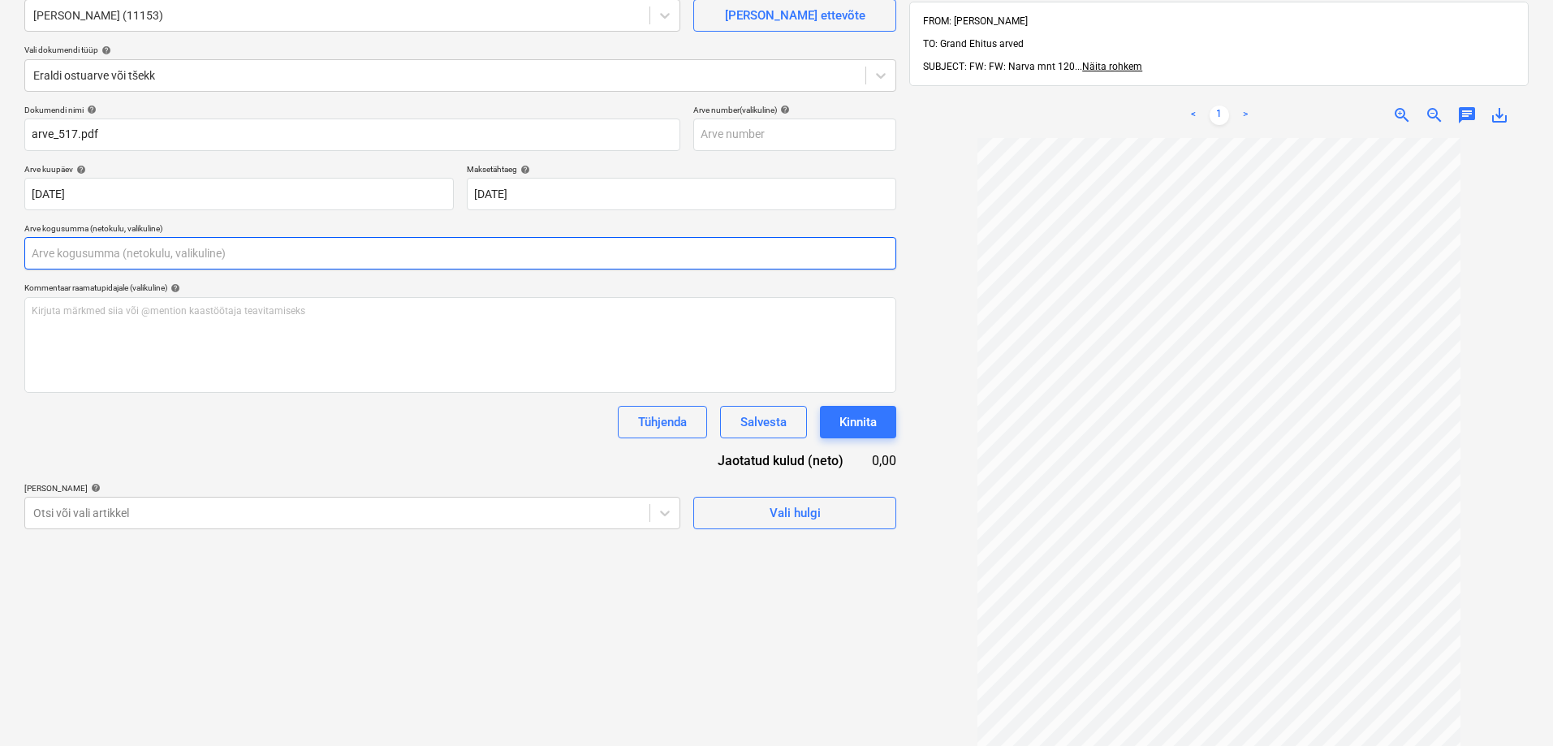
scroll to position [162, 0]
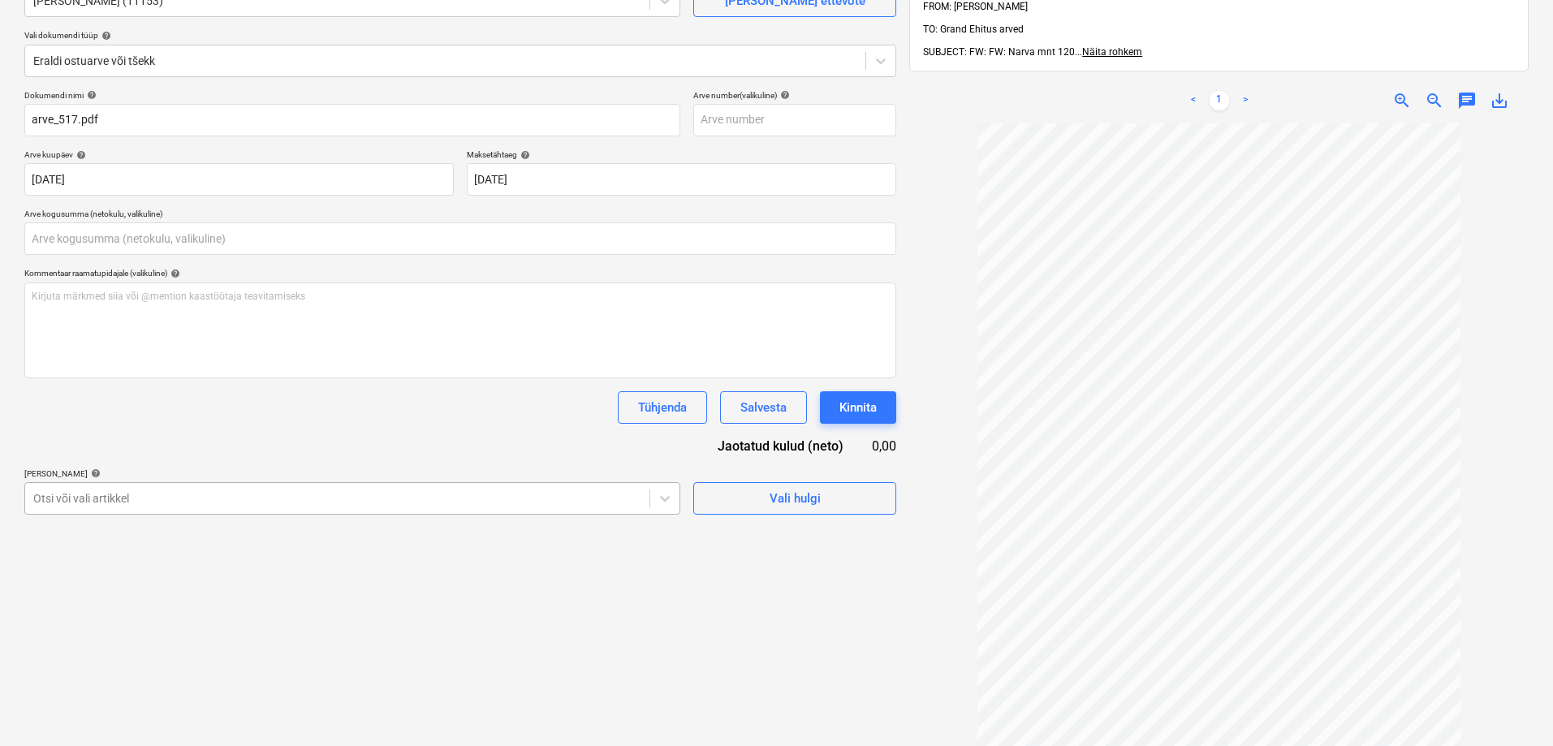
type input "0,00"
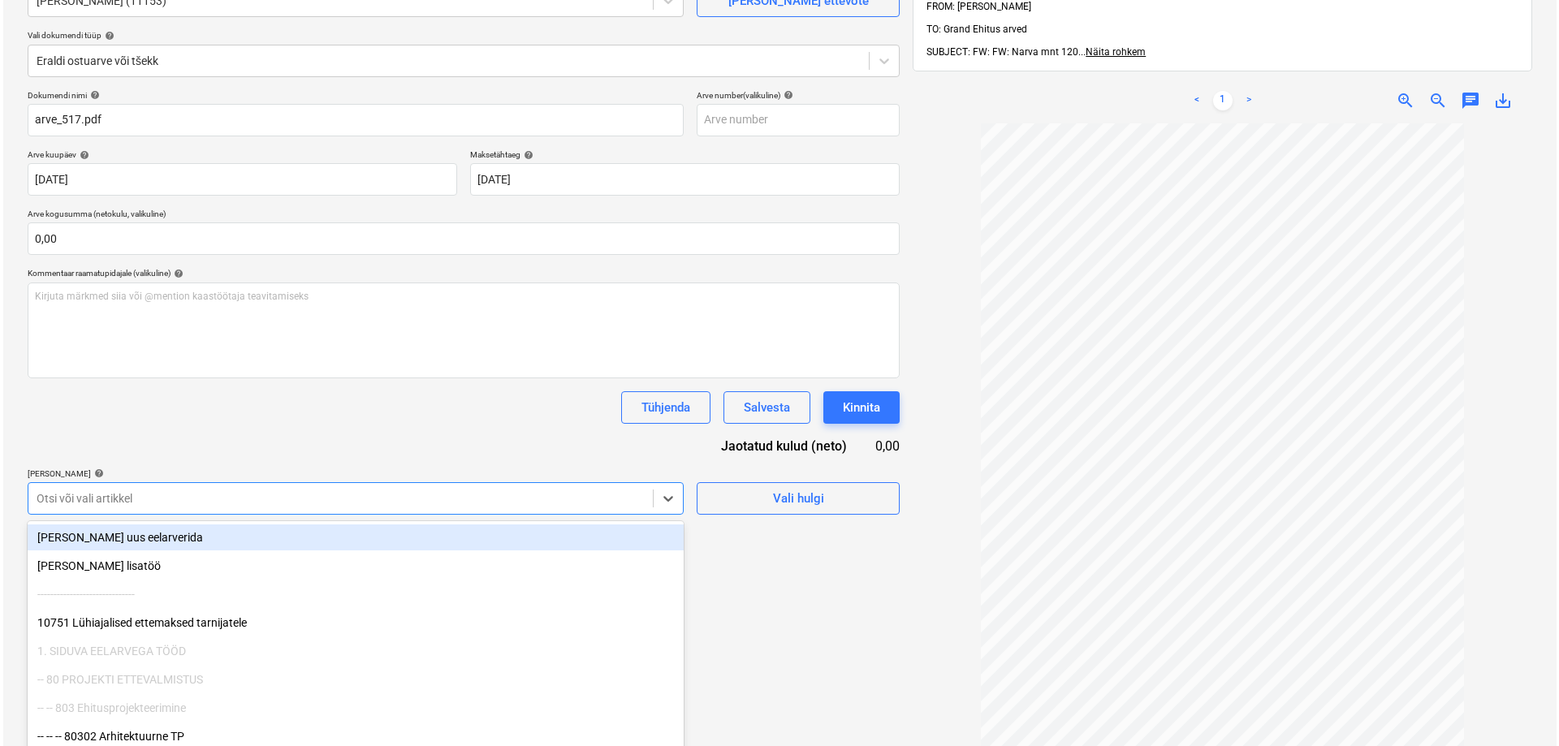
scroll to position [191, 0]
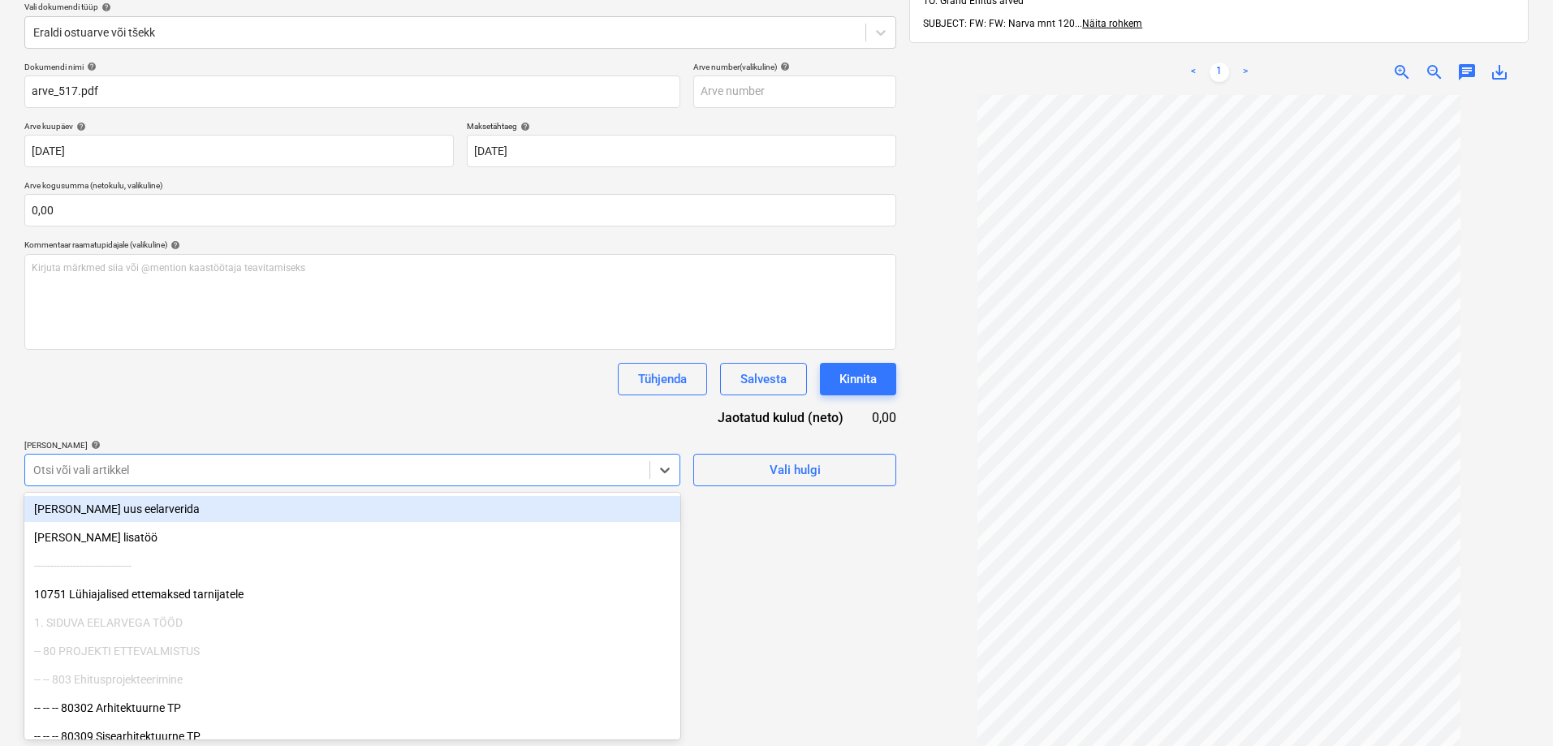
click at [294, 498] on body "Müük Projektid Kontaktid Koondarved Postkast format_size keyboard_arrow_down he…" at bounding box center [776, 182] width 1553 height 746
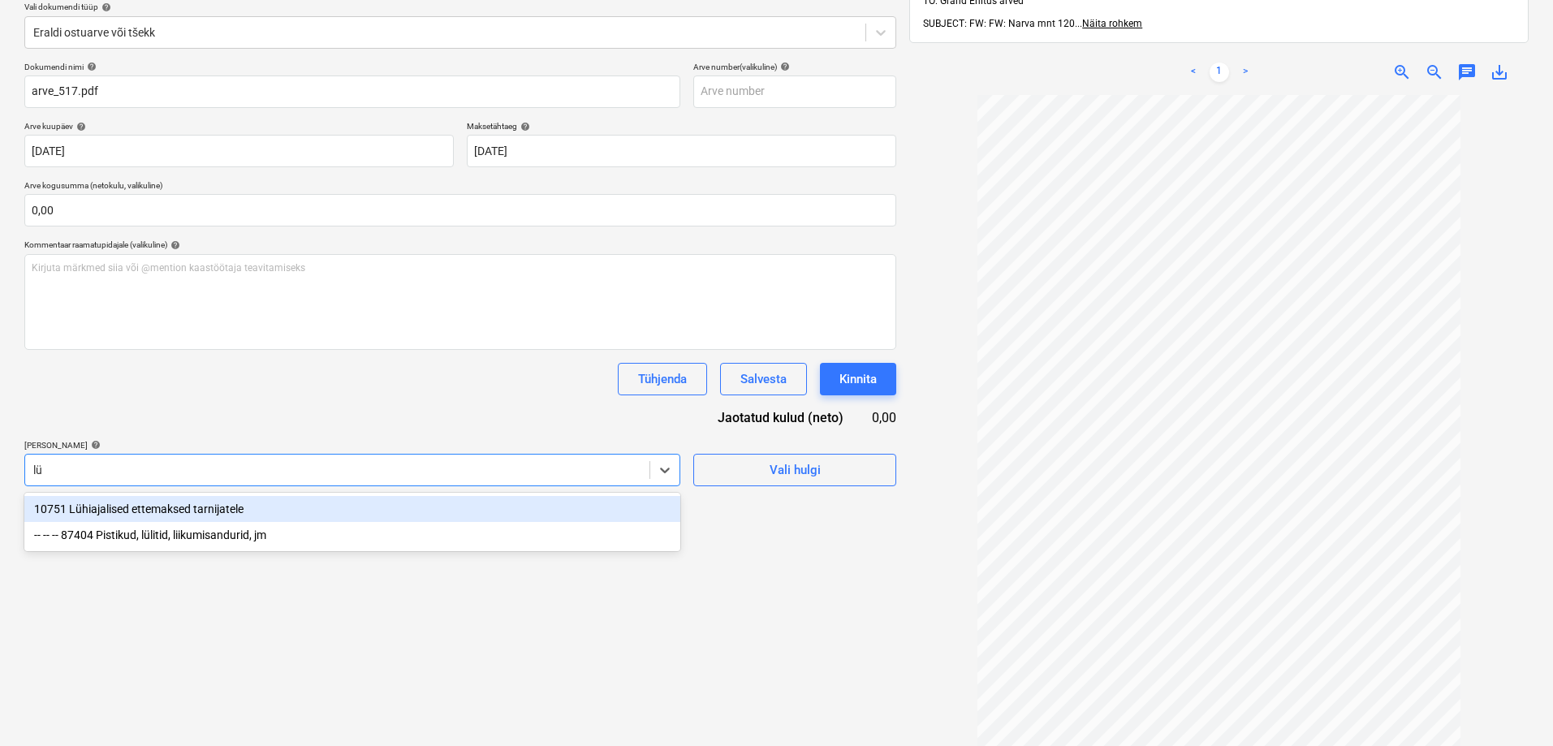
type input "lüh"
click at [106, 507] on div "10751 Lühiajalised ettemaksed tarnijatele" at bounding box center [352, 509] width 656 height 26
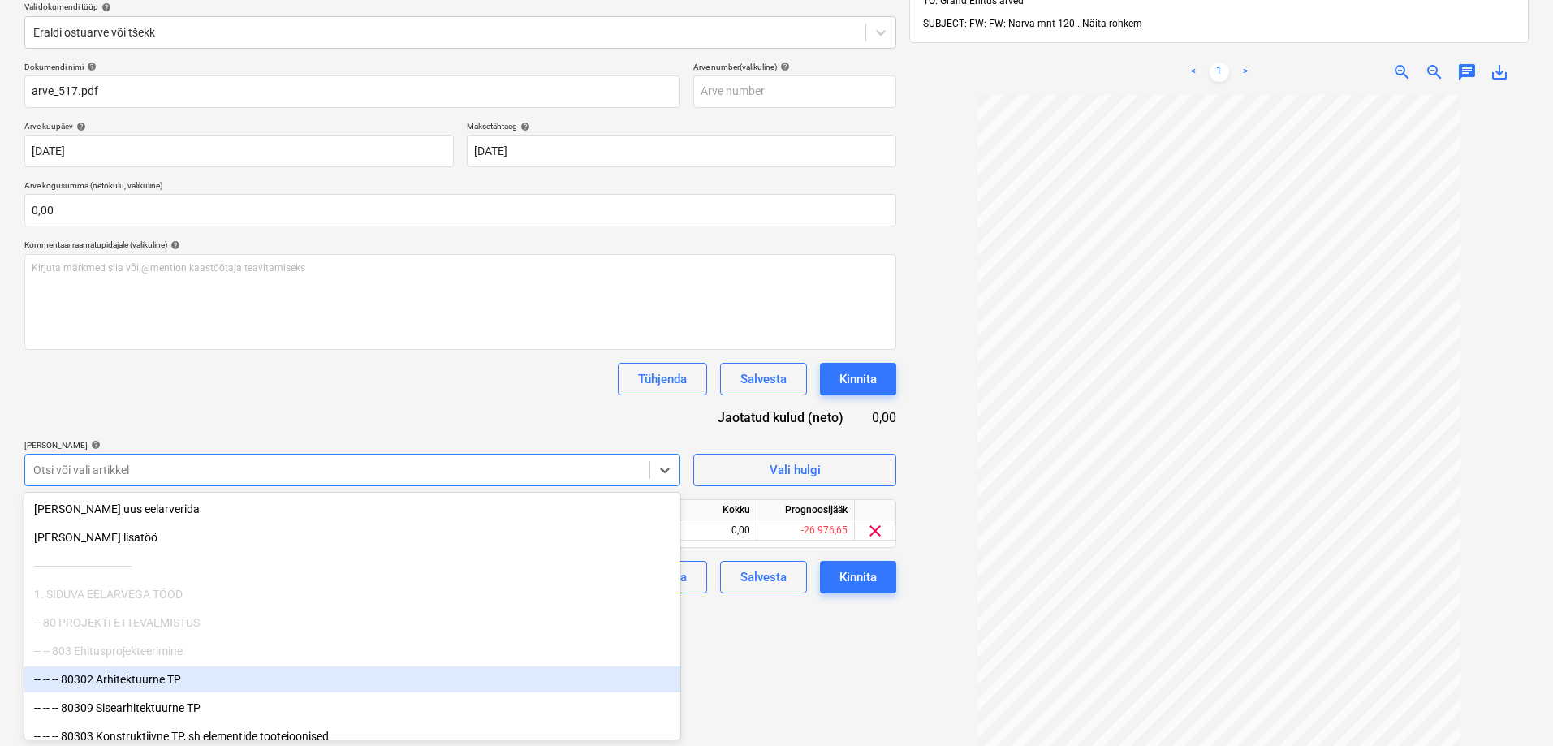
click at [722, 683] on div "Failide konteerimine Vali ettevõte Rekman OÜ (11153) Lisa uus ettevõte Vali dok…" at bounding box center [460, 346] width 885 height 912
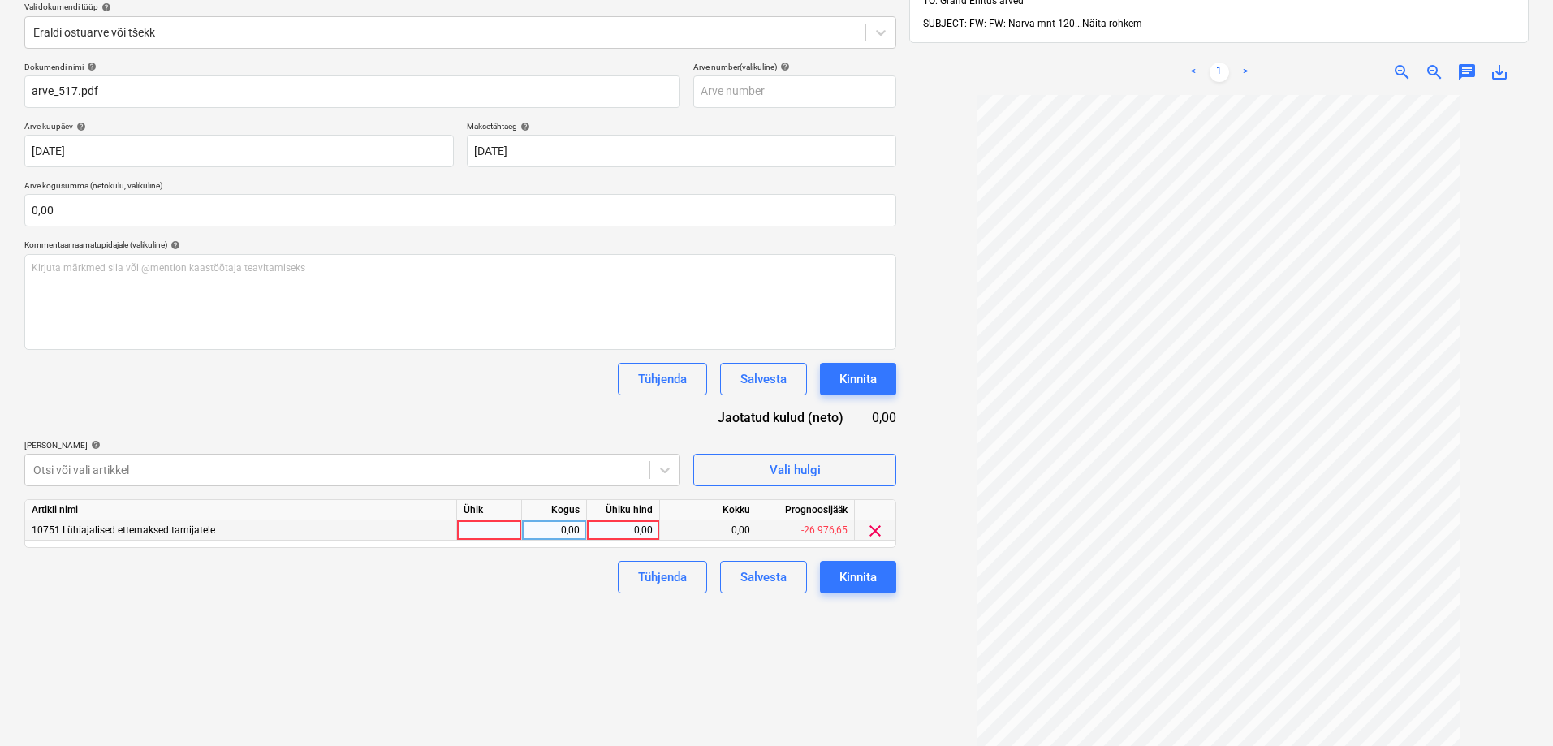
click at [628, 525] on div "0,00" at bounding box center [622, 530] width 59 height 20
type input "4971,80"
click at [545, 531] on div "0,00" at bounding box center [553, 530] width 51 height 20
type input "-1"
click at [519, 599] on div "Failide konteerimine Vali ettevõte Rekman OÜ (11153) Lisa uus ettevõte Vali dok…" at bounding box center [460, 346] width 885 height 912
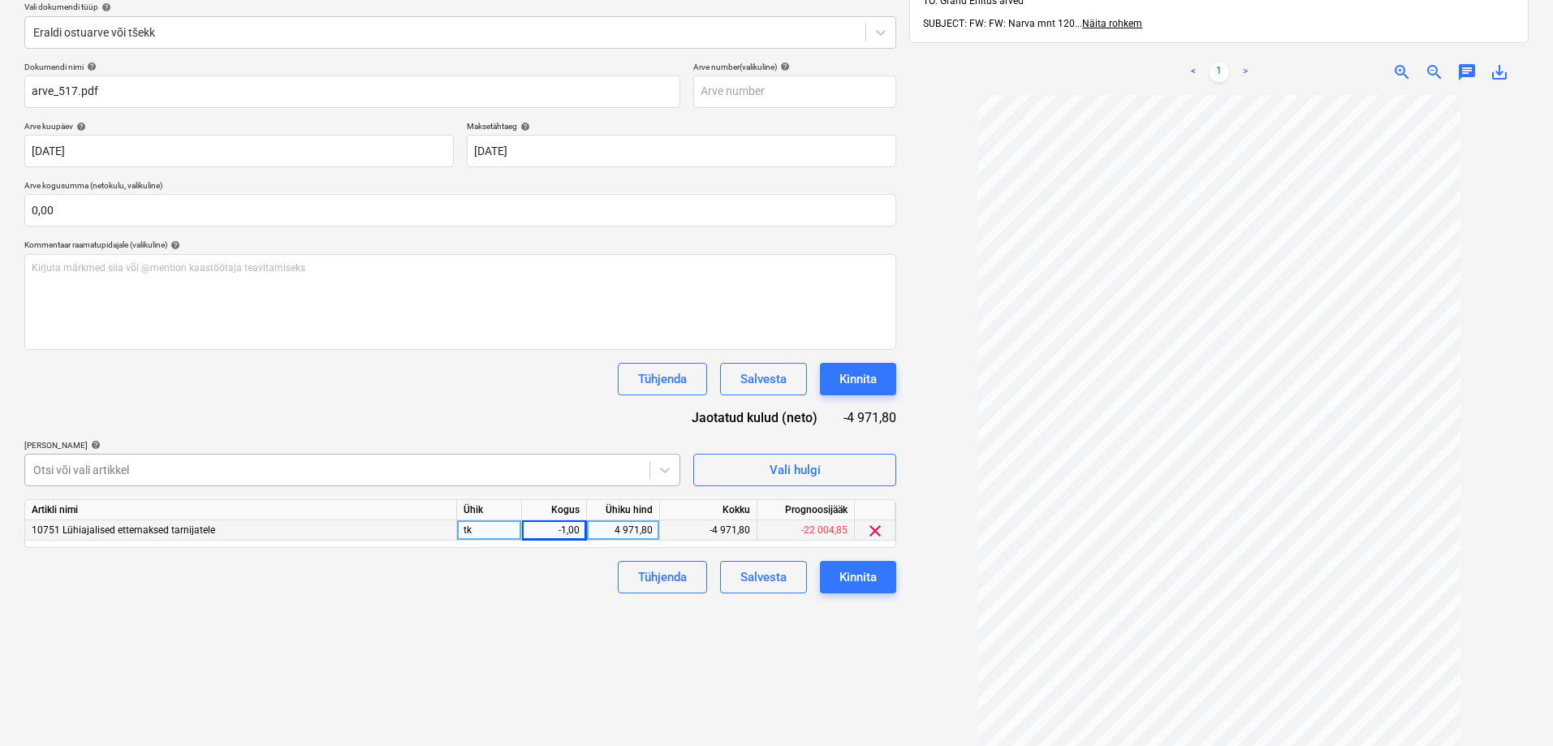
click at [333, 467] on div at bounding box center [337, 470] width 608 height 16
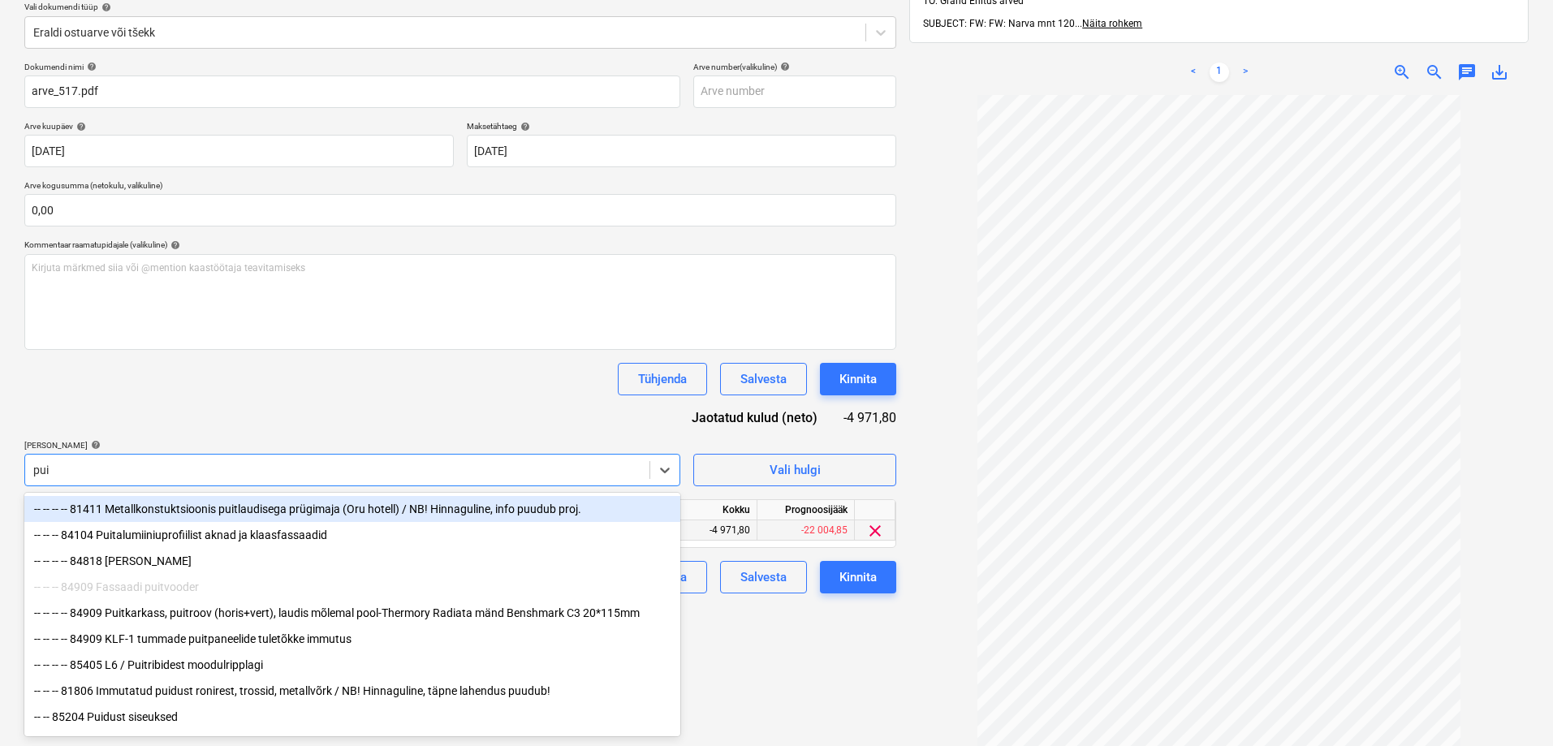
type input "puit"
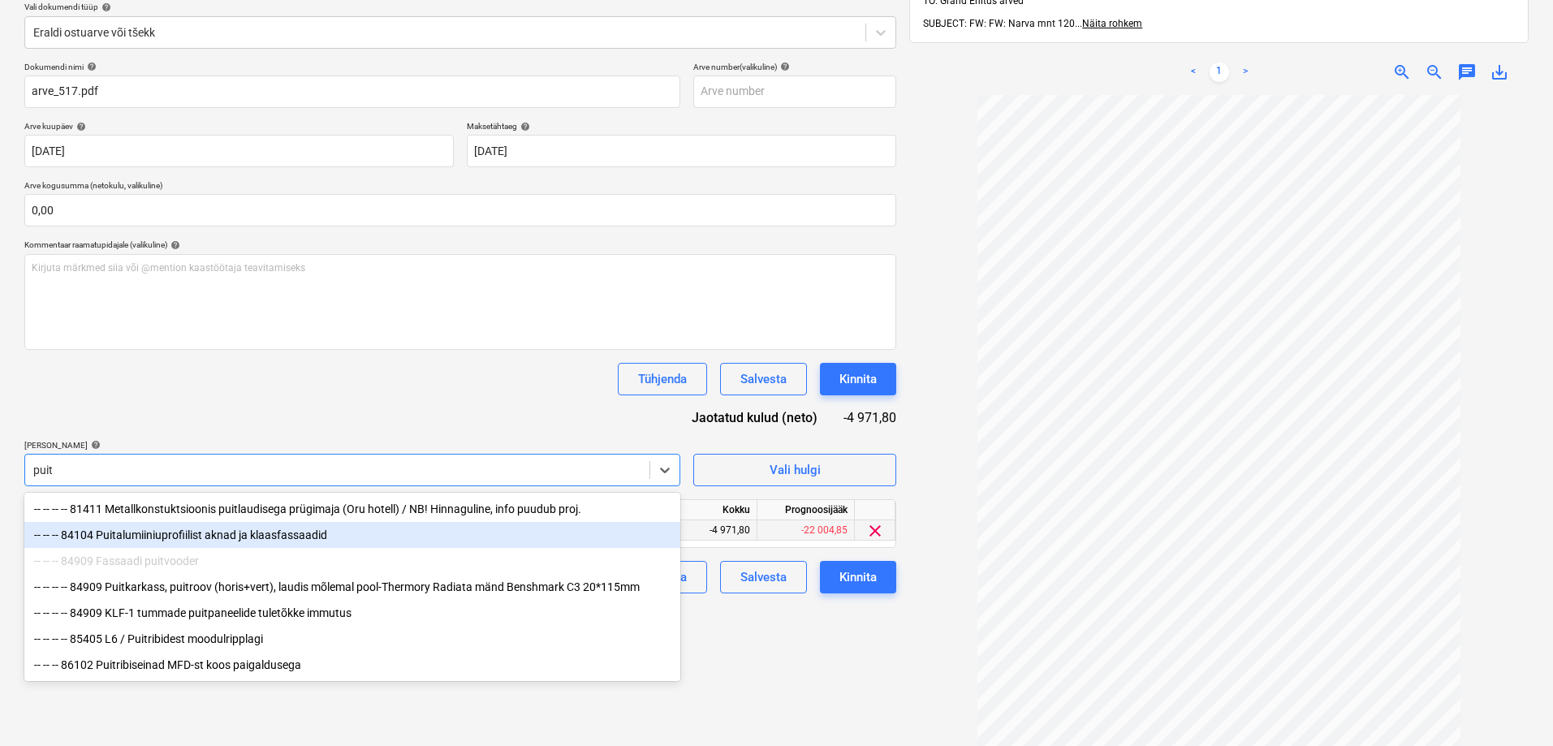
click at [186, 537] on div "-- -- -- 84104 Puitalumiiniuprofiilist aknad ja klaasfassaadid" at bounding box center [352, 535] width 656 height 26
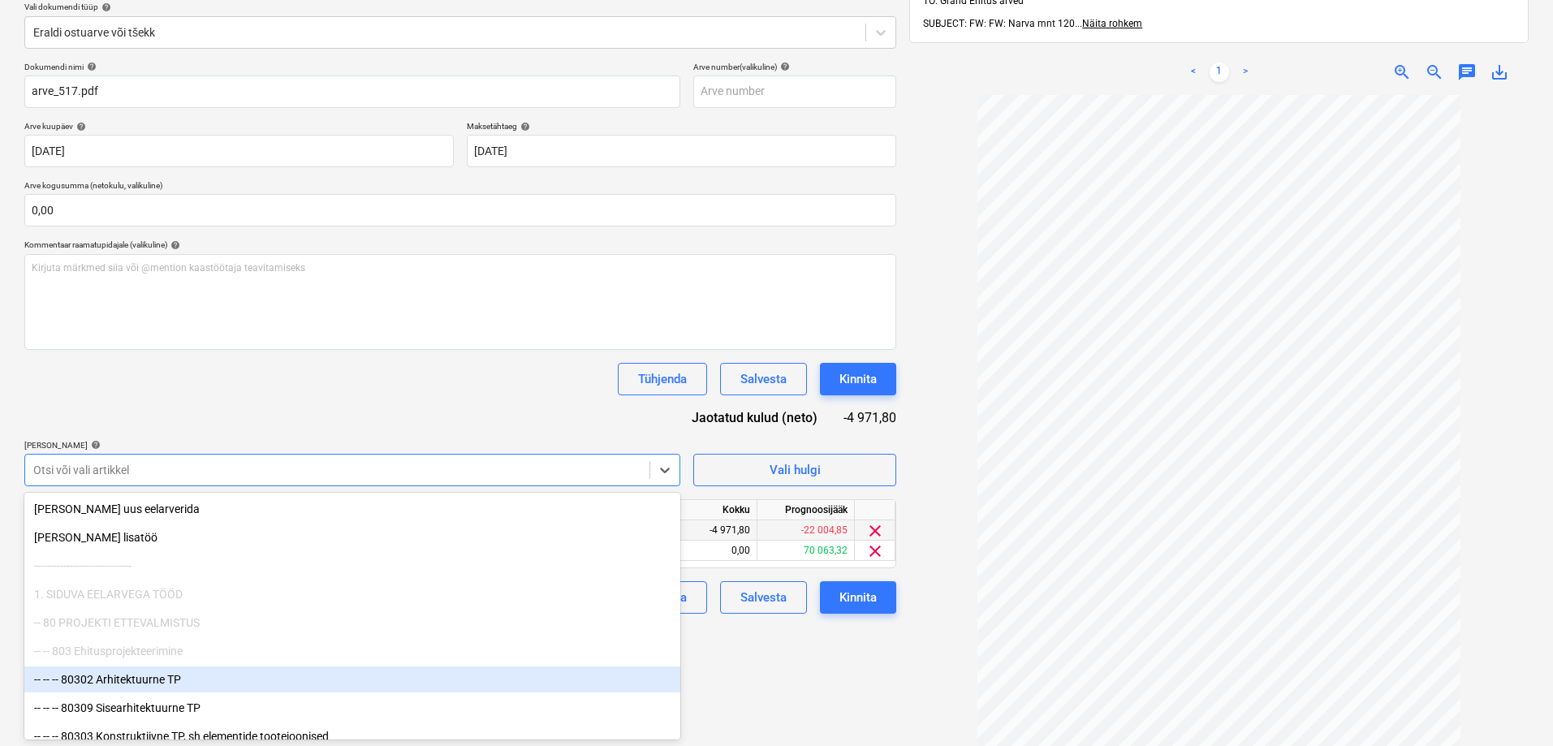
click at [776, 679] on div "Failide konteerimine Vali ettevõte Rekman OÜ (11153) Lisa uus ettevõte Vali dok…" at bounding box center [460, 346] width 885 height 912
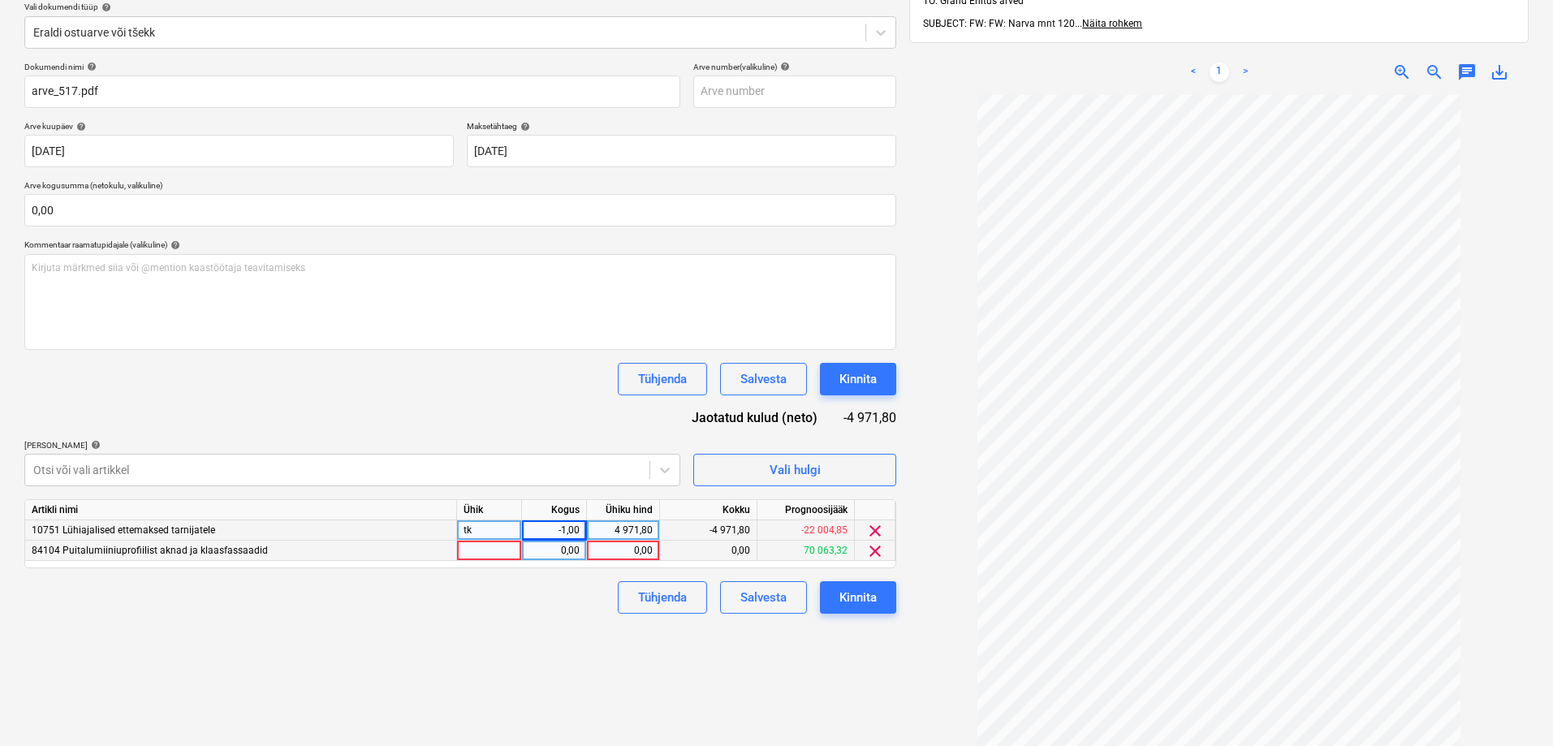
click at [628, 550] on div "0,00" at bounding box center [622, 551] width 59 height 20
type input "24859"
click at [462, 632] on div "Failide konteerimine Vali ettevõte Rekman OÜ (11153) Lisa uus ettevõte Vali dok…" at bounding box center [460, 346] width 885 height 912
click at [334, 627] on div "Failide konteerimine Vali ettevõte Rekman OÜ (11153) Lisa uus ettevõte Vali dok…" at bounding box center [460, 346] width 885 height 912
click at [822, 665] on div "Failide konteerimine Vali ettevõte Rekman OÜ (11153) Lisa uus ettevõte Vali dok…" at bounding box center [460, 346] width 885 height 912
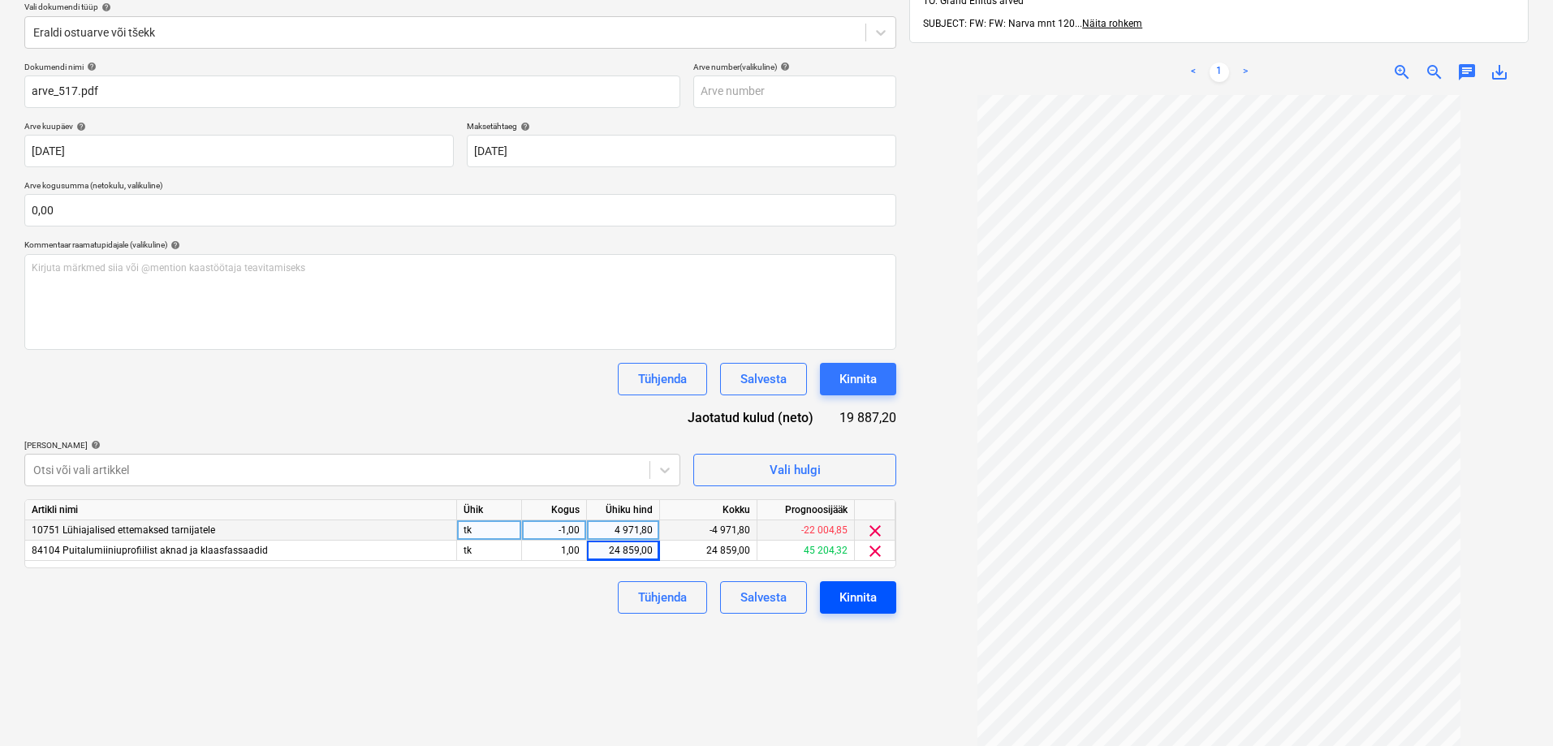
click at [852, 596] on div "Kinnita" at bounding box center [857, 597] width 37 height 21
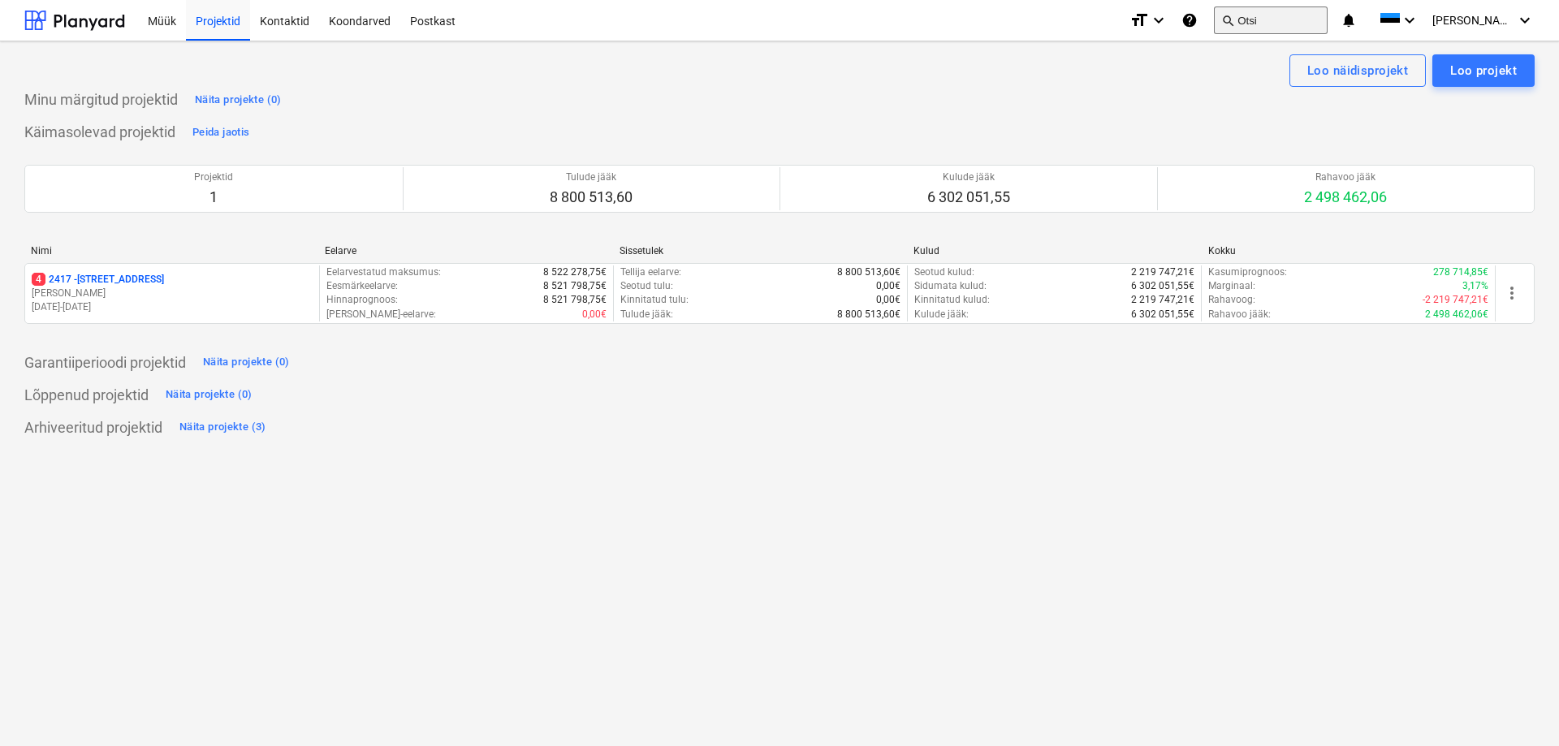
click at [1327, 26] on button "search Otsi" at bounding box center [1271, 20] width 114 height 28
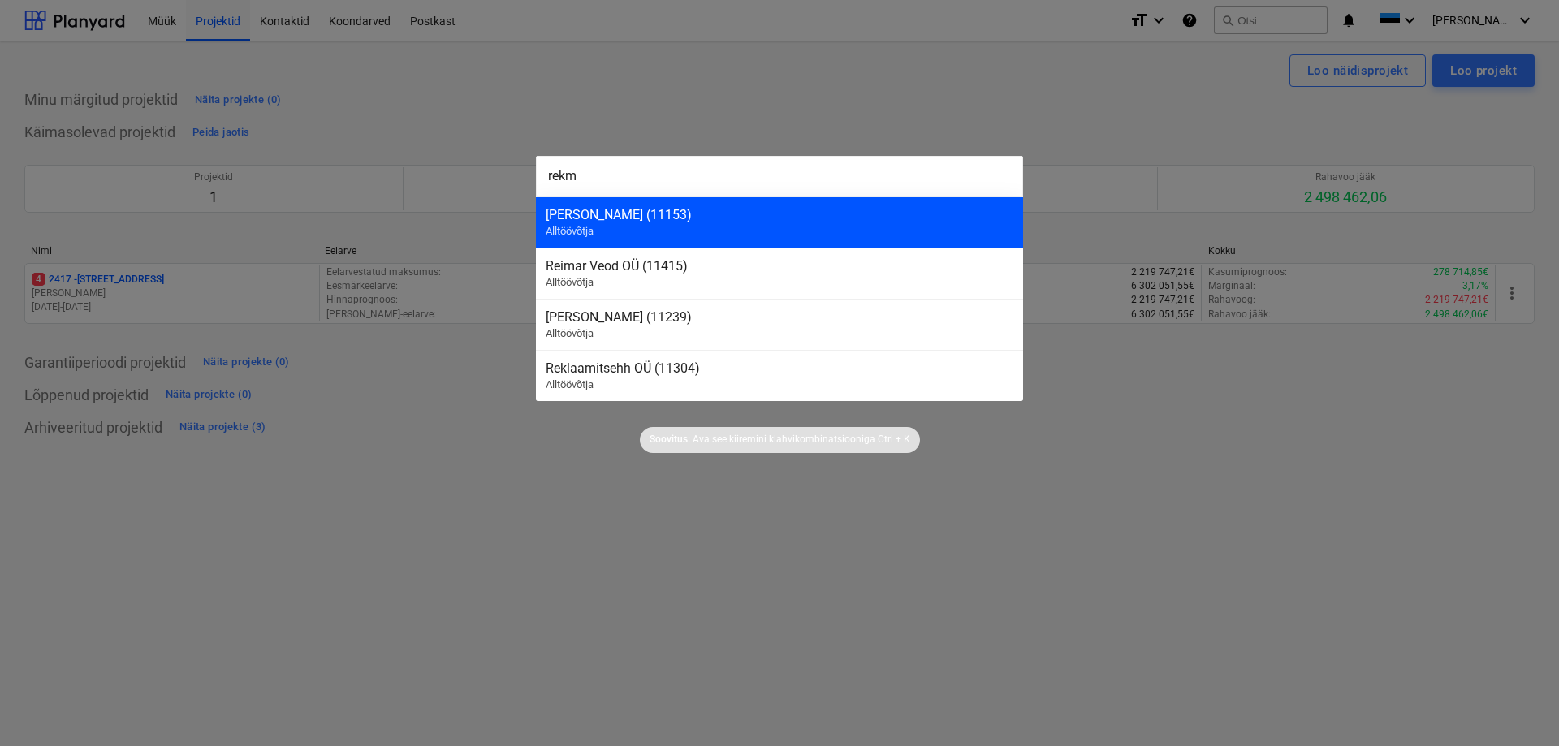
type input "rekm"
click at [596, 211] on div "[PERSON_NAME] (11153)" at bounding box center [779, 214] width 468 height 15
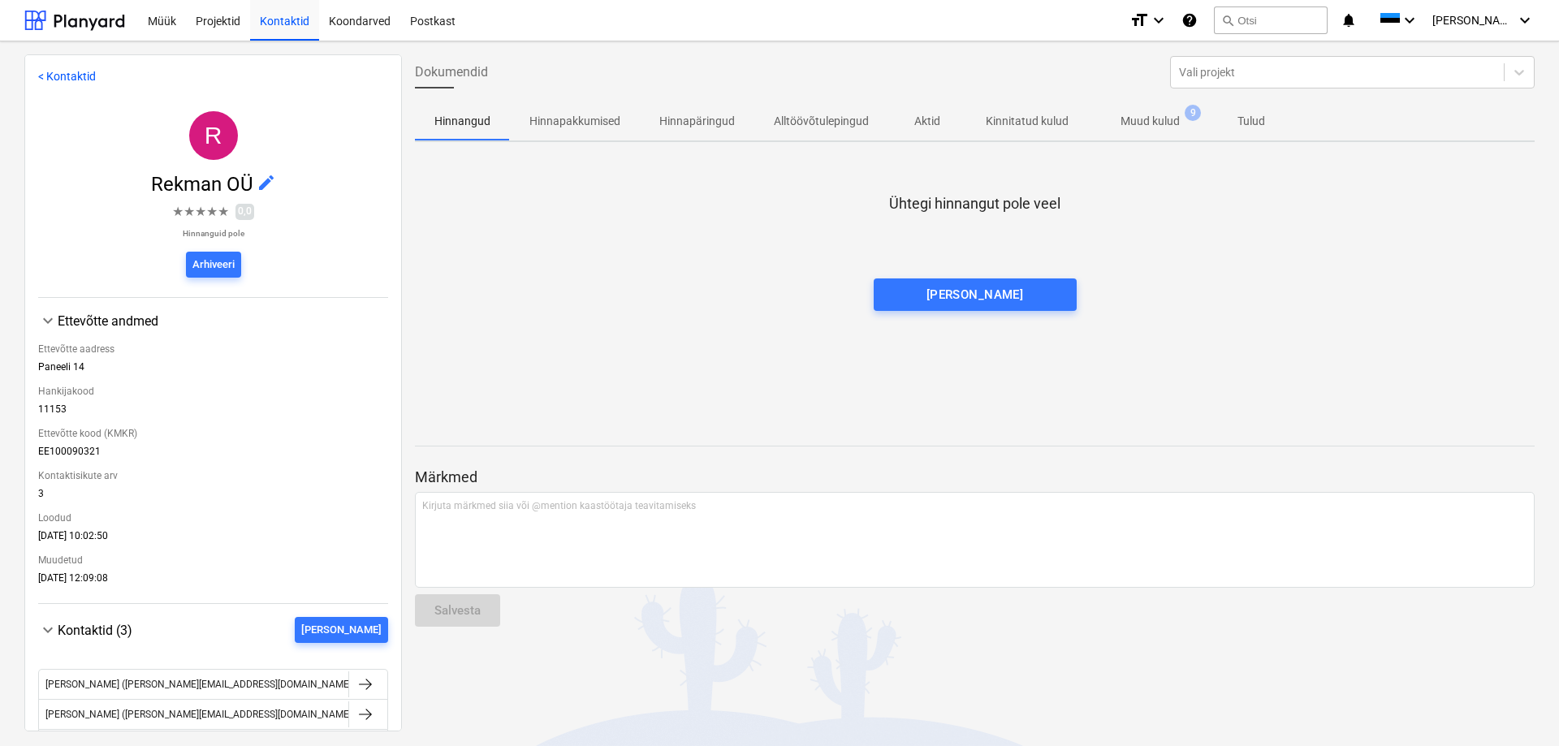
click at [1168, 124] on p "Muud kulud" at bounding box center [1149, 121] width 59 height 17
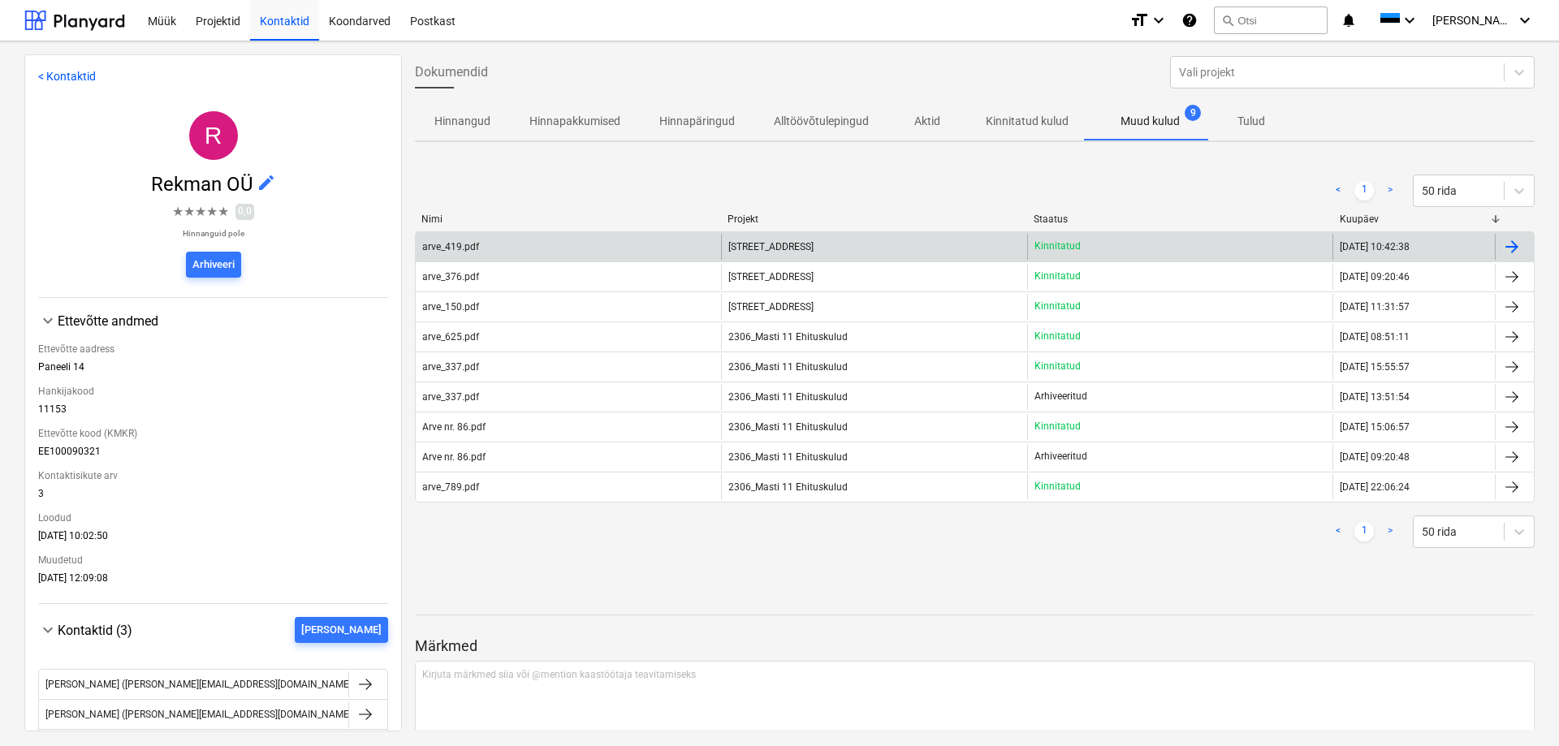
click at [440, 249] on div "arve_419.pdf" at bounding box center [450, 246] width 57 height 11
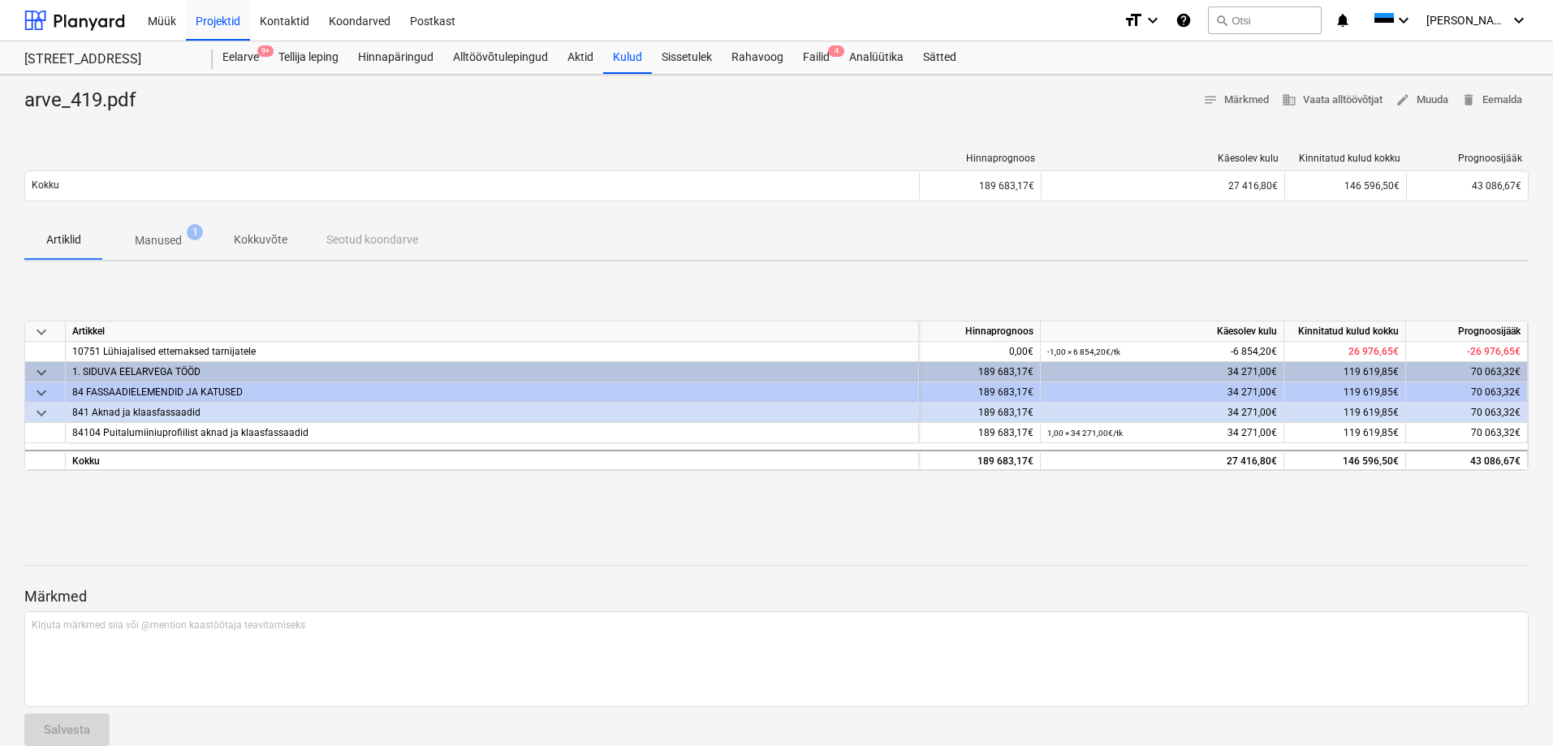
click at [153, 234] on p "Manused" at bounding box center [158, 240] width 47 height 17
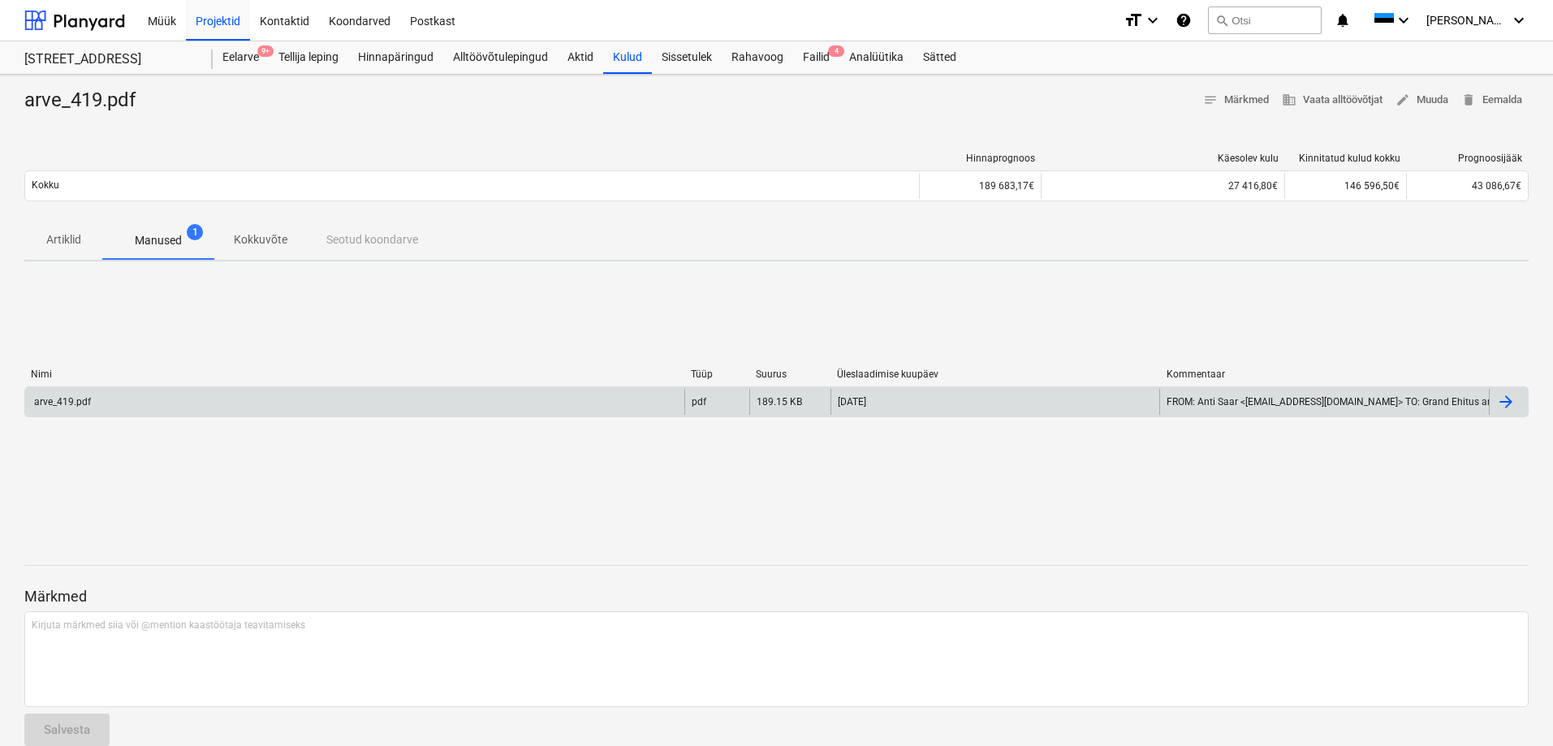
click at [44, 403] on div "arve_419.pdf" at bounding box center [61, 401] width 59 height 11
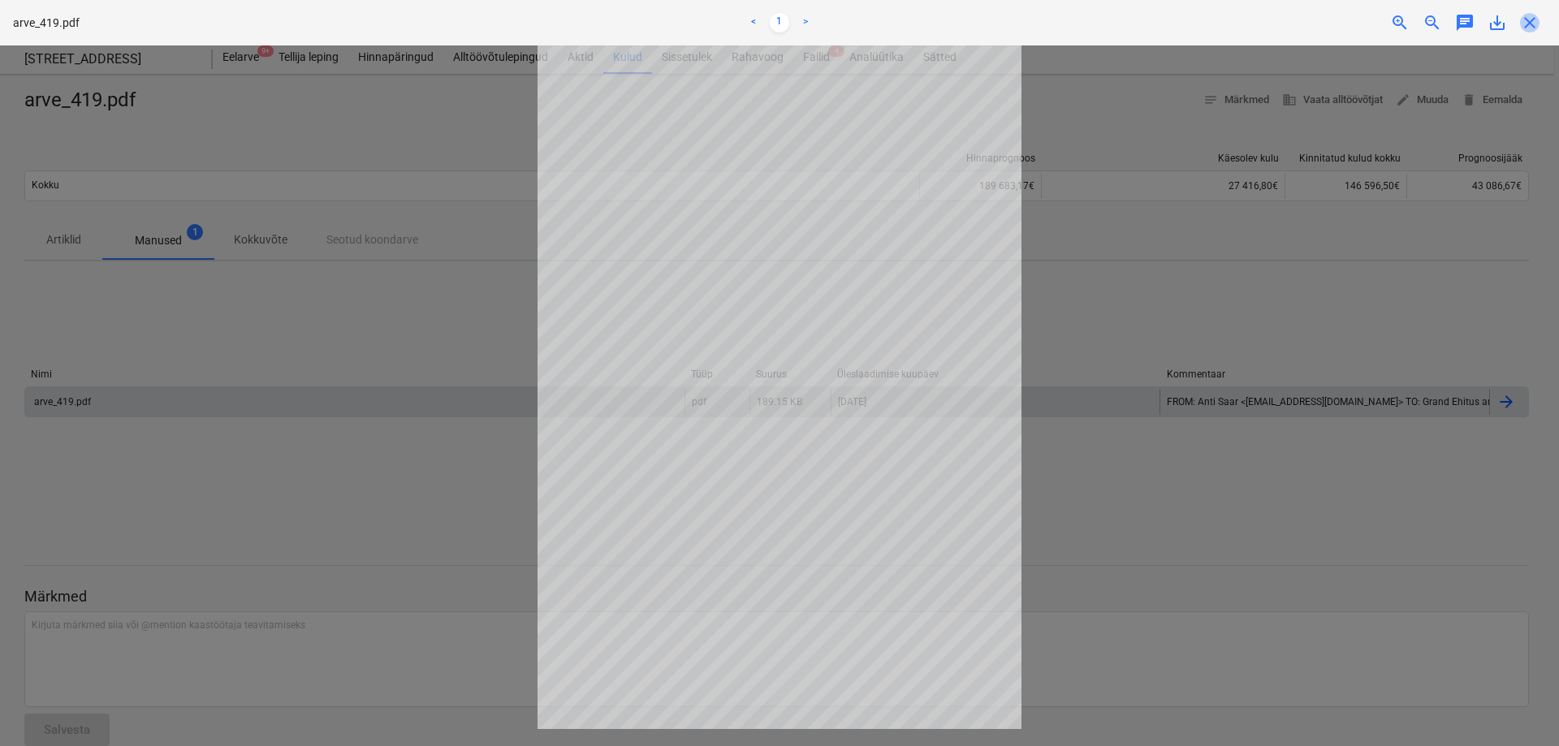
click at [1529, 25] on span "close" at bounding box center [1529, 22] width 19 height 19
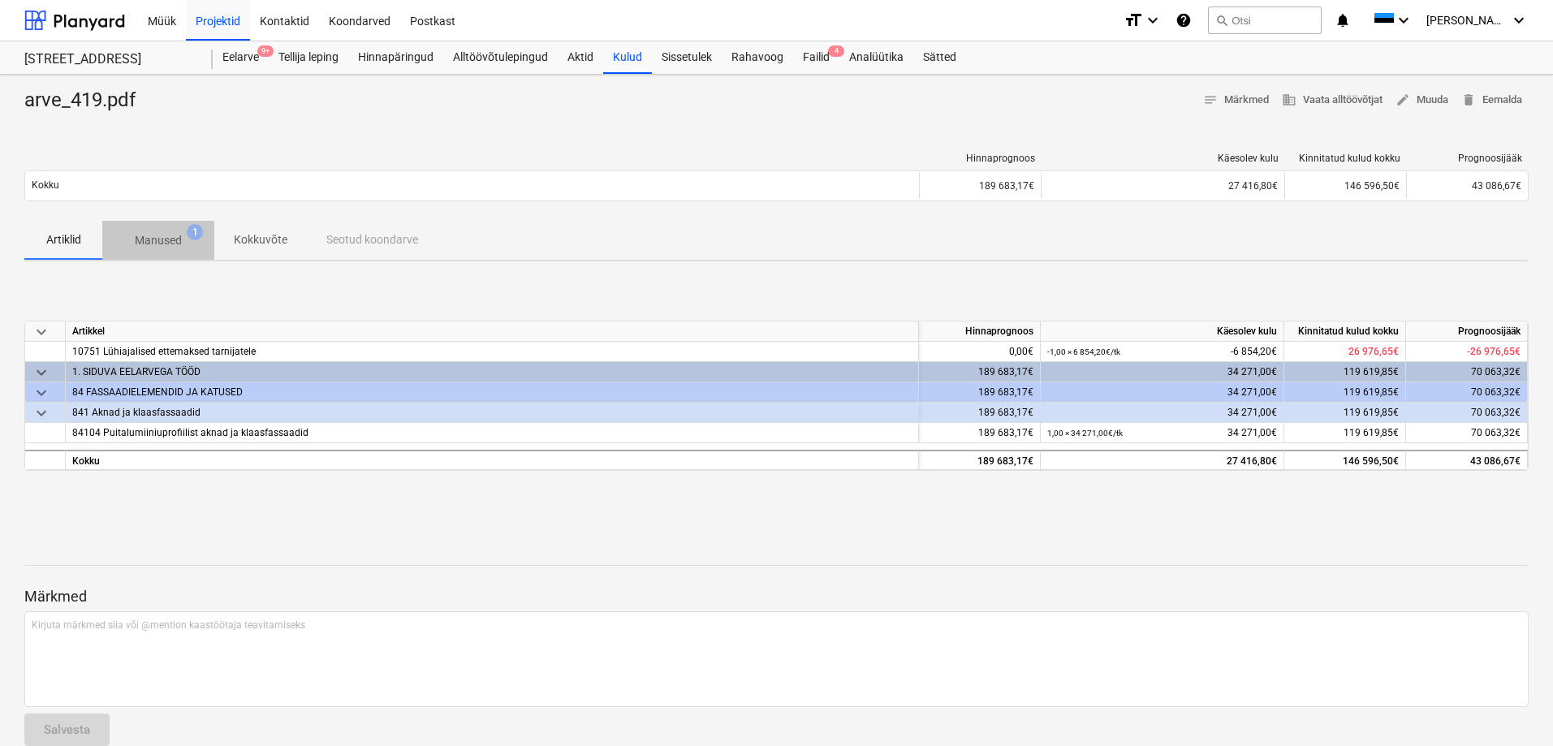
click at [151, 239] on p "Manused" at bounding box center [158, 240] width 47 height 17
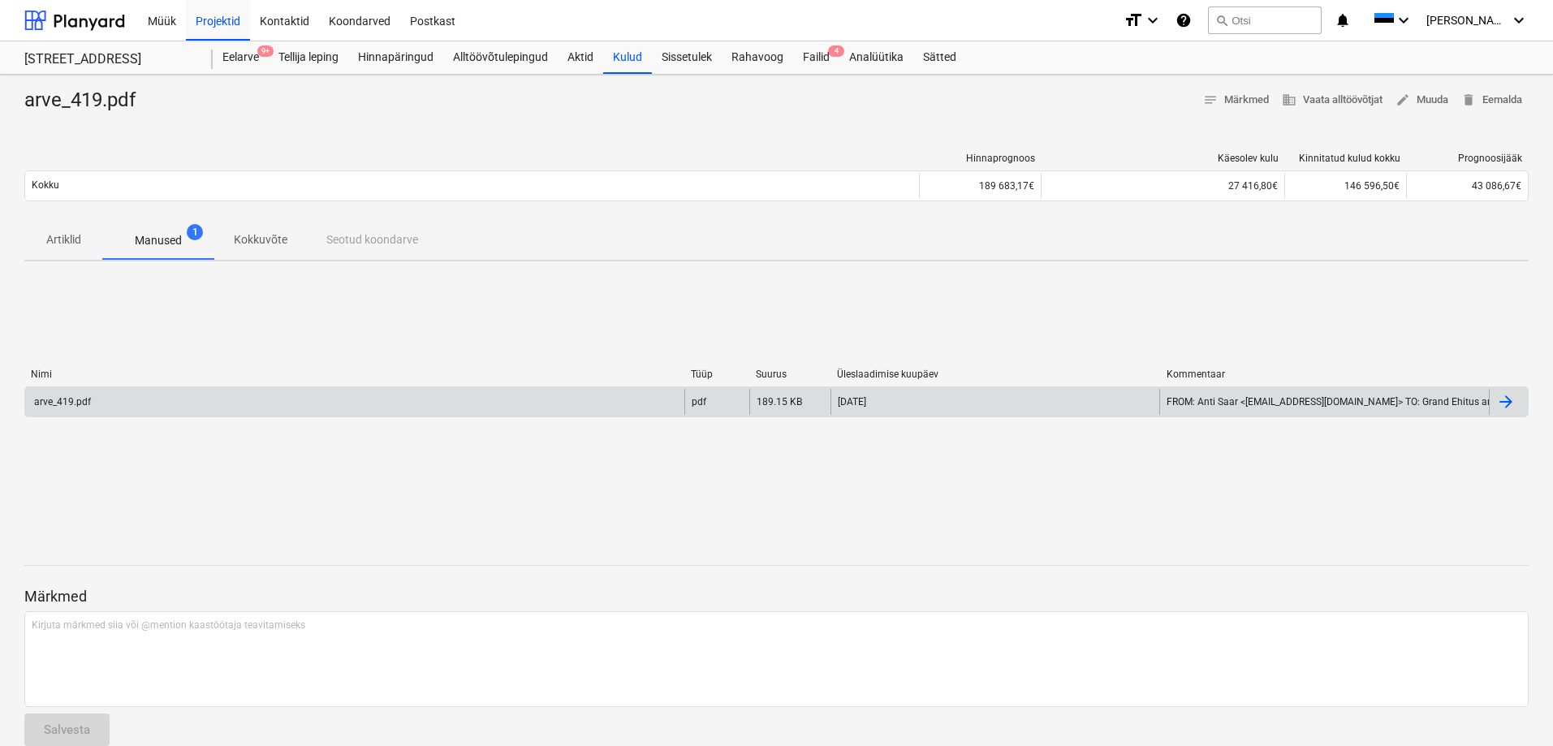
click at [67, 398] on div "arve_419.pdf" at bounding box center [61, 401] width 59 height 11
